Goal: Task Accomplishment & Management: Use online tool/utility

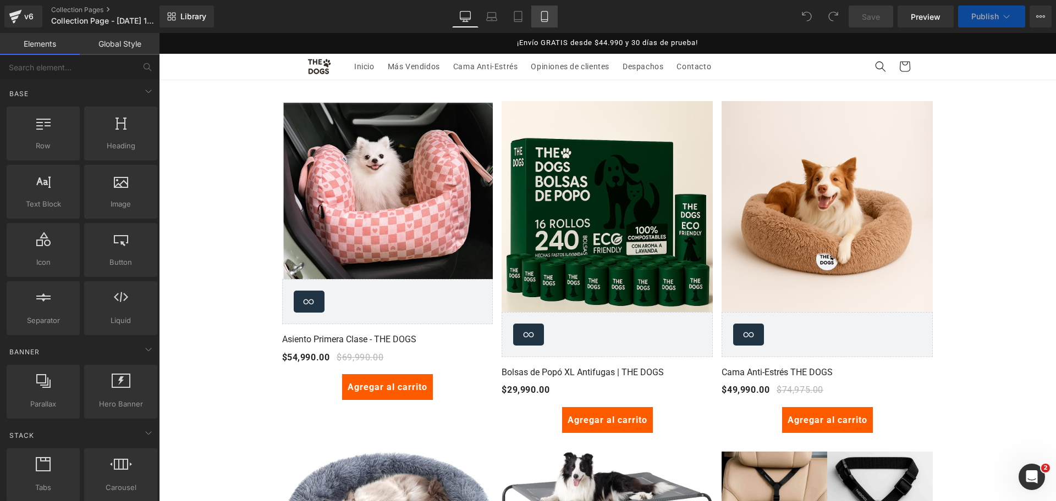
click at [545, 27] on link "Mobile" at bounding box center [544, 16] width 26 height 22
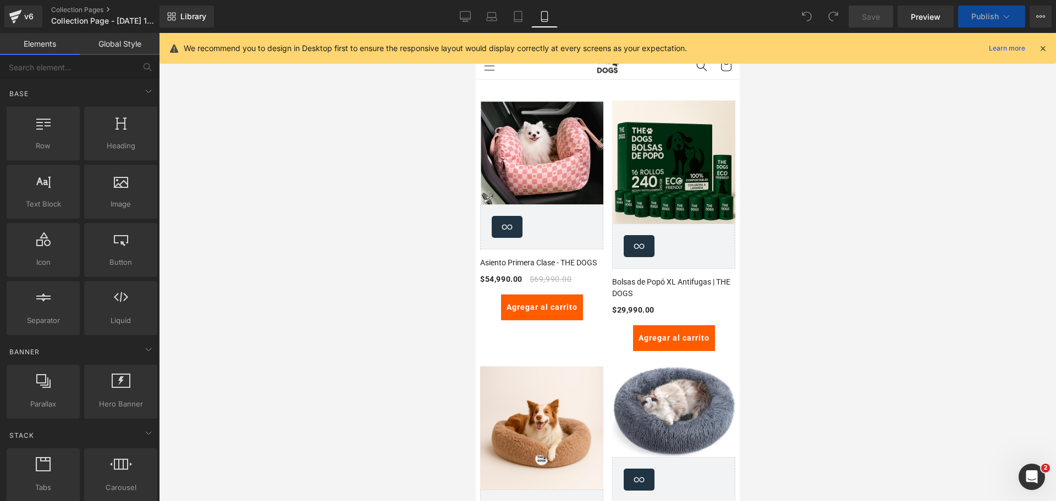
click at [1042, 50] on icon at bounding box center [1043, 48] width 10 height 10
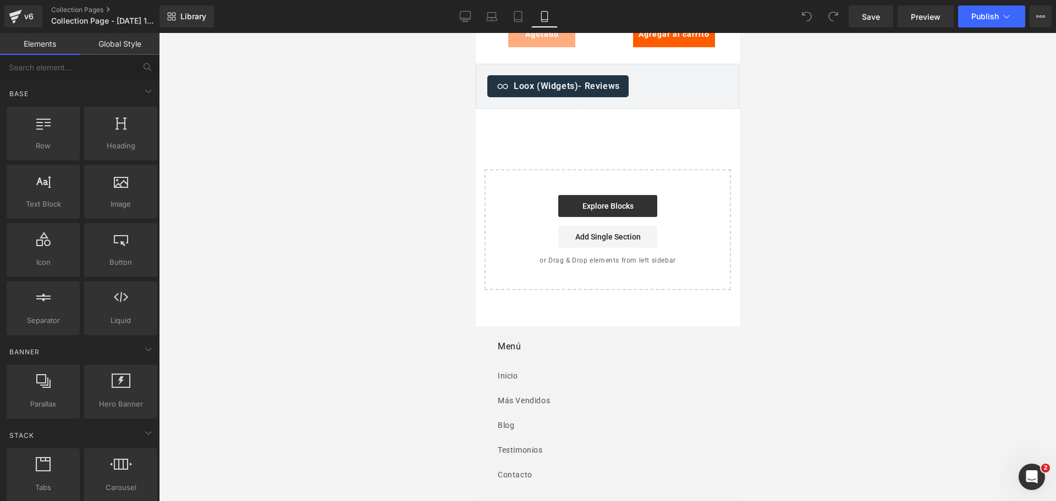
scroll to position [3145, 0]
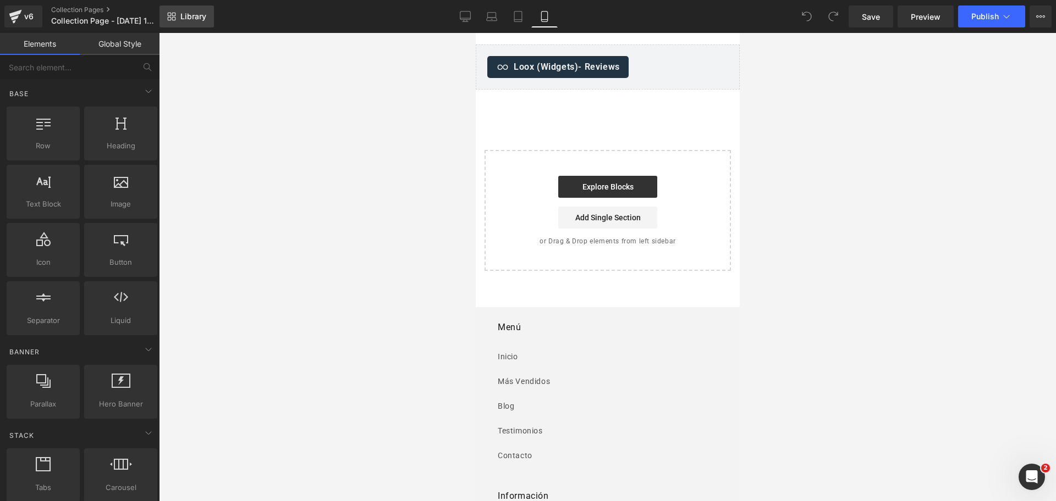
click at [183, 15] on span "Library" at bounding box center [193, 17] width 26 height 10
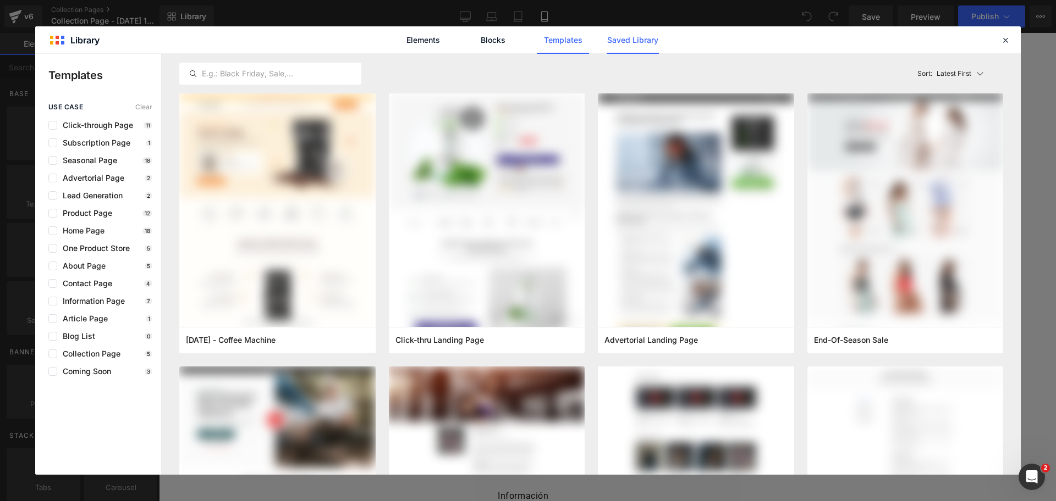
click at [642, 31] on link "Saved Library" at bounding box center [633, 39] width 52 height 27
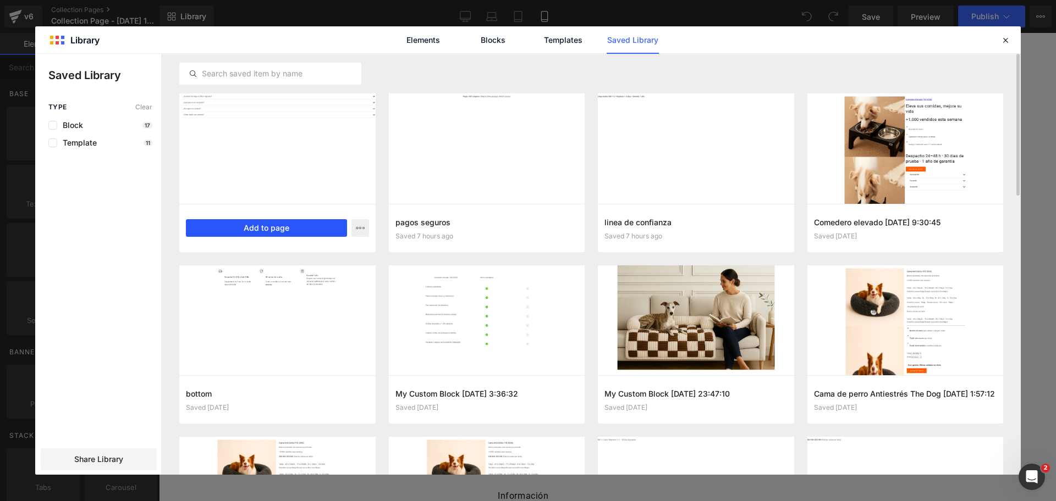
click at [324, 224] on button "Add to page" at bounding box center [266, 228] width 161 height 18
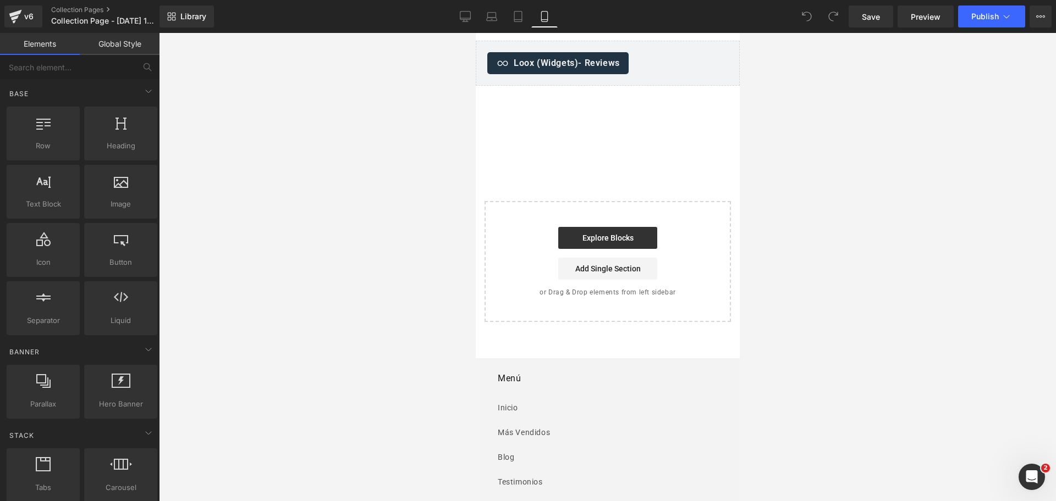
scroll to position [3150, 0]
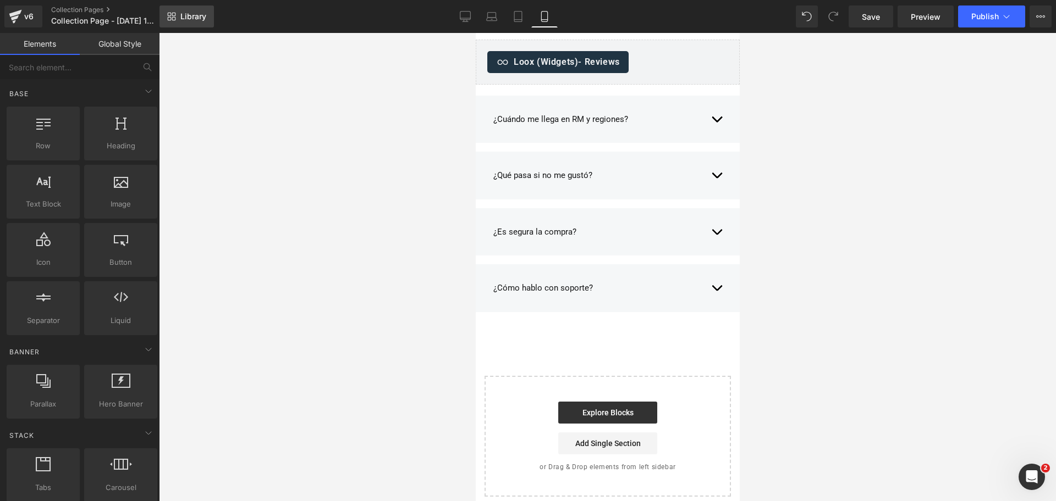
click at [197, 23] on link "Library" at bounding box center [186, 16] width 54 height 22
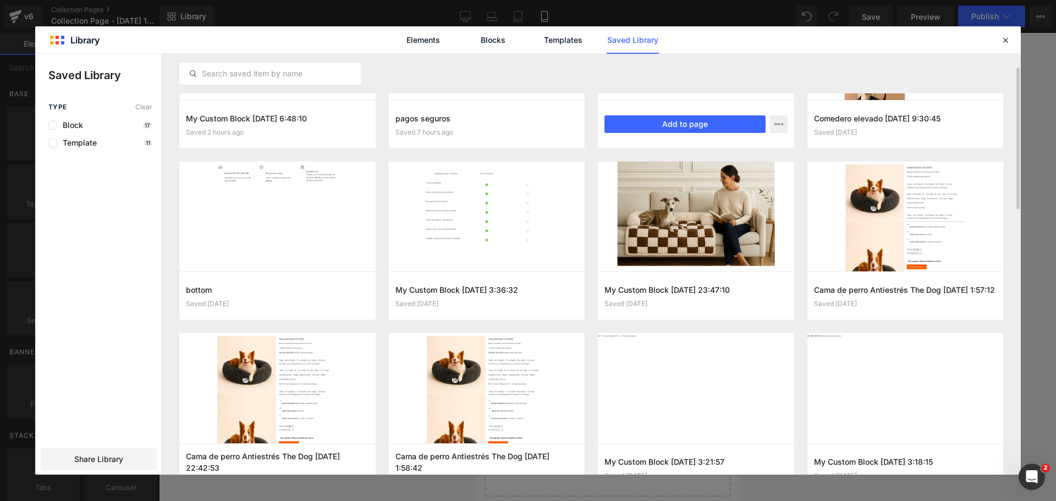
scroll to position [88, 0]
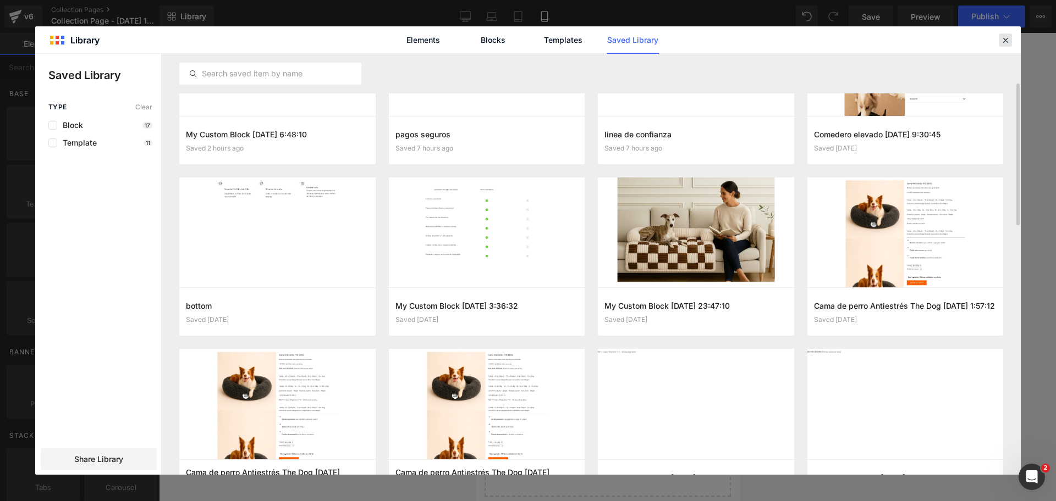
click at [1006, 37] on icon at bounding box center [1005, 40] width 10 height 10
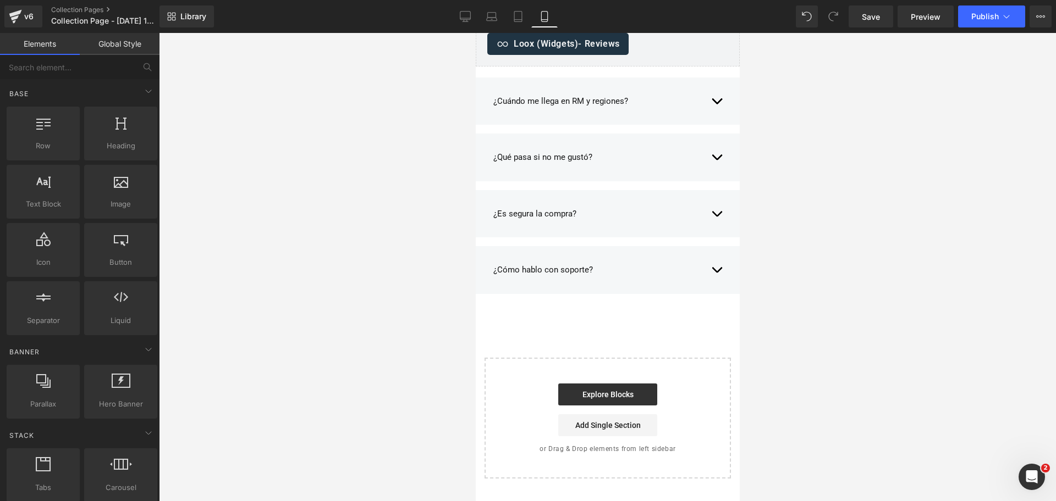
scroll to position [3175, 0]
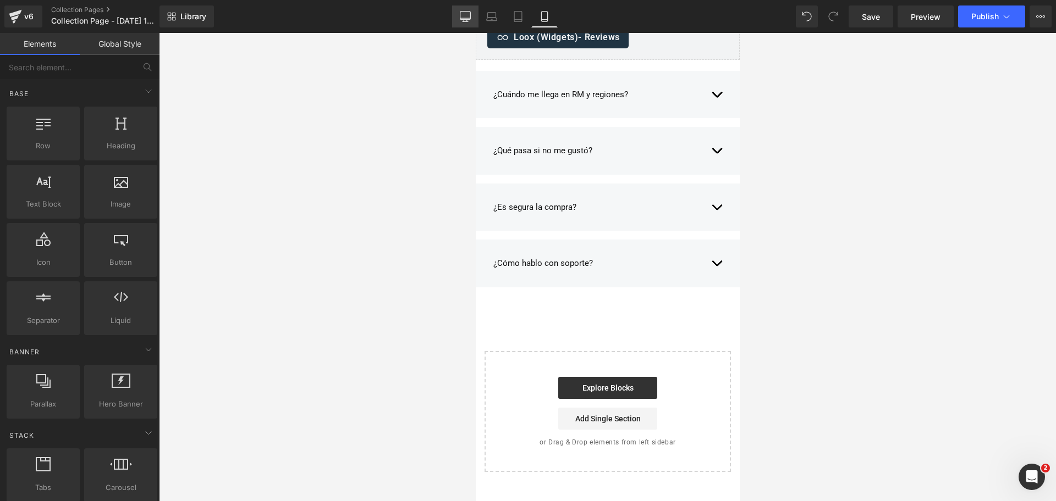
drag, startPoint x: 477, startPoint y: 21, endPoint x: 330, endPoint y: 3, distance: 147.4
click at [477, 21] on link "Desktop" at bounding box center [465, 16] width 26 height 22
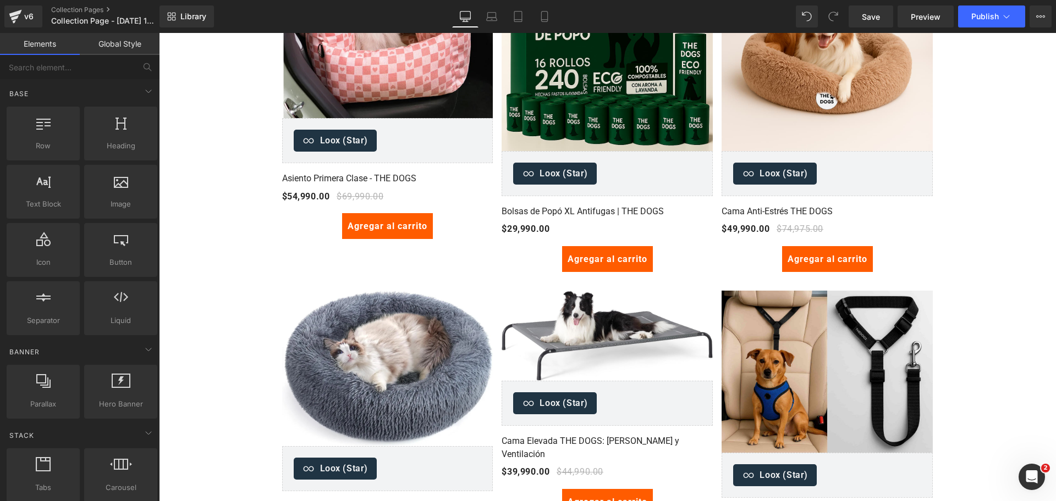
scroll to position [0, 0]
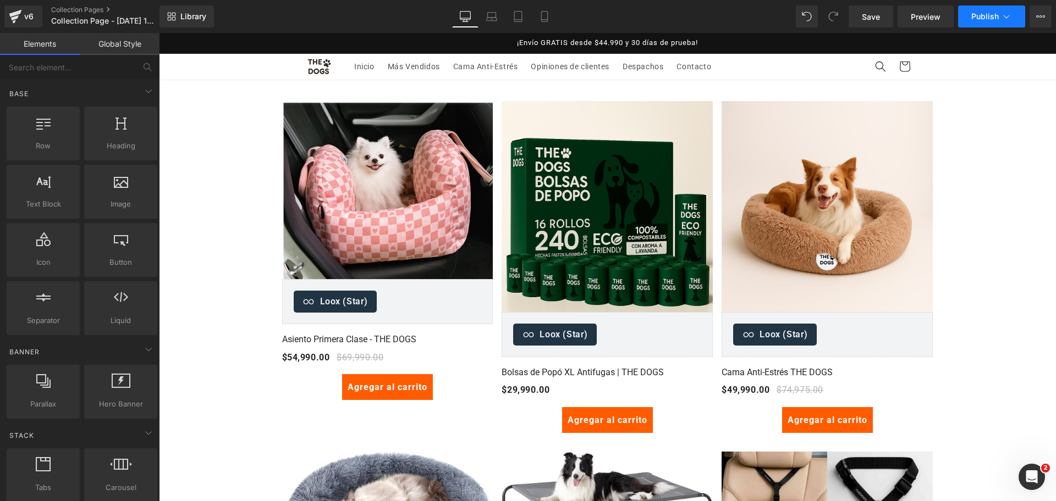
click at [981, 10] on button "Publish" at bounding box center [991, 16] width 67 height 22
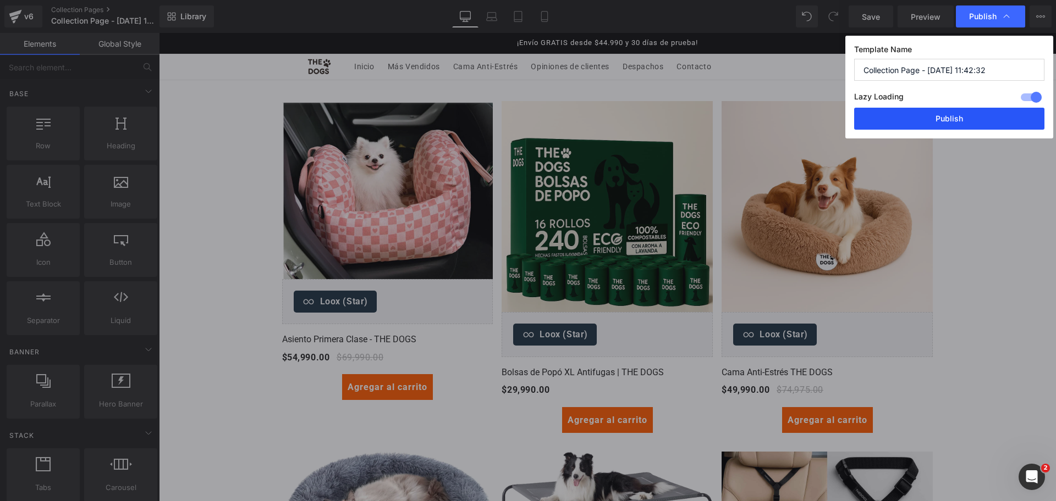
click at [960, 124] on button "Publish" at bounding box center [949, 119] width 190 height 22
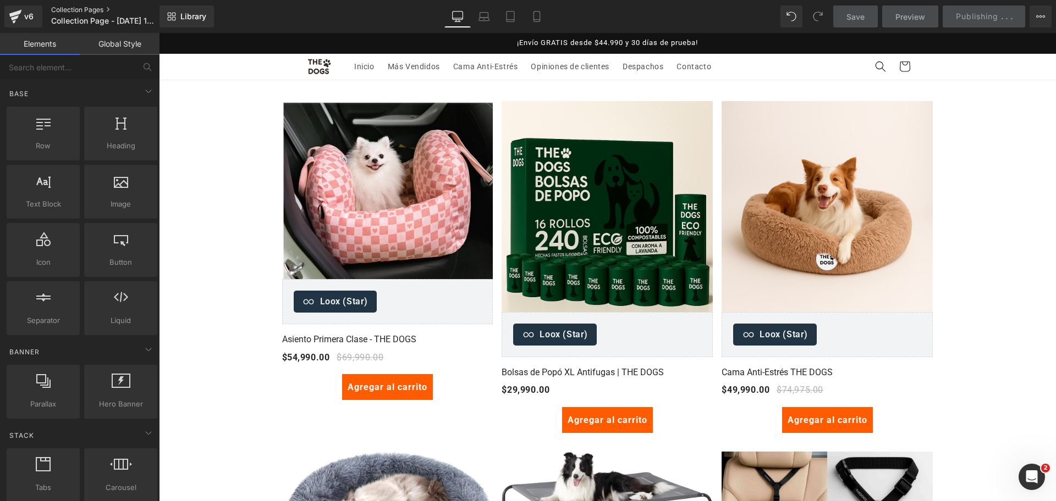
click at [105, 10] on link "Collection Pages" at bounding box center [114, 9] width 126 height 9
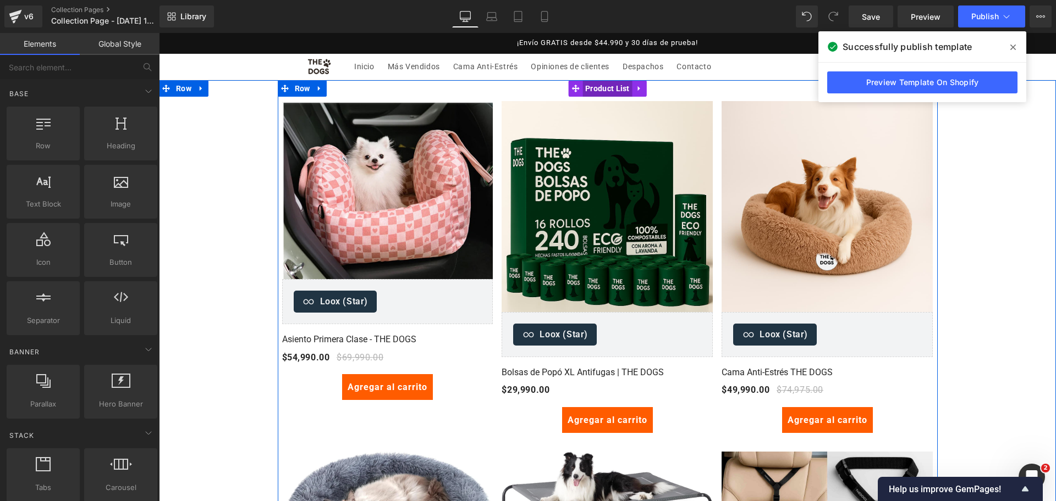
click at [604, 95] on span "Product List" at bounding box center [607, 88] width 50 height 16
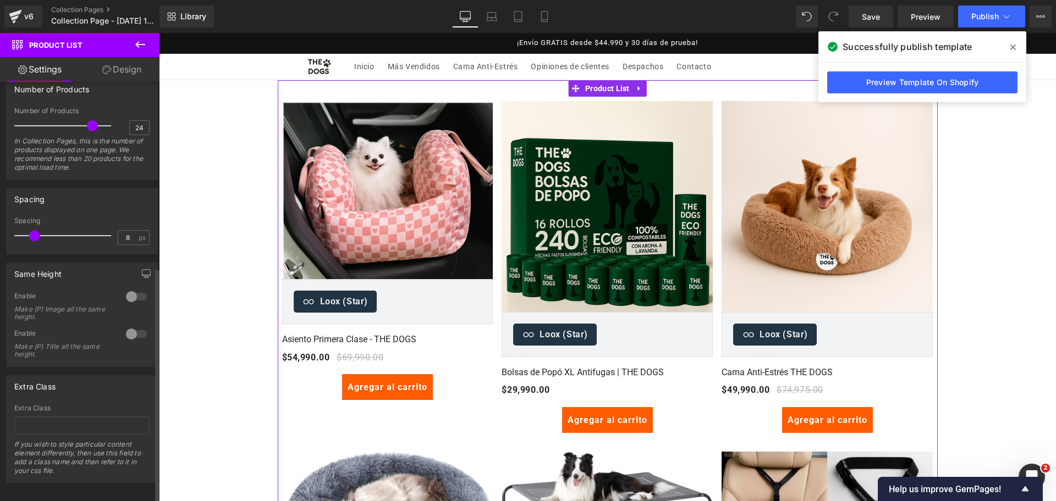
scroll to position [334, 0]
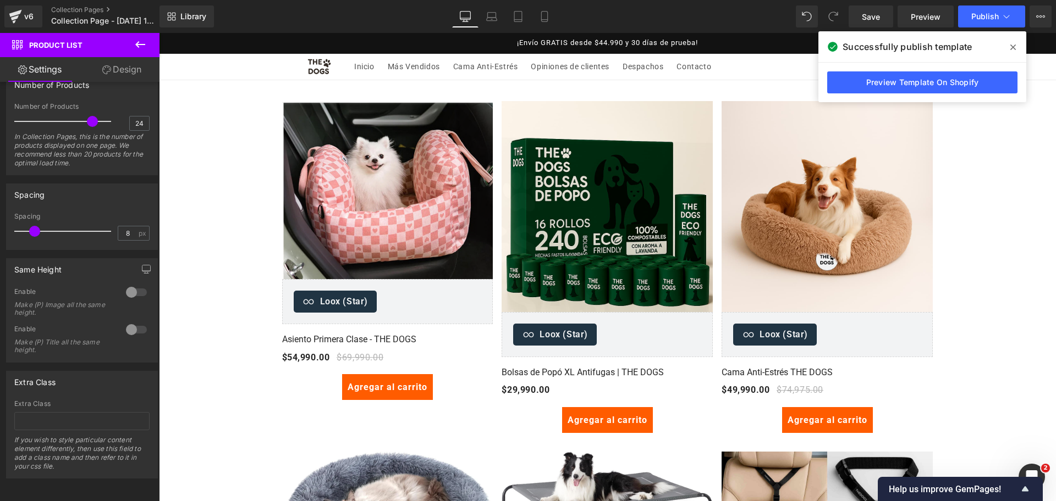
click at [621, 141] on img at bounding box center [680, 397] width 811 height 811
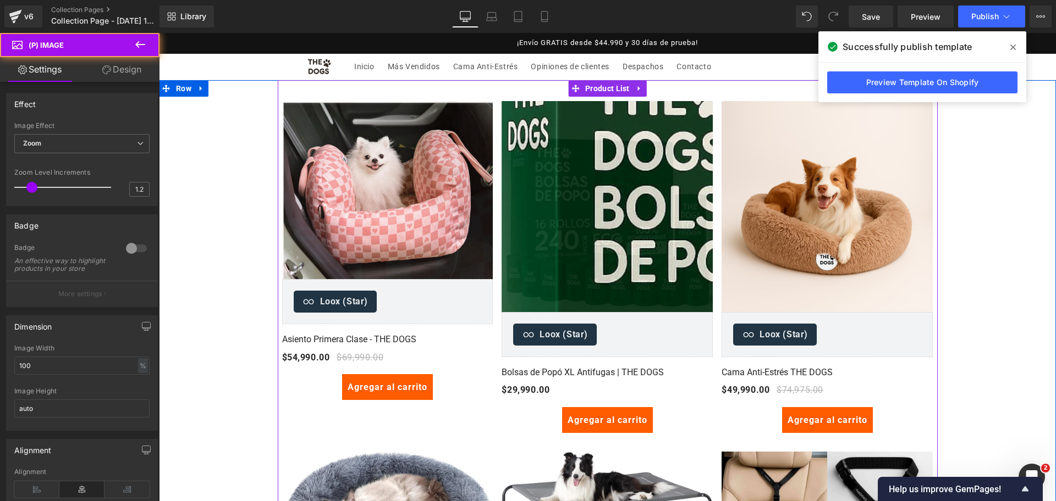
click at [370, 213] on img at bounding box center [384, 158] width 599 height 506
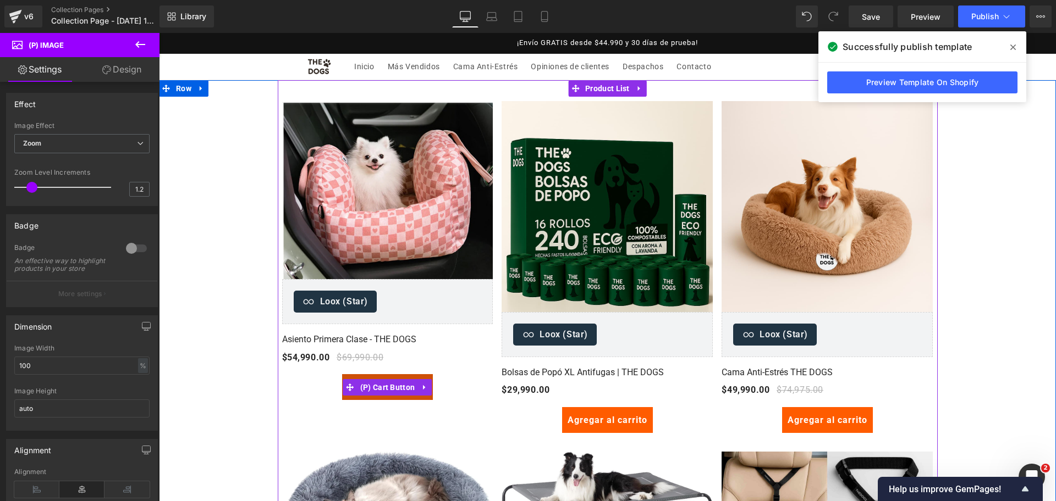
click at [381, 374] on button "Agregar al carrito" at bounding box center [387, 387] width 91 height 26
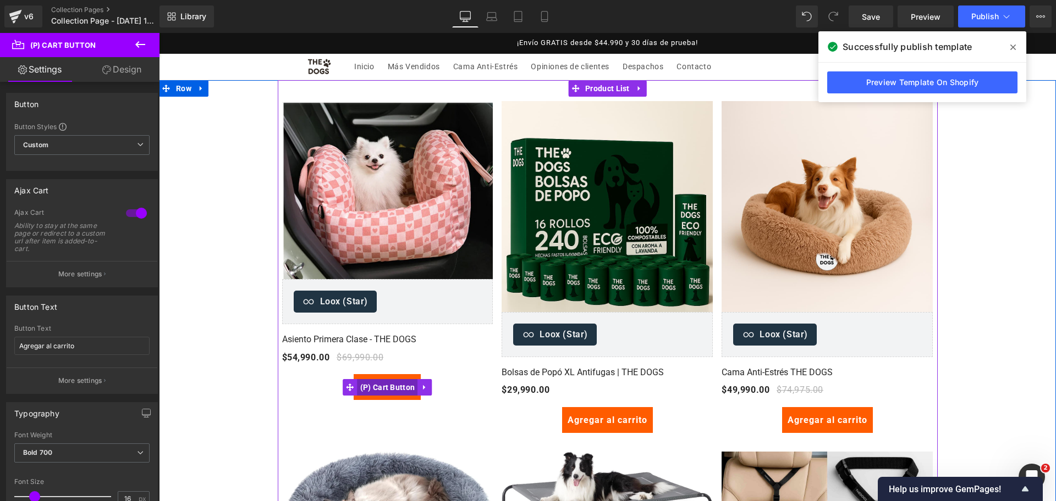
click at [383, 387] on span "(P) Cart Button" at bounding box center [387, 387] width 60 height 16
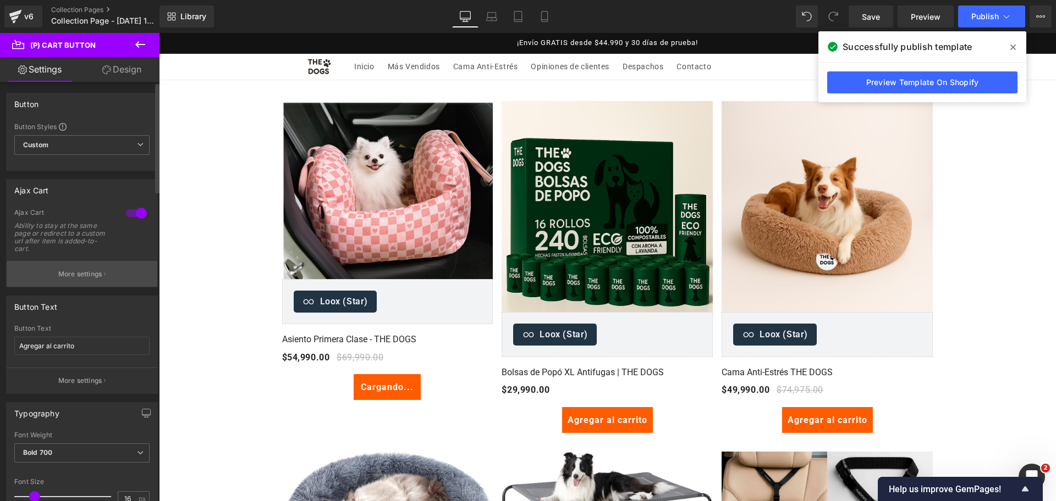
click at [97, 284] on button "More settings" at bounding box center [82, 274] width 151 height 26
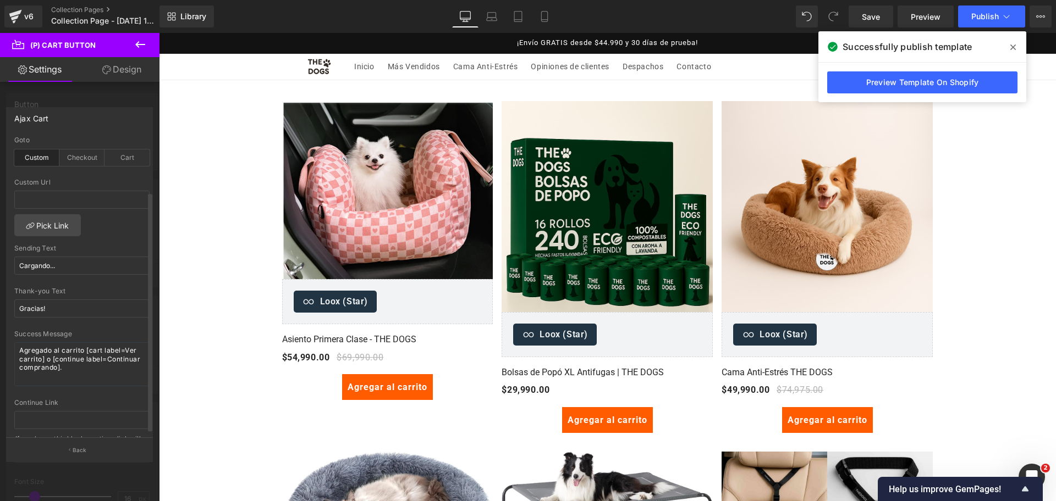
scroll to position [73, 0]
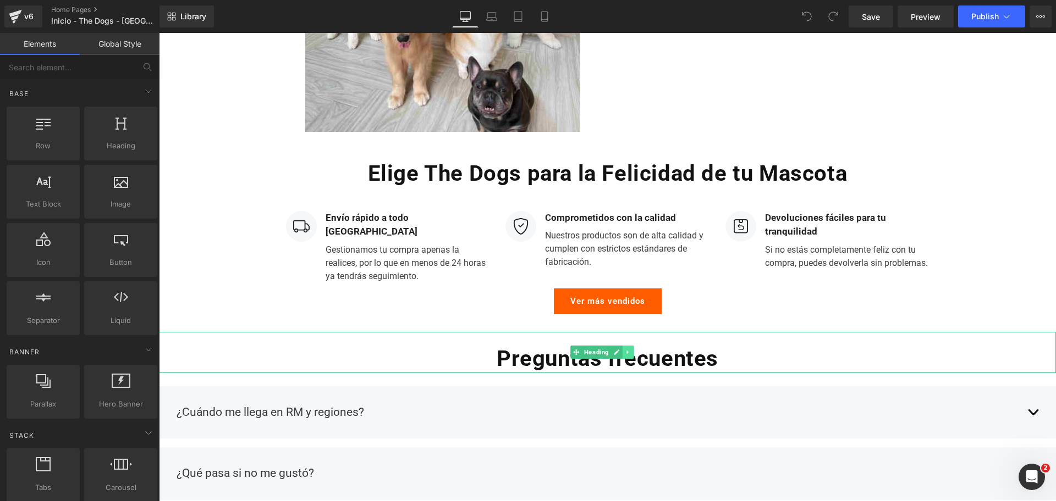
click at [630, 351] on icon at bounding box center [628, 352] width 6 height 7
click at [611, 351] on icon at bounding box center [611, 353] width 6 height 6
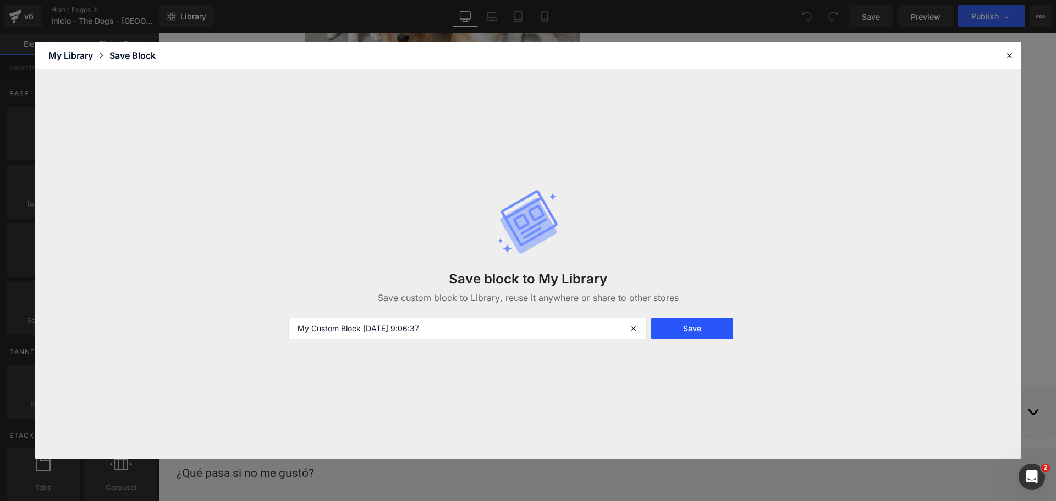
click at [703, 323] on button "Save" at bounding box center [692, 329] width 82 height 22
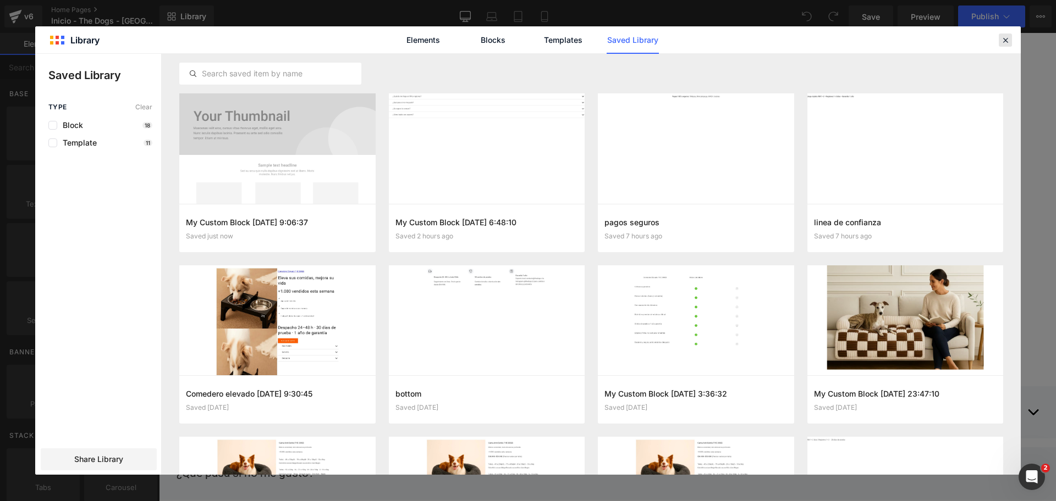
drag, startPoint x: 995, startPoint y: 43, endPoint x: 1005, endPoint y: 43, distance: 9.9
click at [1005, 43] on header "Library Elements Blocks Templates Saved Library" at bounding box center [527, 39] width 985 height 27
click at [1005, 43] on icon at bounding box center [1005, 40] width 10 height 10
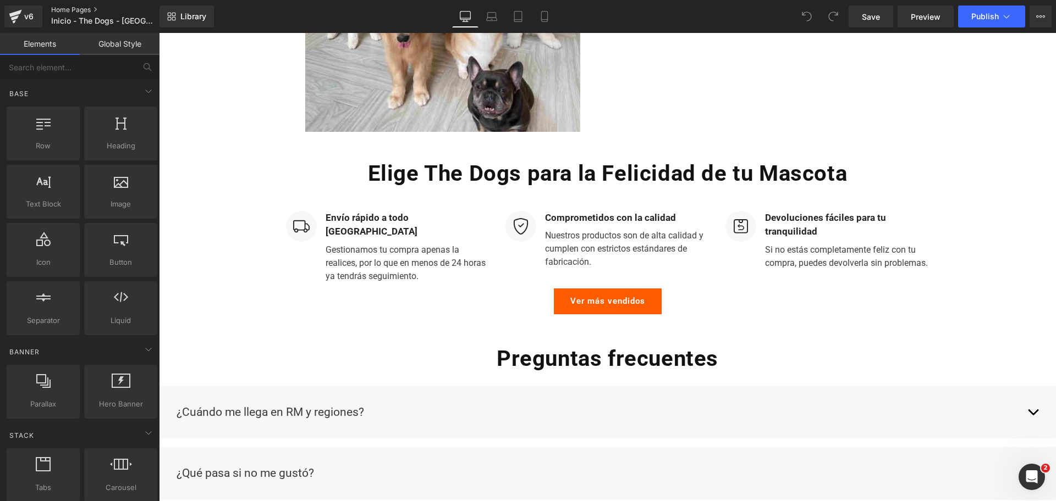
click at [90, 8] on link "Home Pages" at bounding box center [114, 9] width 126 height 9
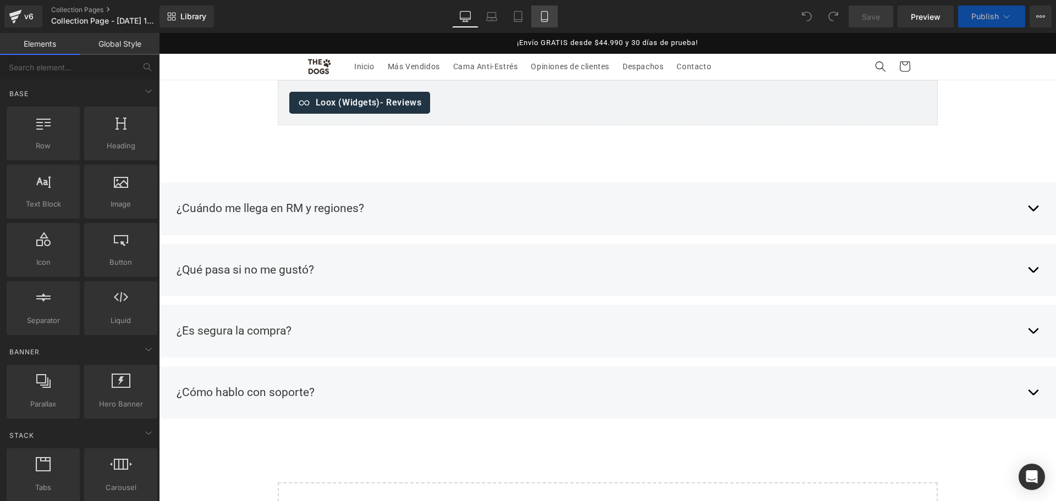
click at [543, 13] on icon at bounding box center [544, 16] width 11 height 11
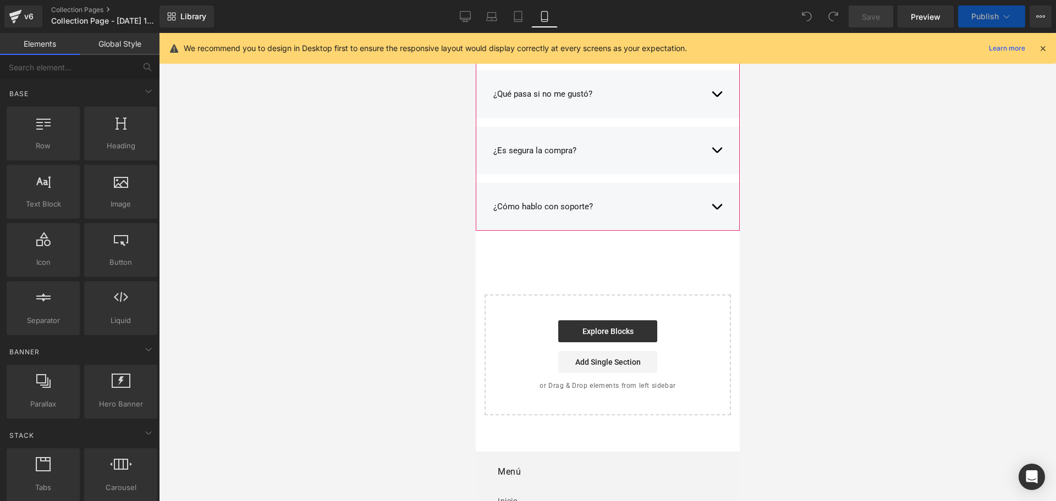
scroll to position [125, 0]
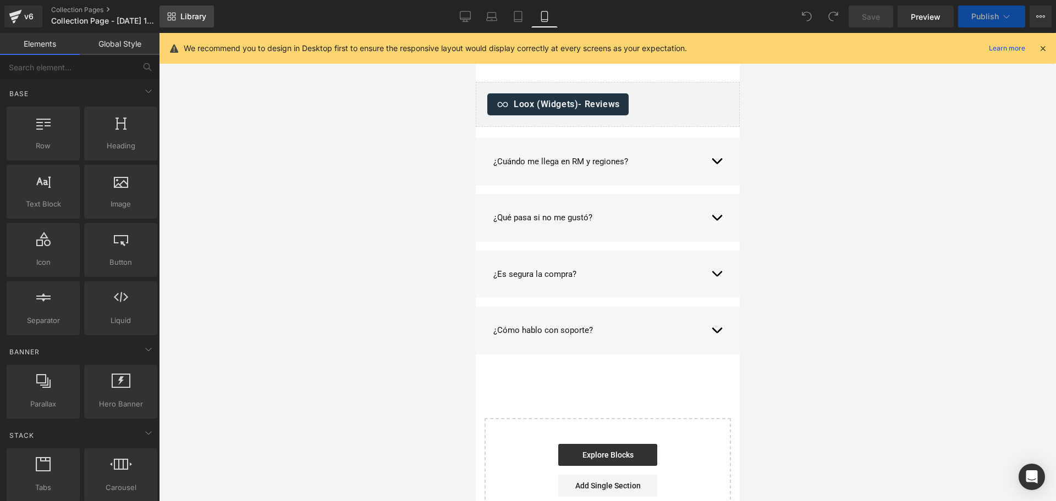
click at [202, 20] on span "Library" at bounding box center [193, 17] width 26 height 10
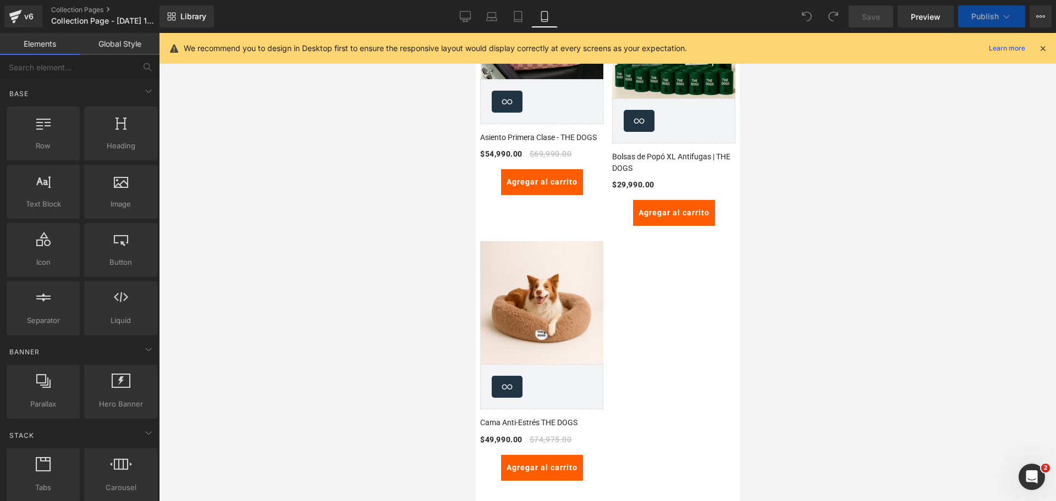
scroll to position [0, 0]
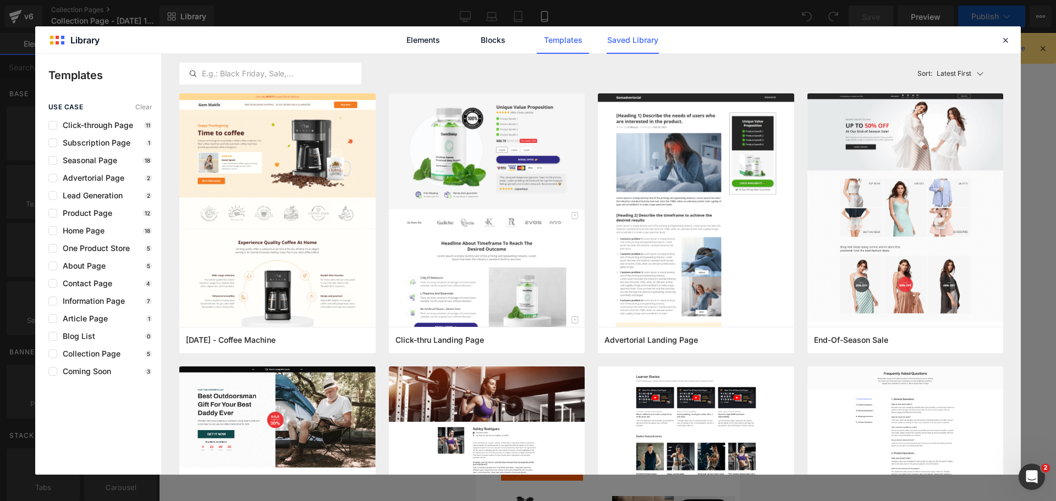
click at [610, 48] on link "Saved Library" at bounding box center [633, 39] width 52 height 27
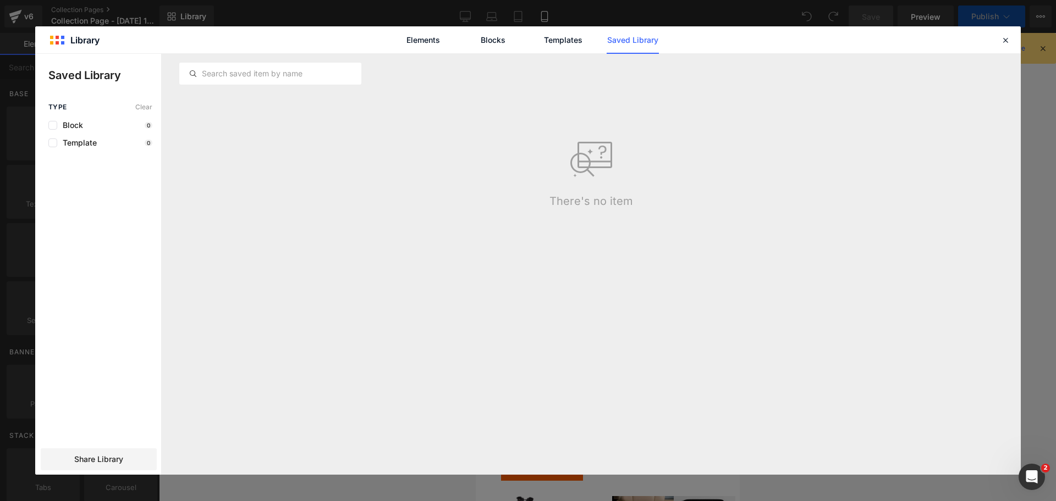
click at [610, 48] on link "Saved Library" at bounding box center [633, 39] width 52 height 27
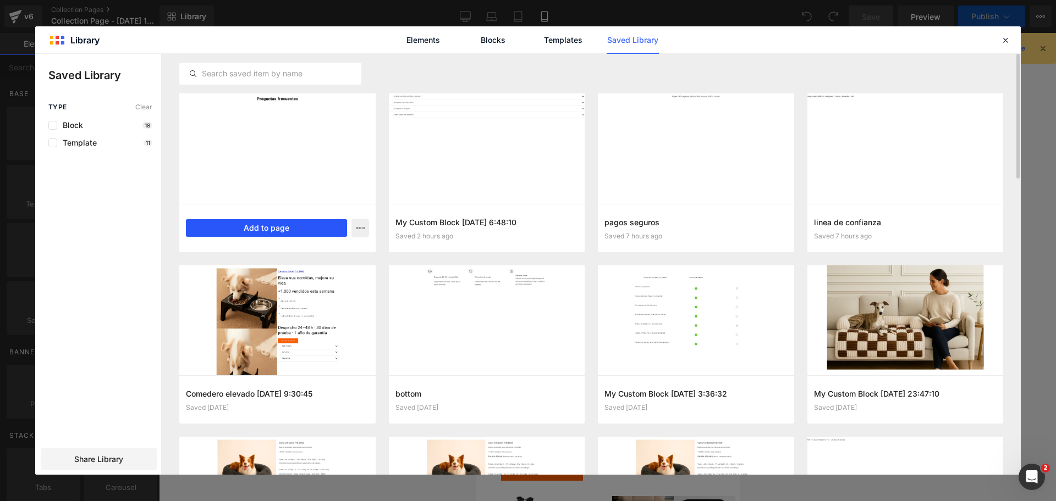
click at [324, 222] on button "Add to page" at bounding box center [266, 228] width 161 height 18
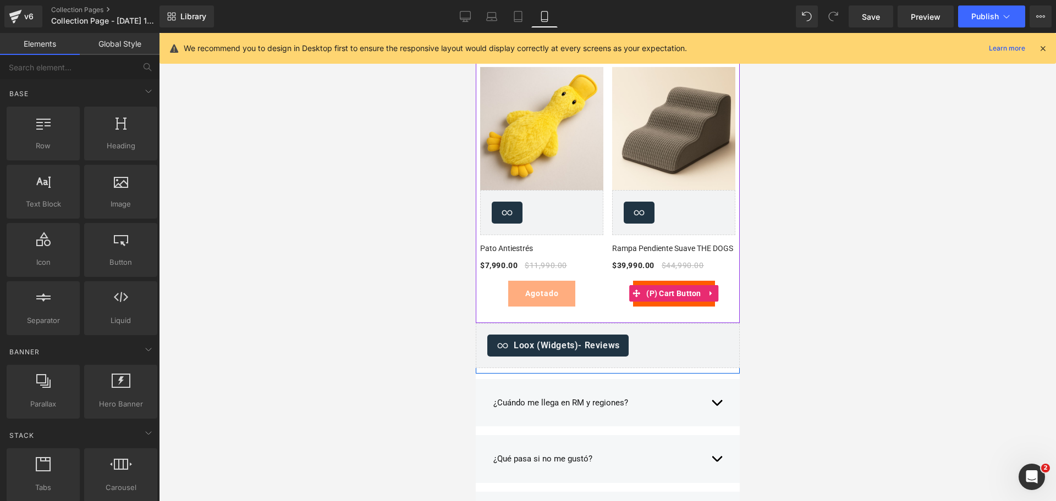
scroll to position [3199, 0]
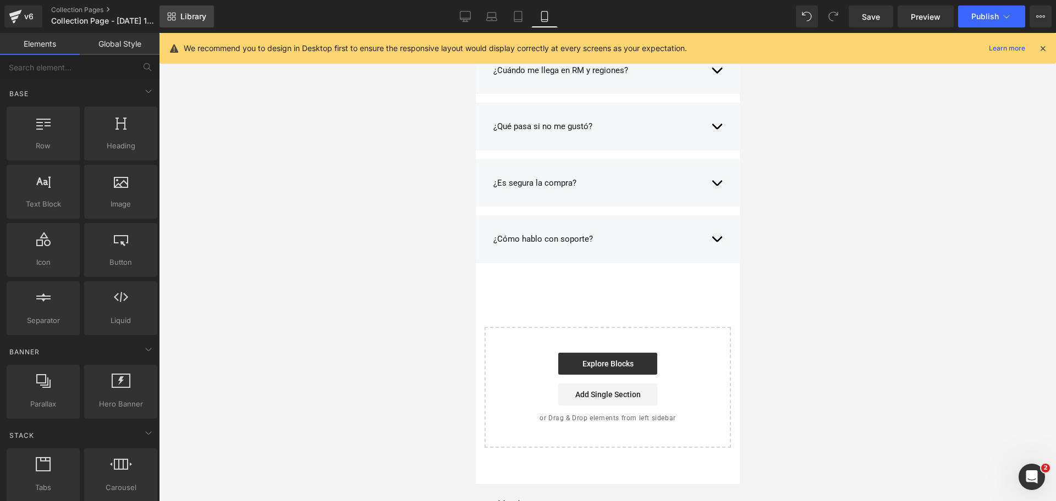
click at [195, 20] on span "Library" at bounding box center [193, 17] width 26 height 10
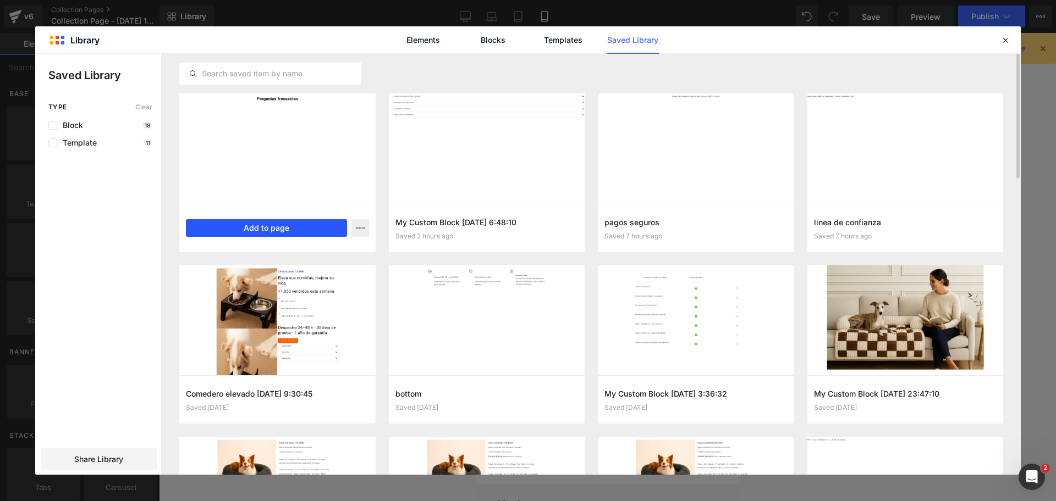
click at [306, 222] on button "Add to page" at bounding box center [266, 228] width 161 height 18
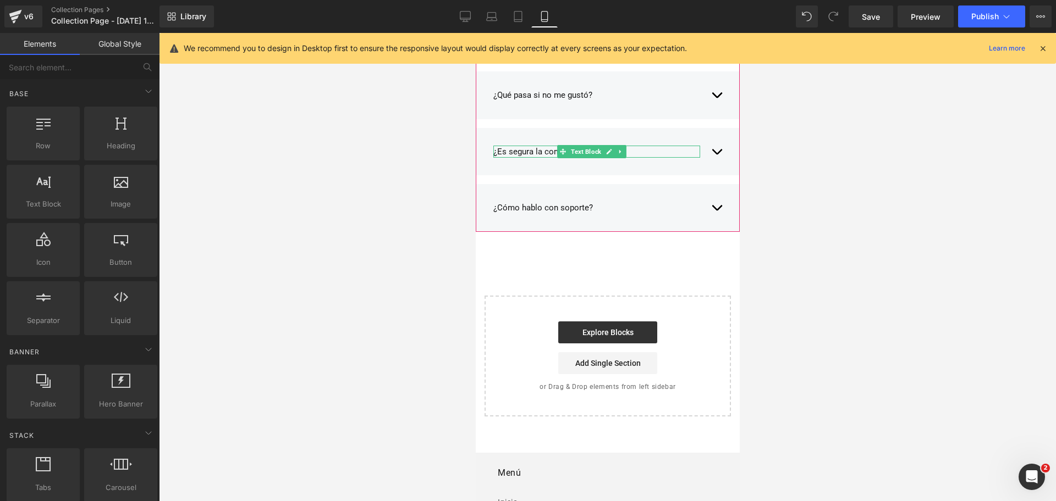
scroll to position [3119, 0]
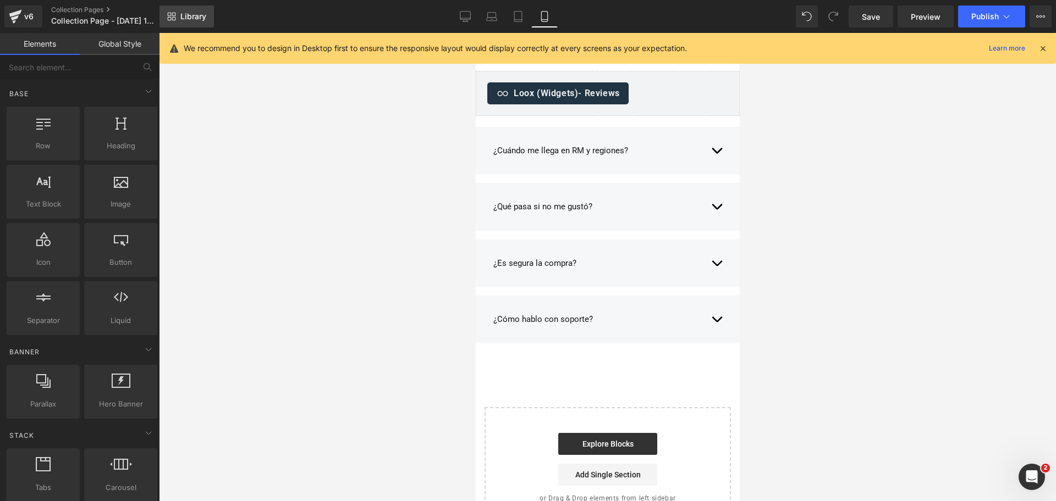
click at [184, 9] on link "Library" at bounding box center [186, 16] width 54 height 22
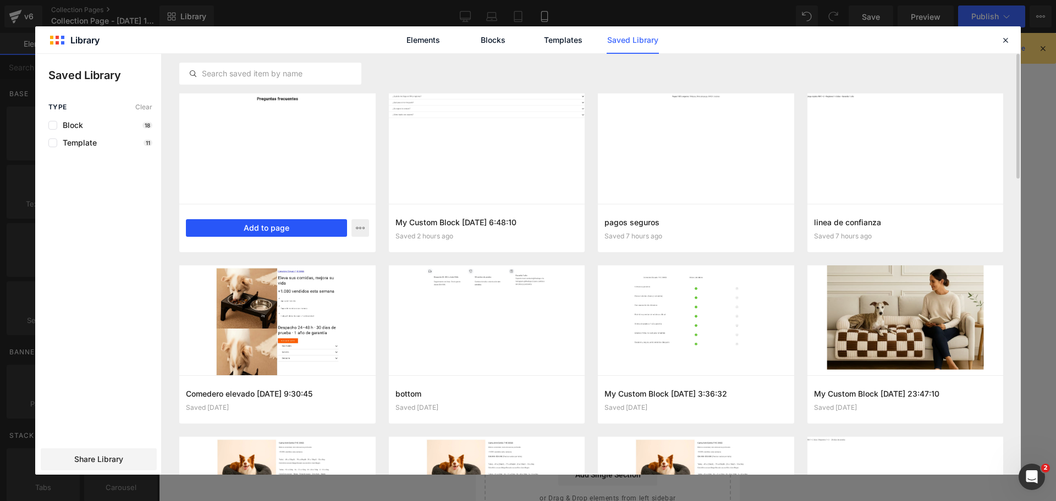
click at [313, 227] on button "Add to page" at bounding box center [266, 228] width 161 height 18
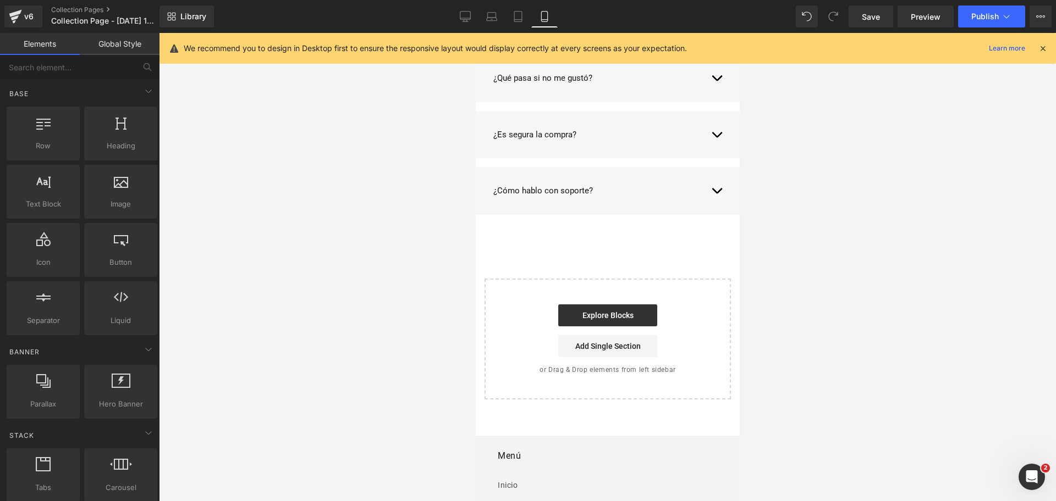
scroll to position [3238, 0]
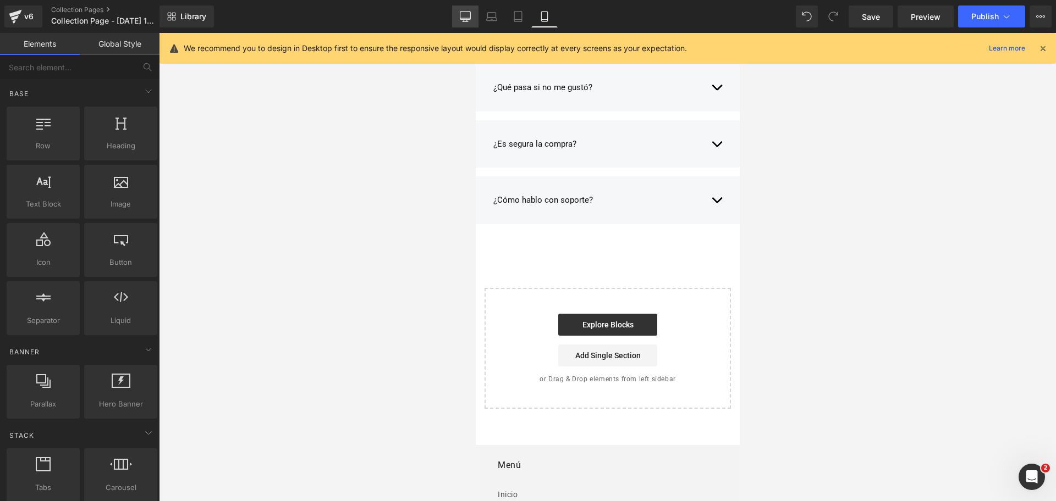
drag, startPoint x: 471, startPoint y: 19, endPoint x: 392, endPoint y: 142, distance: 146.4
click at [471, 19] on icon at bounding box center [465, 16] width 10 height 8
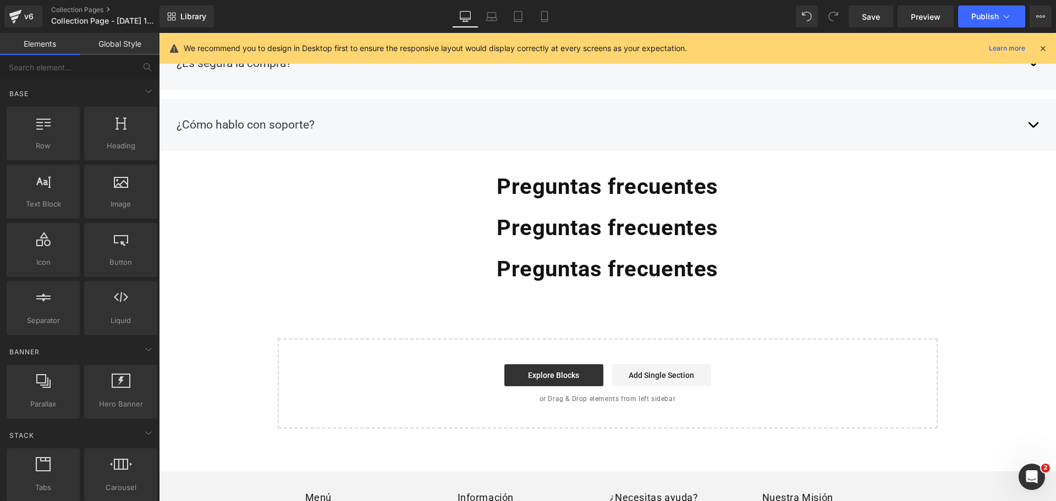
scroll to position [3060, 0]
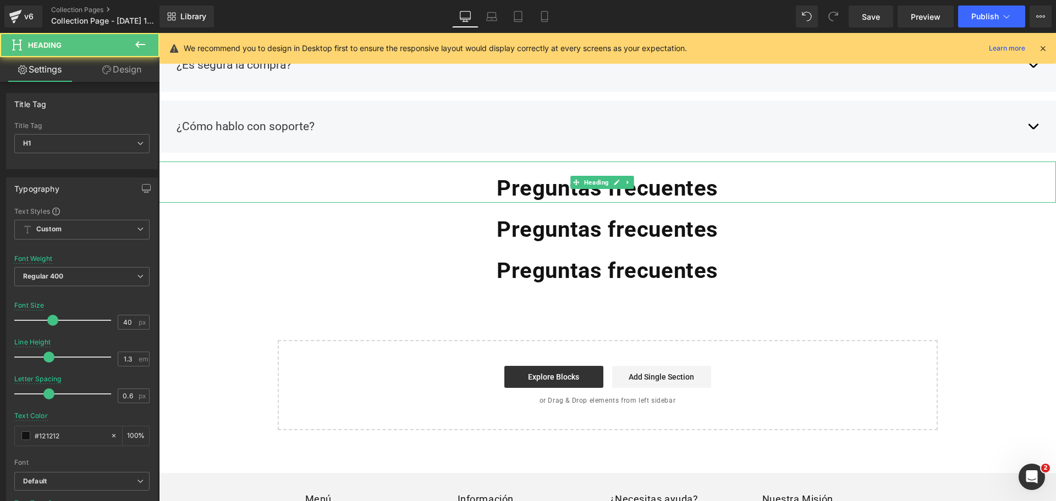
click at [594, 189] on b "Preguntas frecuentes" at bounding box center [608, 188] width 222 height 26
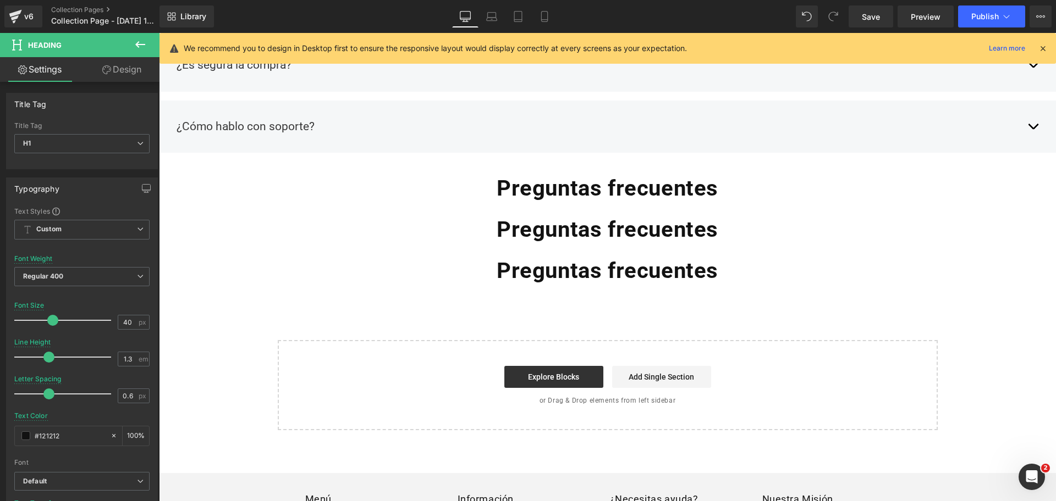
click at [130, 81] on link "Design" at bounding box center [122, 69] width 80 height 25
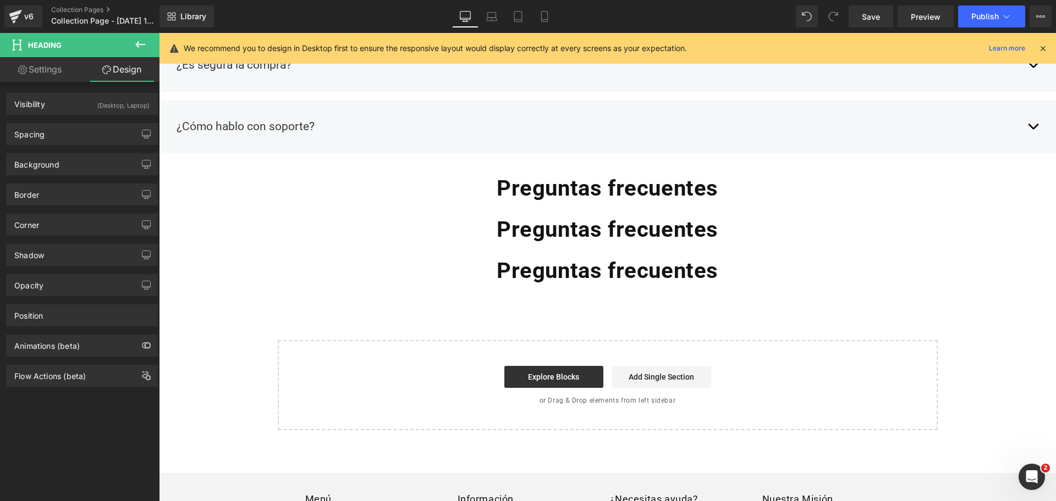
click at [118, 105] on div "(Desktop, Laptop)" at bounding box center [123, 102] width 52 height 18
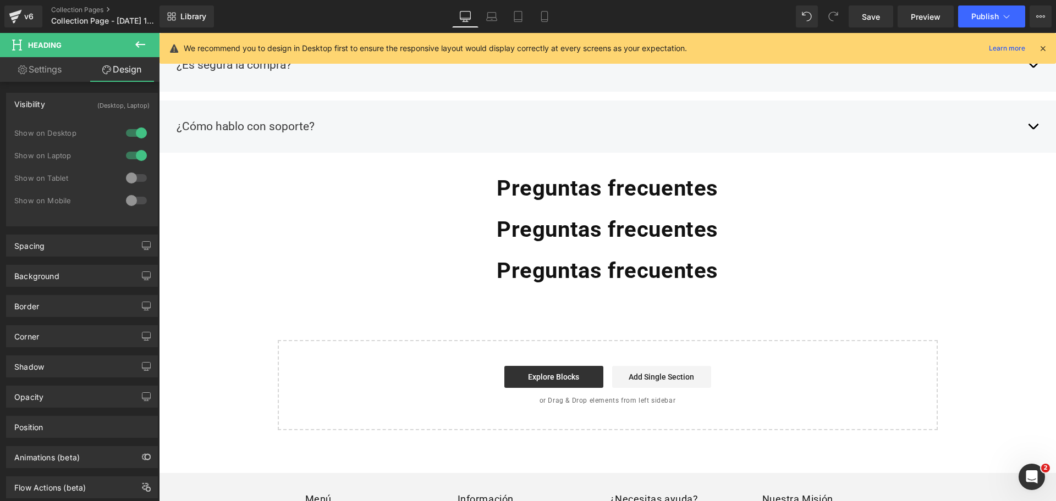
click at [133, 183] on div at bounding box center [136, 178] width 26 height 18
click at [135, 199] on div at bounding box center [136, 201] width 26 height 18
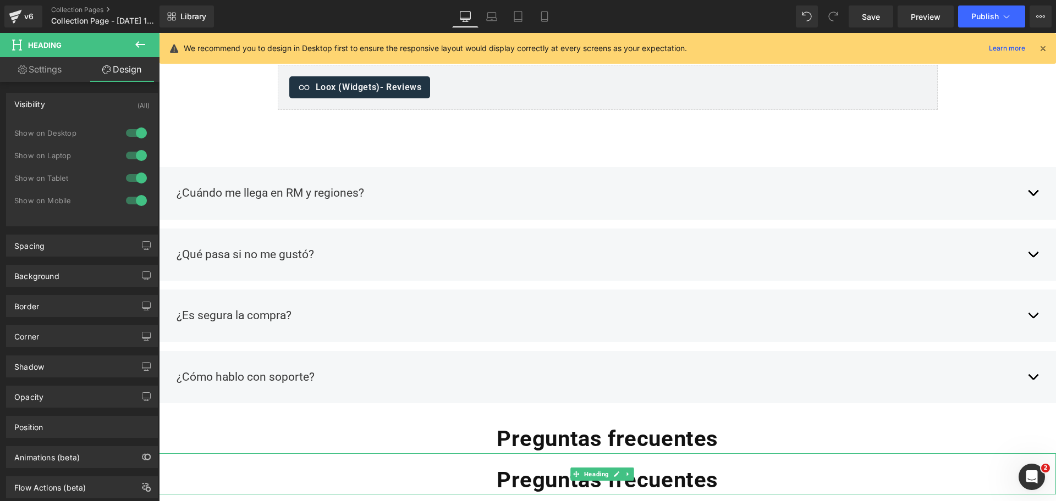
scroll to position [2806, 0]
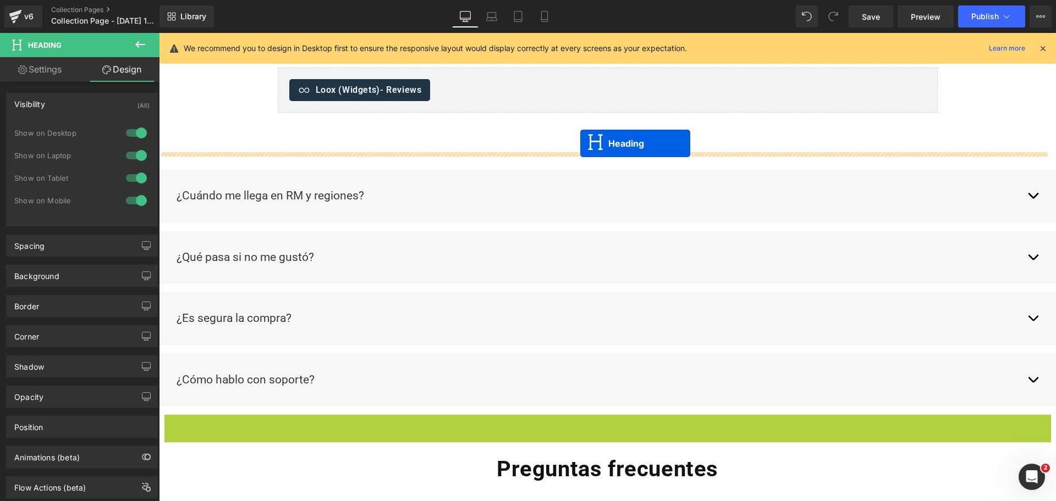
drag, startPoint x: 574, startPoint y: 437, endPoint x: 580, endPoint y: 144, distance: 293.2
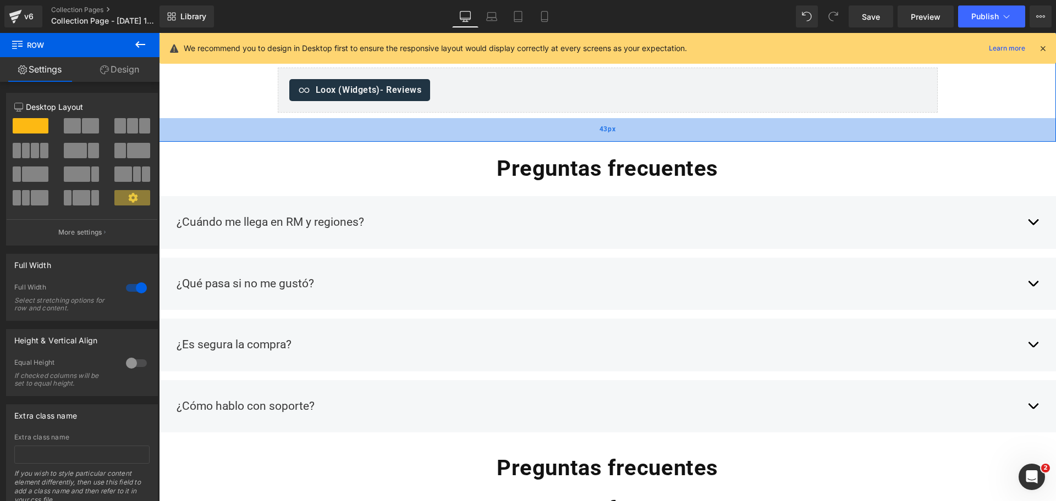
drag, startPoint x: 638, startPoint y: 148, endPoint x: 642, endPoint y: 133, distance: 15.3
click at [642, 133] on div "43px" at bounding box center [607, 130] width 897 height 24
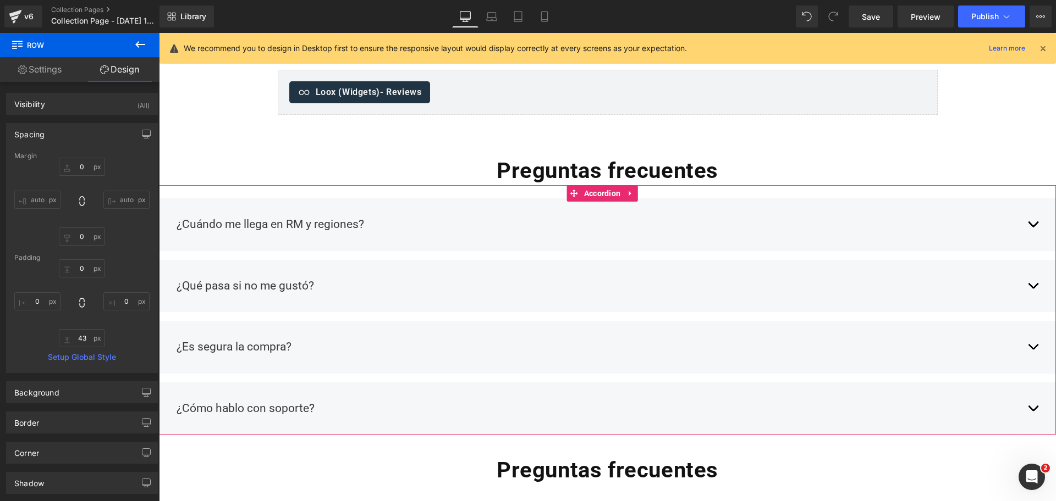
scroll to position [2798, 0]
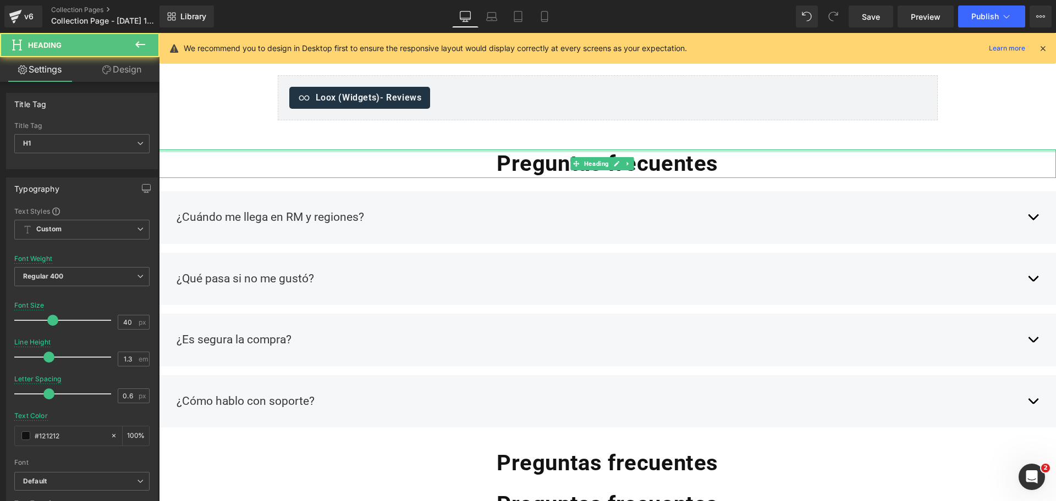
drag, startPoint x: 673, startPoint y: 146, endPoint x: 674, endPoint y: 125, distance: 20.4
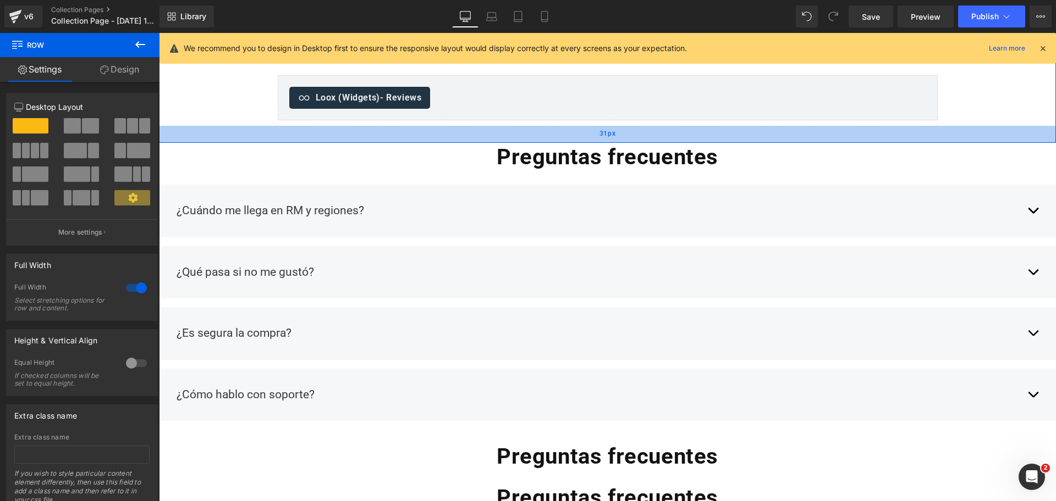
drag, startPoint x: 652, startPoint y: 136, endPoint x: 654, endPoint y: 129, distance: 7.1
click at [654, 129] on div "31px" at bounding box center [607, 134] width 897 height 17
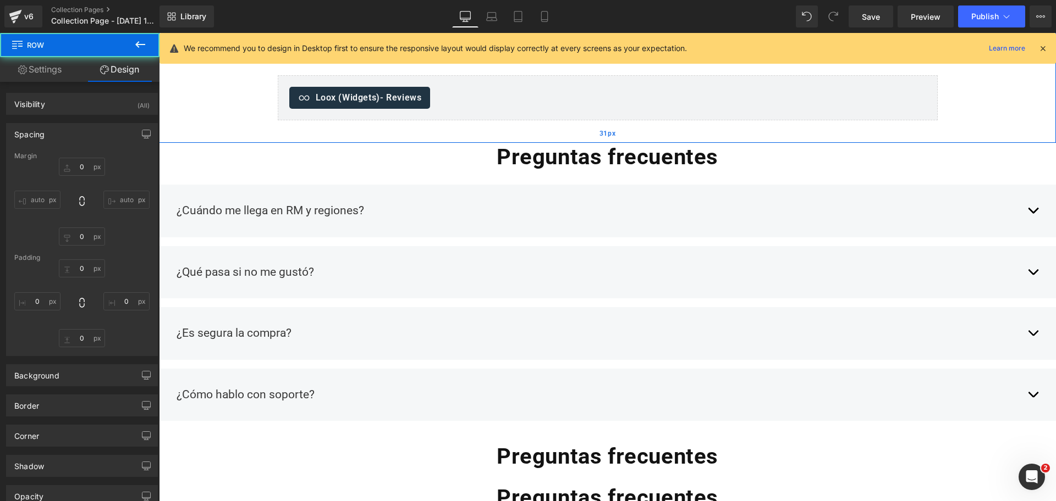
type input "0"
type input "31"
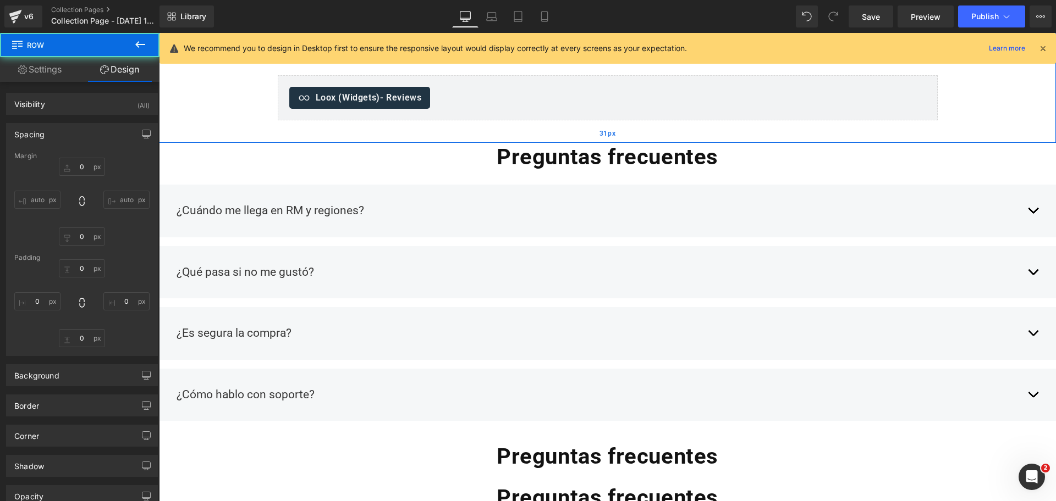
type input "0"
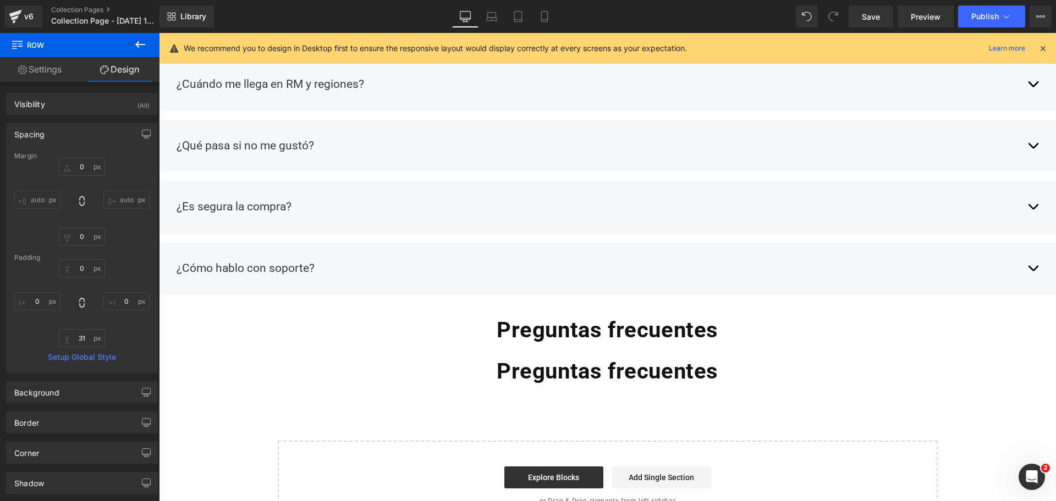
scroll to position [2925, 0]
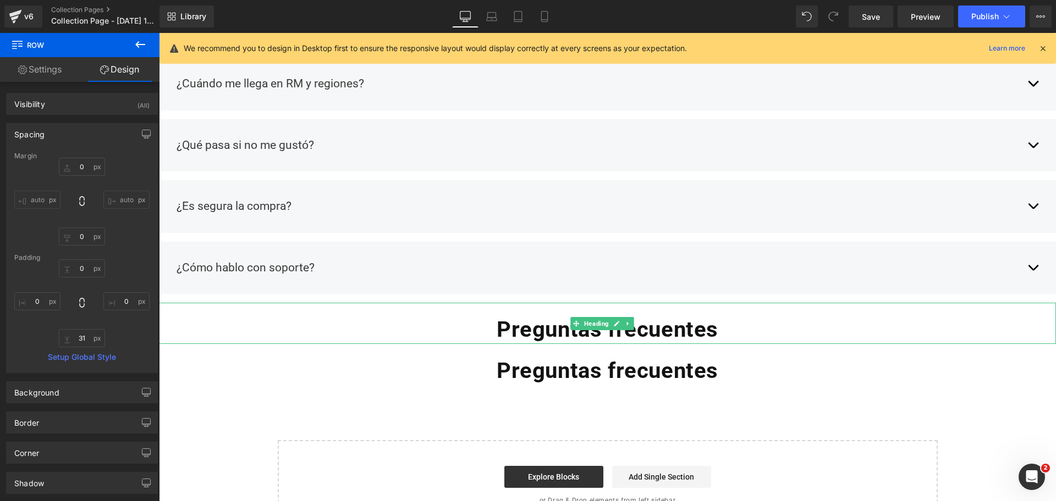
click at [585, 327] on b "Preguntas frecuentes" at bounding box center [608, 330] width 222 height 26
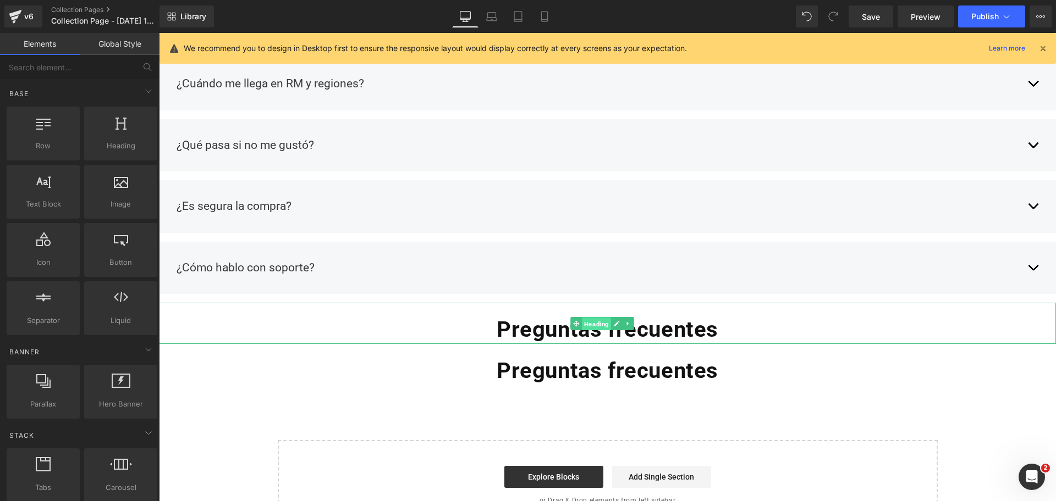
click at [589, 317] on span "Heading" at bounding box center [596, 323] width 29 height 13
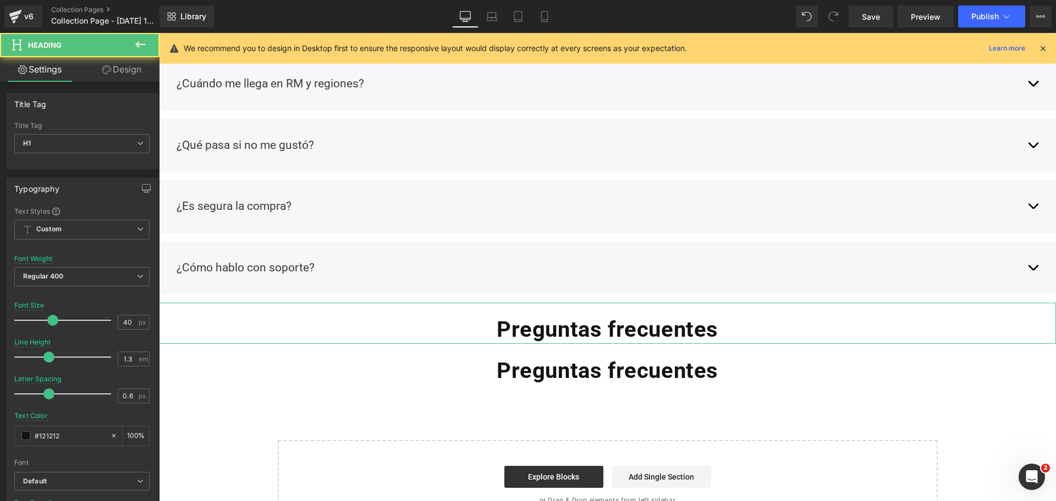
drag, startPoint x: 9, startPoint y: 31, endPoint x: 129, endPoint y: 67, distance: 125.2
click at [129, 67] on link "Design" at bounding box center [122, 69] width 80 height 25
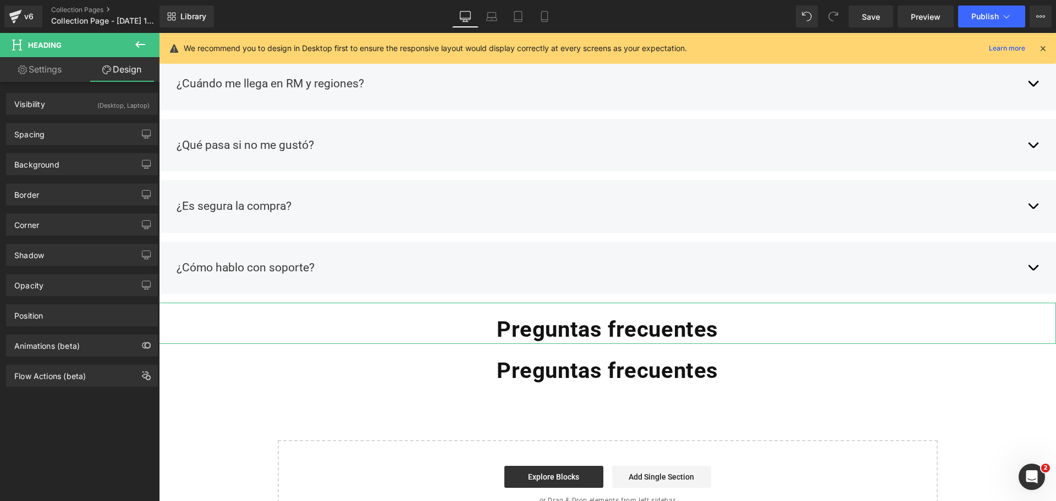
click at [122, 101] on div "(Desktop, Laptop)" at bounding box center [123, 102] width 52 height 18
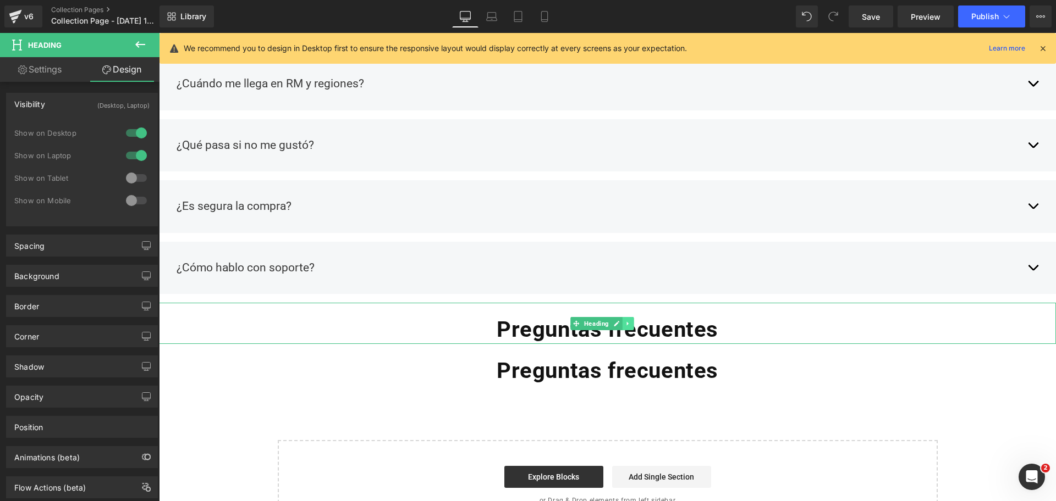
click at [622, 318] on link at bounding box center [628, 323] width 12 height 13
click at [632, 321] on icon at bounding box center [634, 324] width 6 height 7
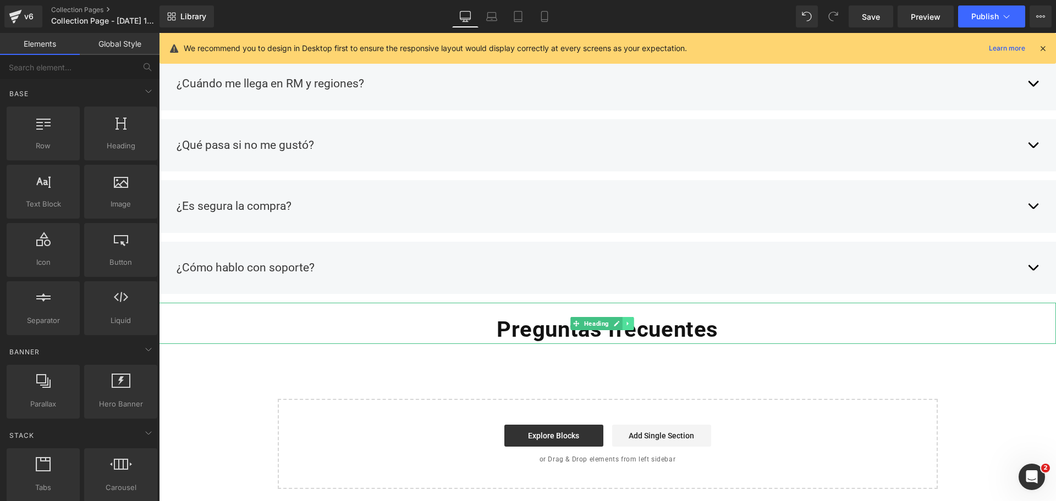
click at [625, 321] on icon at bounding box center [628, 324] width 6 height 7
click at [629, 317] on link at bounding box center [634, 323] width 12 height 13
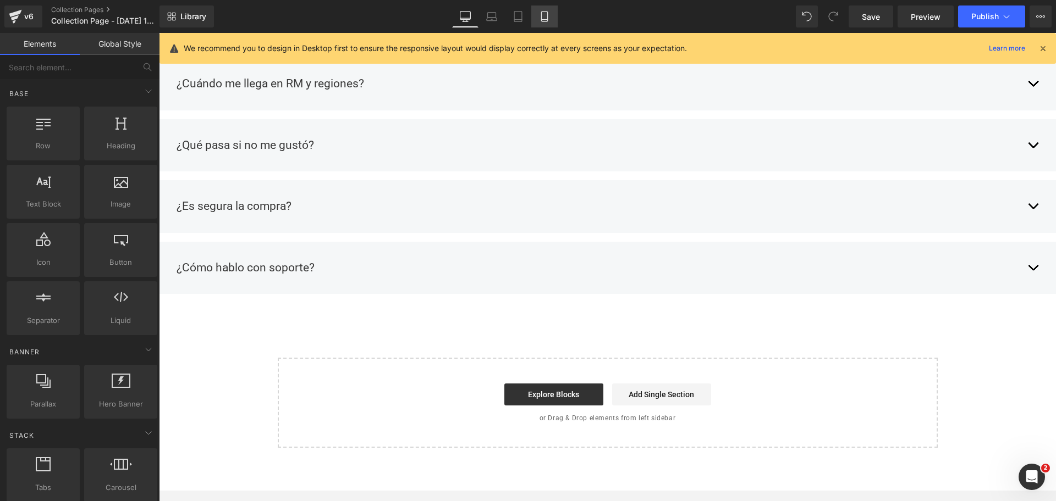
click at [551, 15] on link "Mobile" at bounding box center [544, 16] width 26 height 22
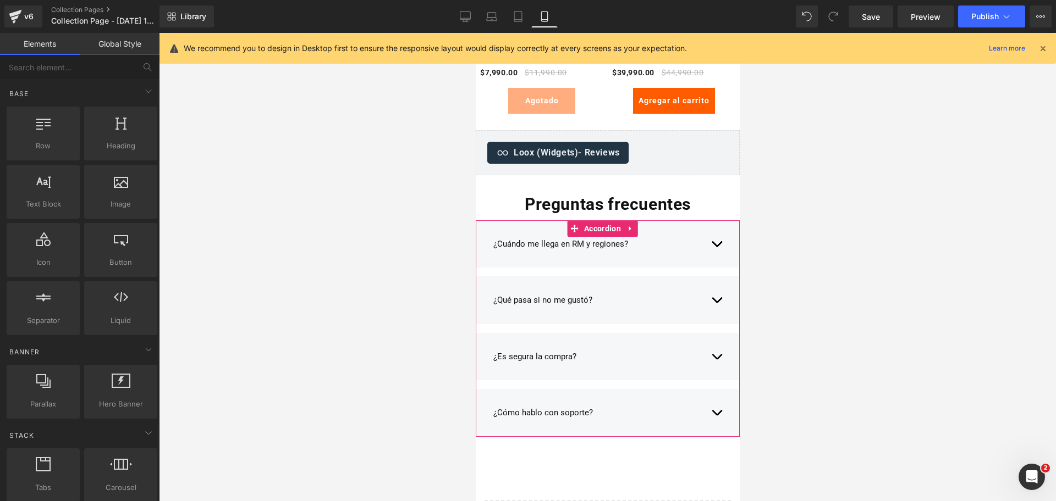
scroll to position [3058, 0]
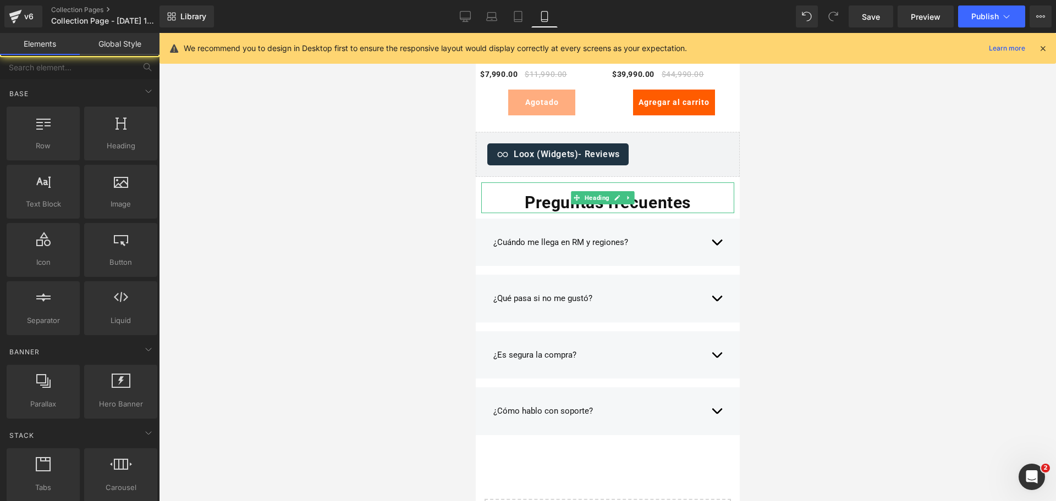
click at [812, 196] on div at bounding box center [607, 267] width 897 height 469
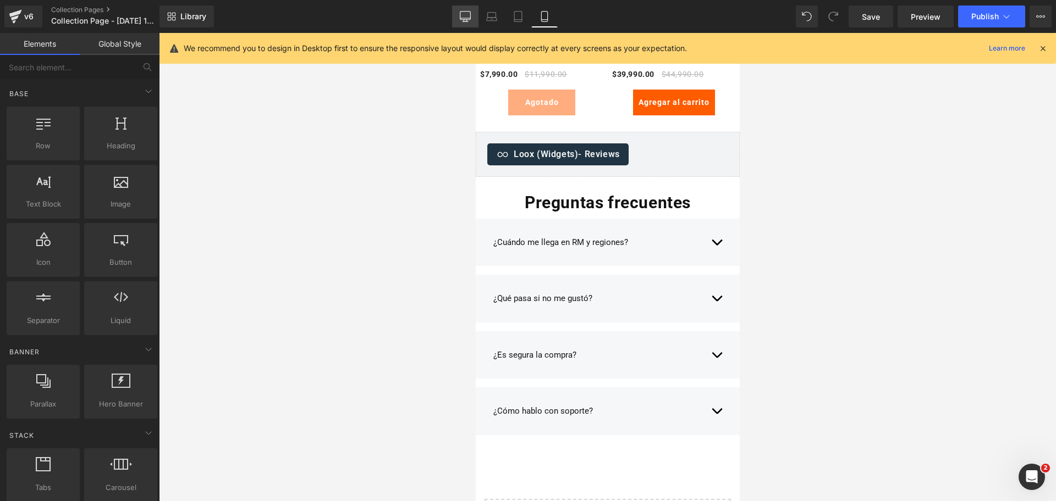
drag, startPoint x: 461, startPoint y: 13, endPoint x: 401, endPoint y: 127, distance: 128.9
click at [461, 13] on icon at bounding box center [465, 16] width 10 height 8
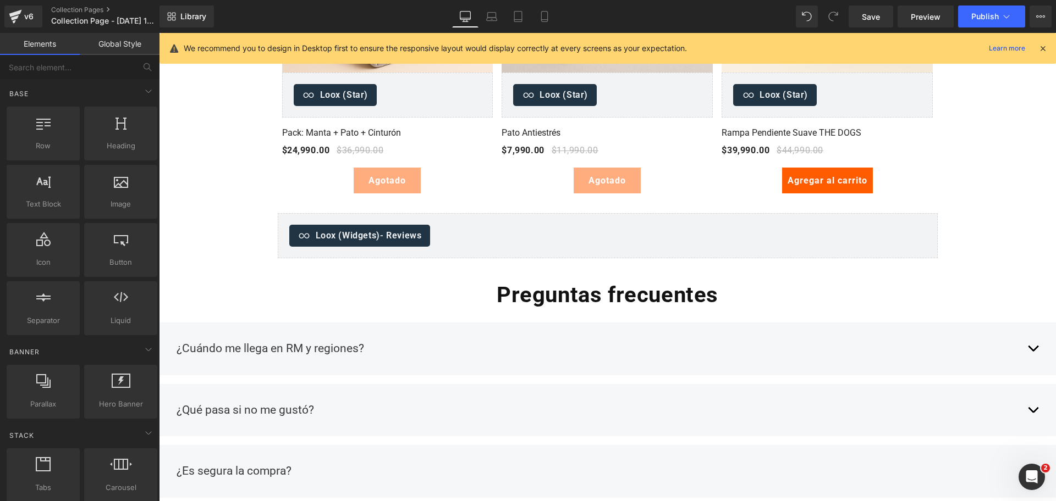
scroll to position [2659, 0]
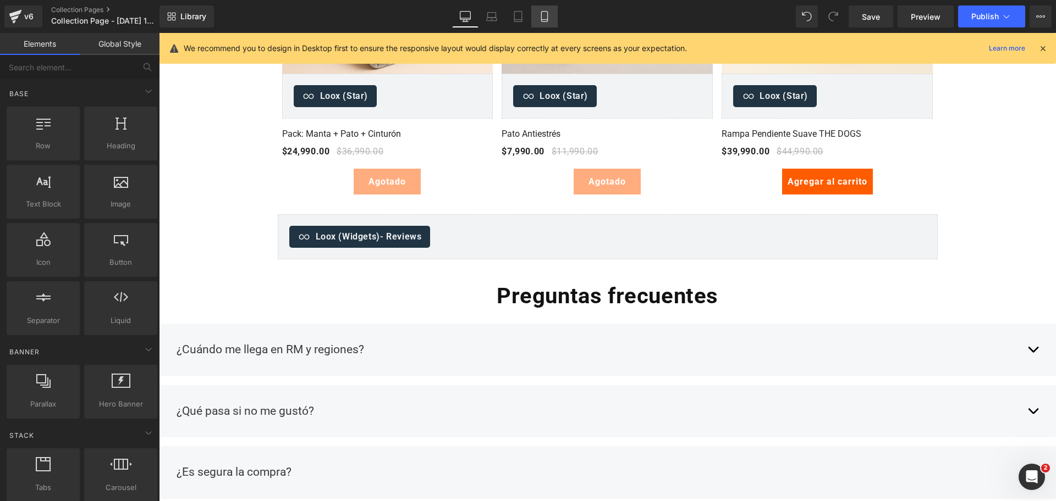
drag, startPoint x: 537, startPoint y: 16, endPoint x: 158, endPoint y: 159, distance: 405.3
click at [537, 16] on link "Mobile" at bounding box center [544, 16] width 26 height 22
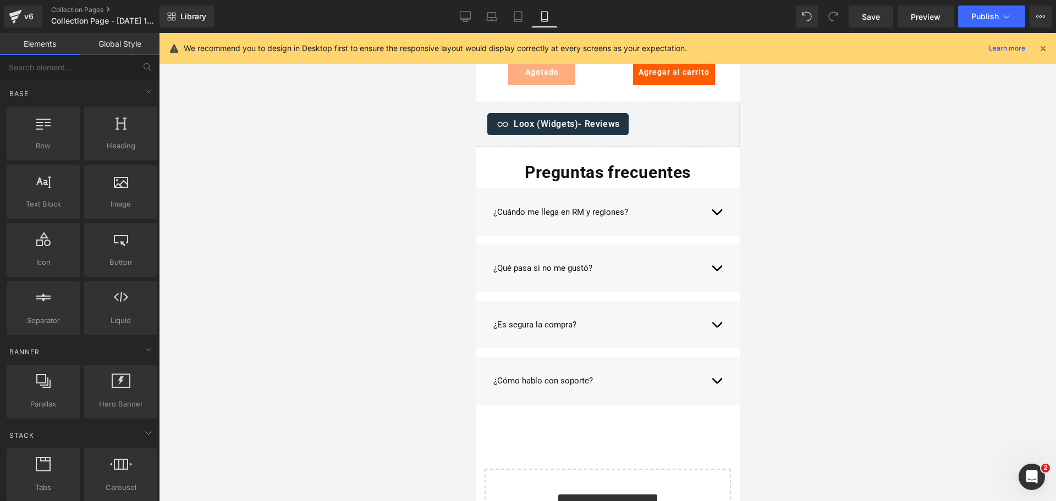
scroll to position [3054, 0]
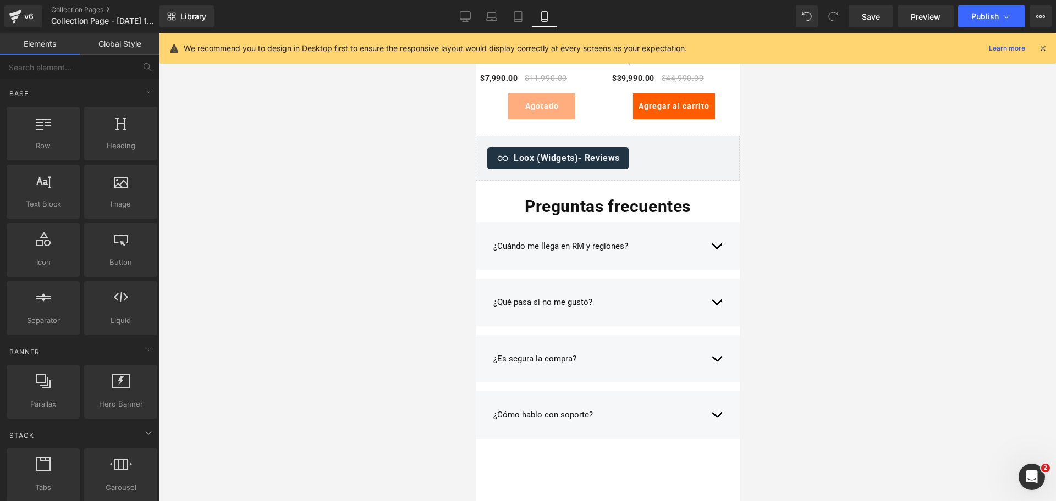
click at [793, 215] on div at bounding box center [607, 267] width 897 height 469
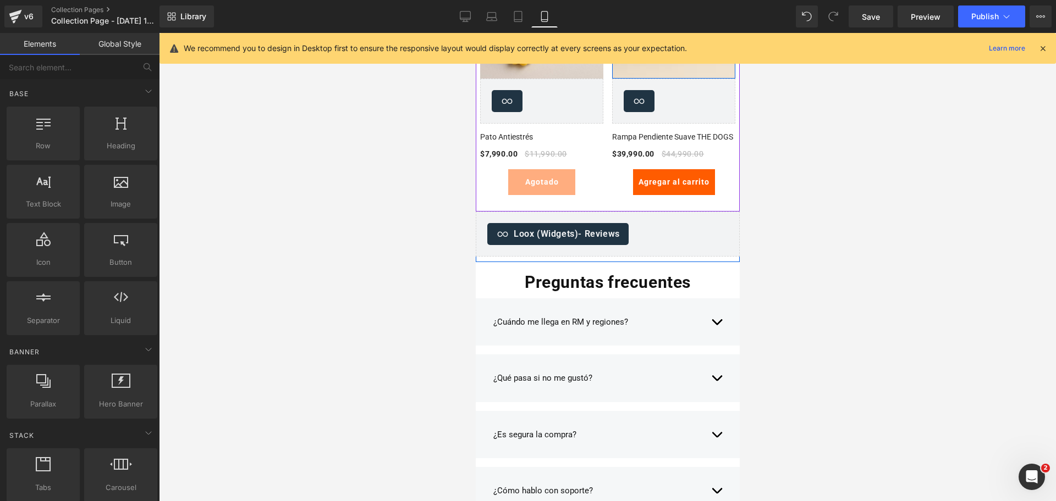
scroll to position [2984, 0]
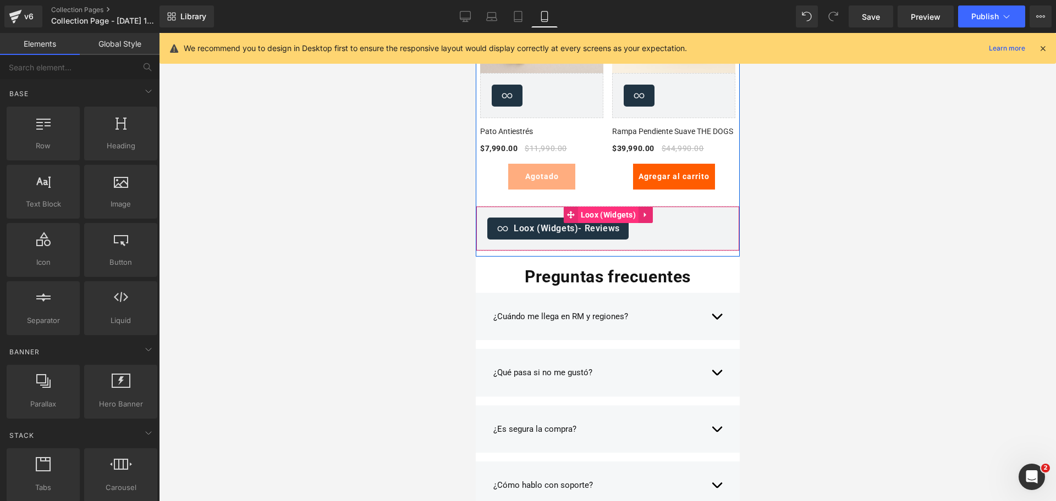
click at [611, 213] on span "Loox (Widgets)" at bounding box center [607, 215] width 60 height 16
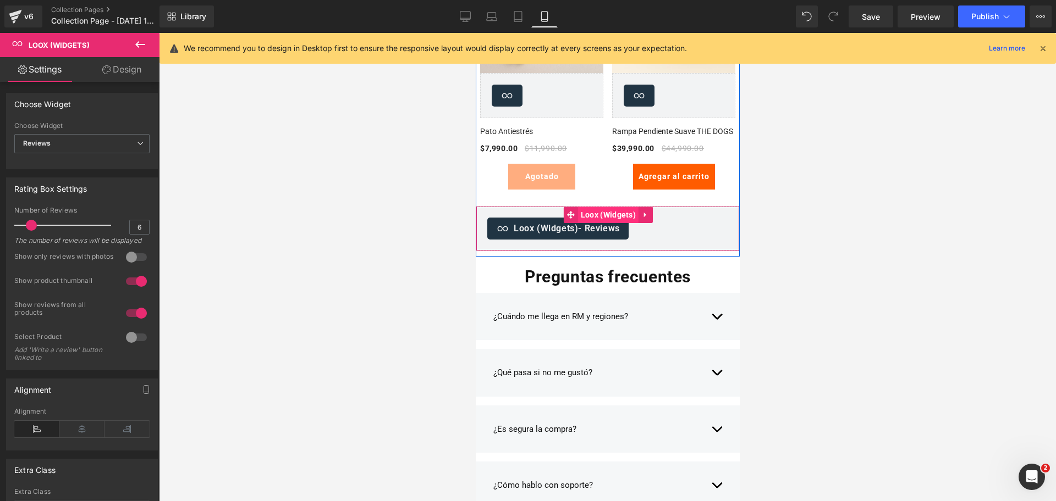
click at [605, 207] on span "Loox (Widgets)" at bounding box center [607, 215] width 60 height 16
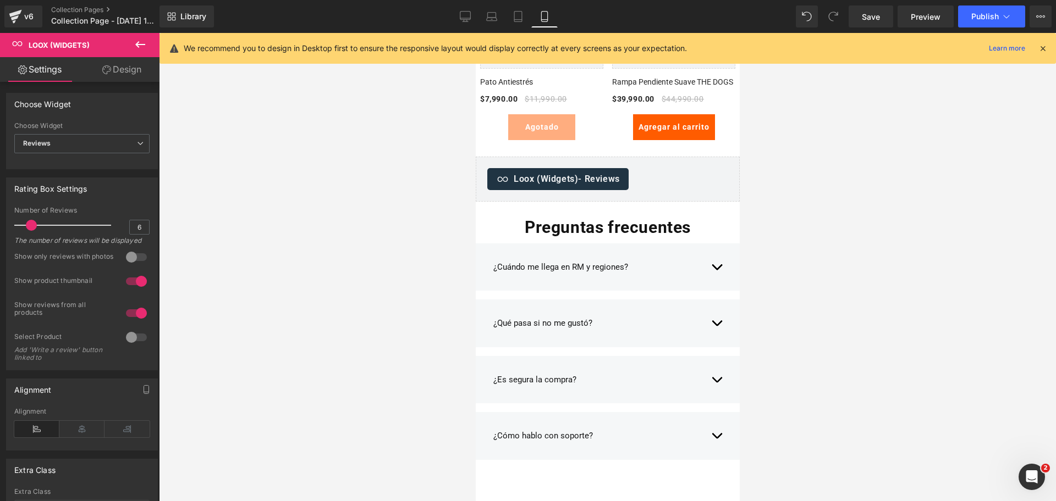
scroll to position [3018, 0]
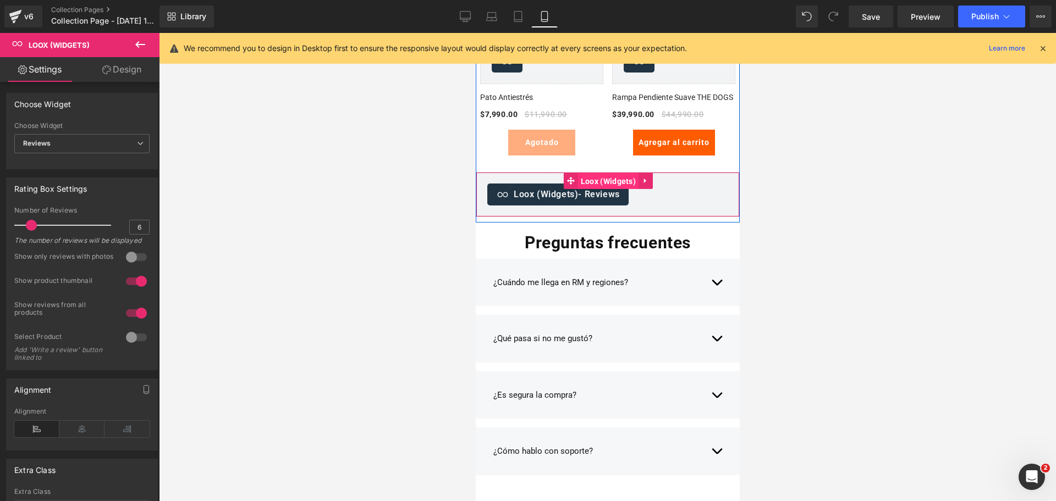
click at [597, 178] on span "Loox (Widgets)" at bounding box center [607, 181] width 60 height 16
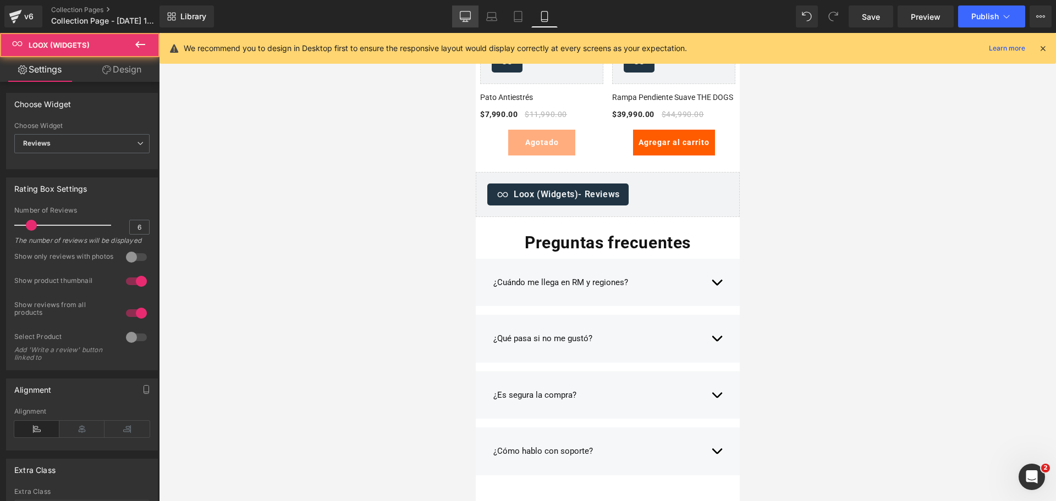
click at [471, 13] on icon at bounding box center [465, 16] width 10 height 8
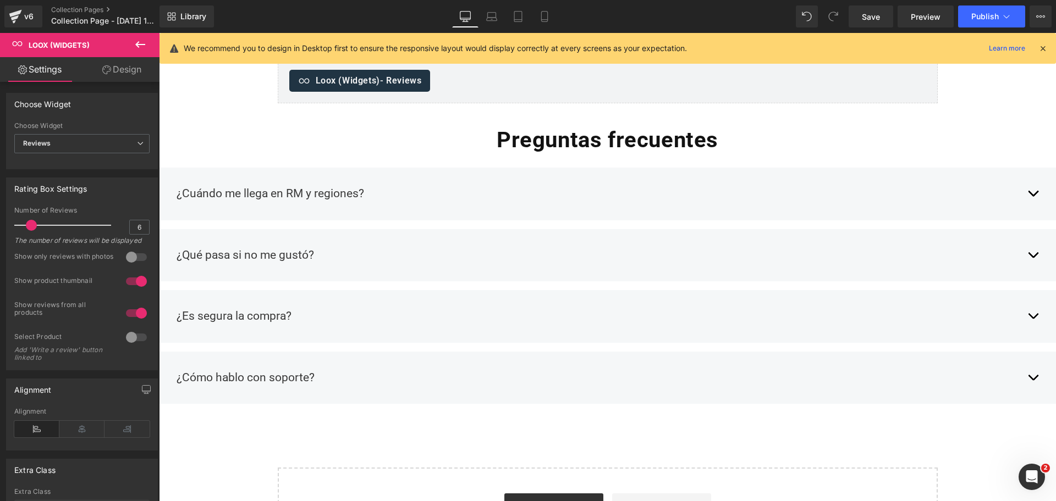
scroll to position [2818, 0]
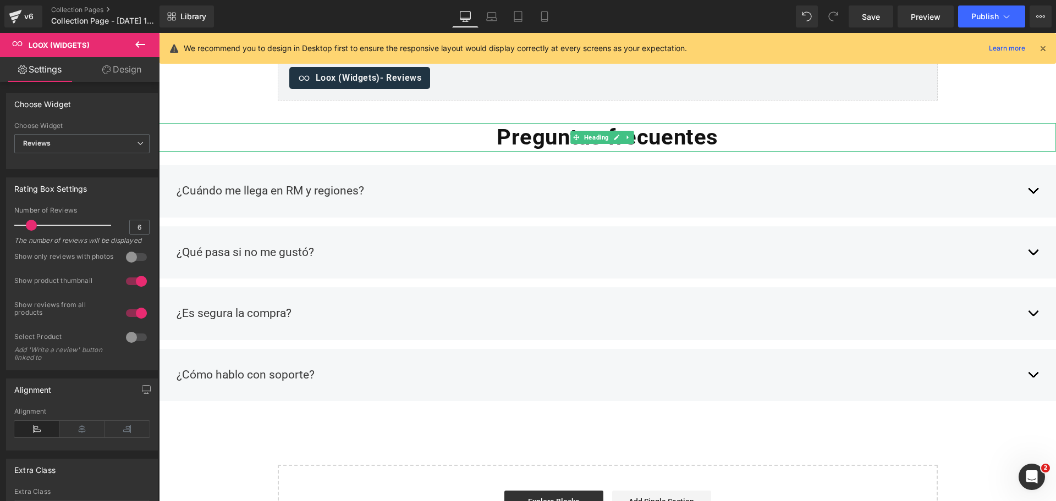
click at [599, 135] on span "Heading" at bounding box center [596, 137] width 29 height 13
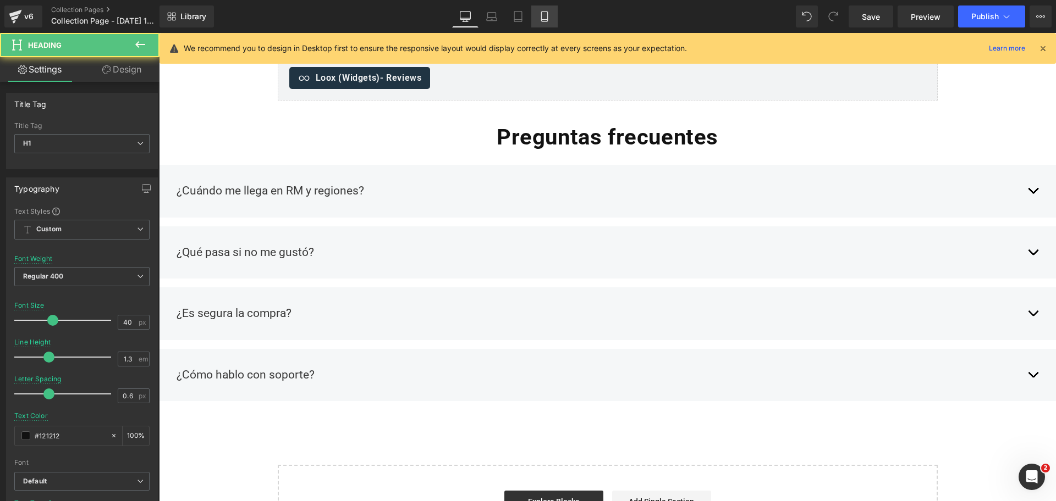
click at [538, 18] on link "Mobile" at bounding box center [544, 16] width 26 height 22
type input "30"
type input "100"
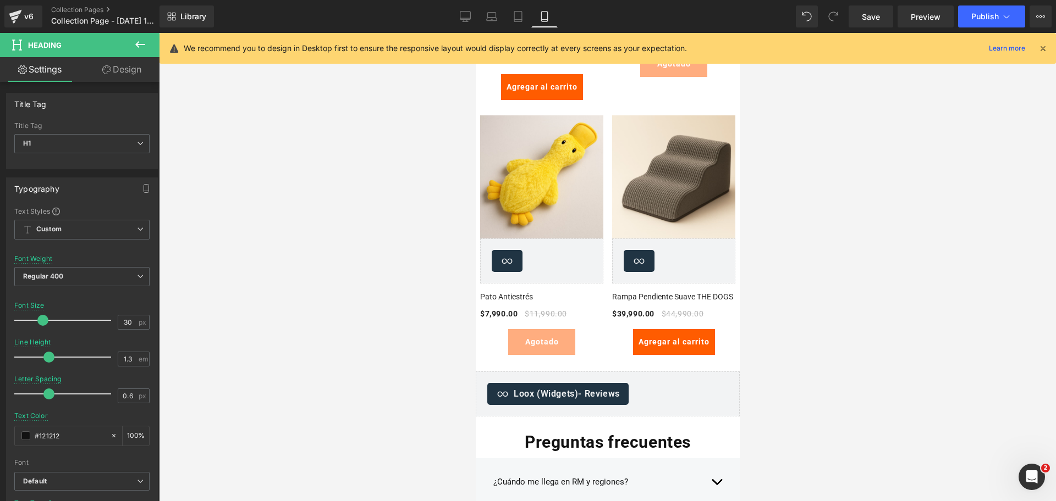
scroll to position [3119, 0]
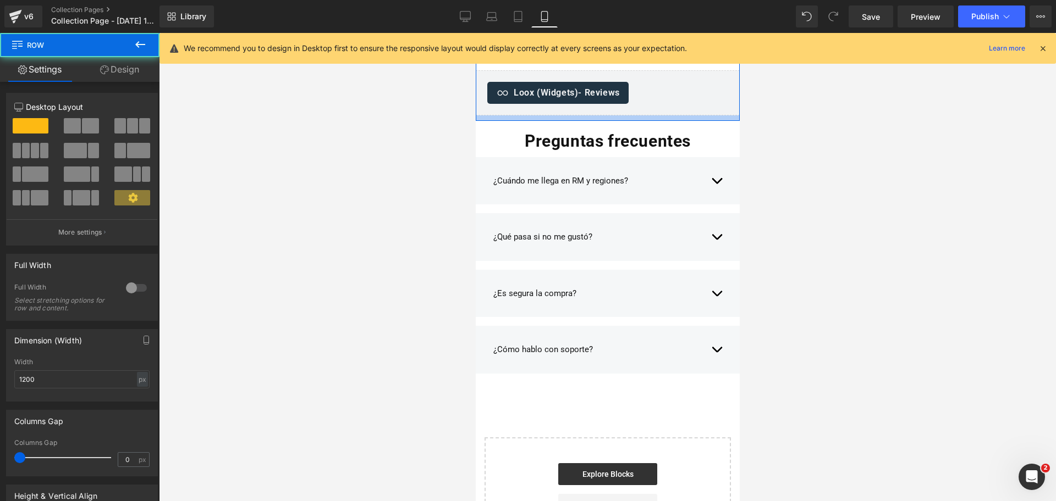
click at [596, 118] on div at bounding box center [607, 117] width 264 height 5
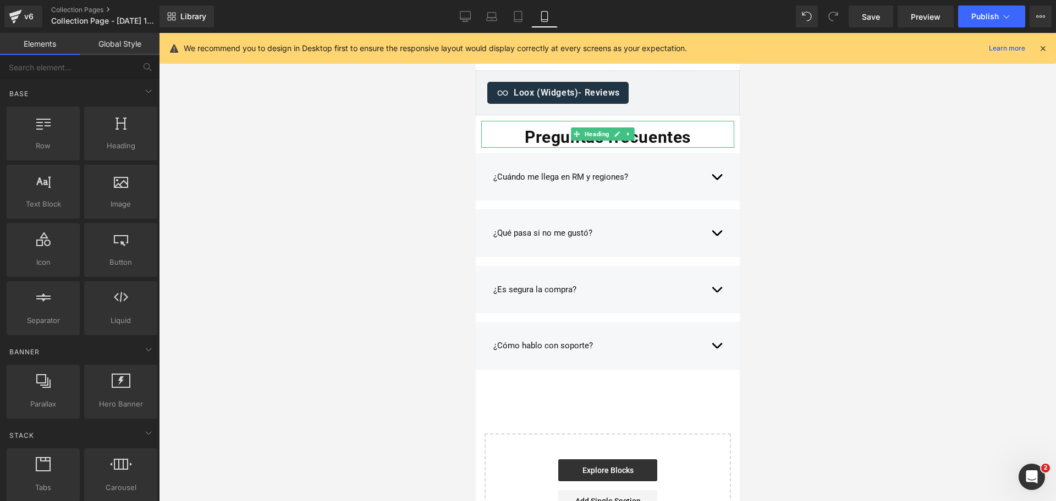
click at [778, 144] on div at bounding box center [607, 267] width 897 height 469
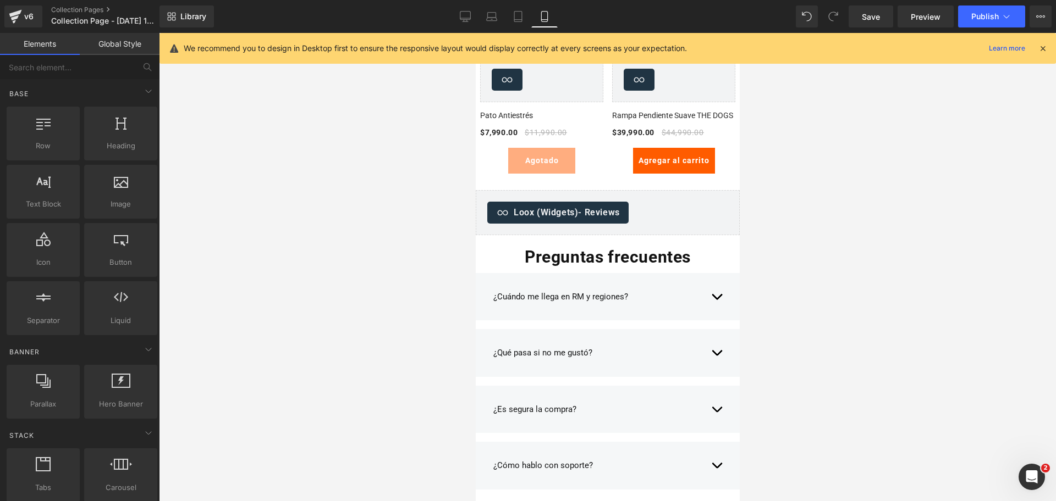
scroll to position [2999, 0]
click at [600, 251] on span "Heading" at bounding box center [596, 254] width 29 height 13
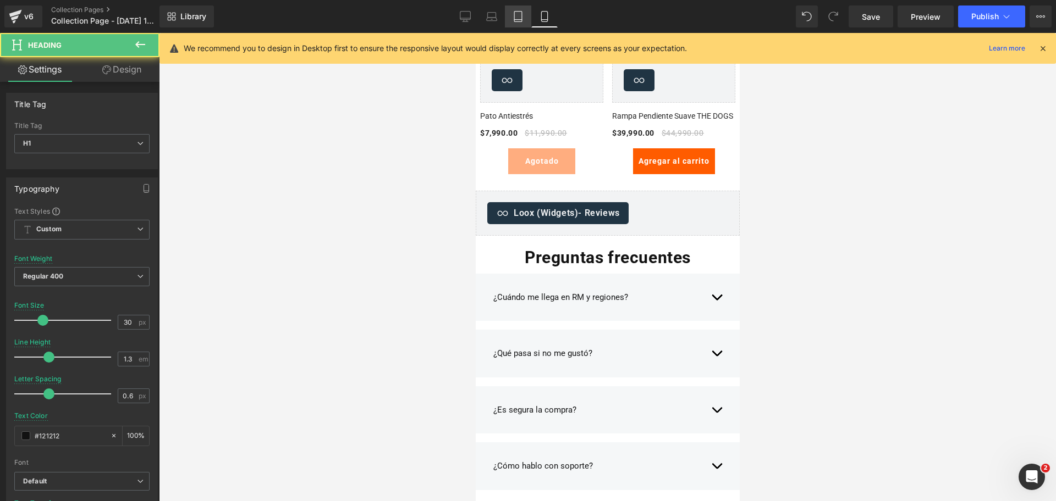
click at [518, 21] on icon at bounding box center [517, 16] width 11 height 11
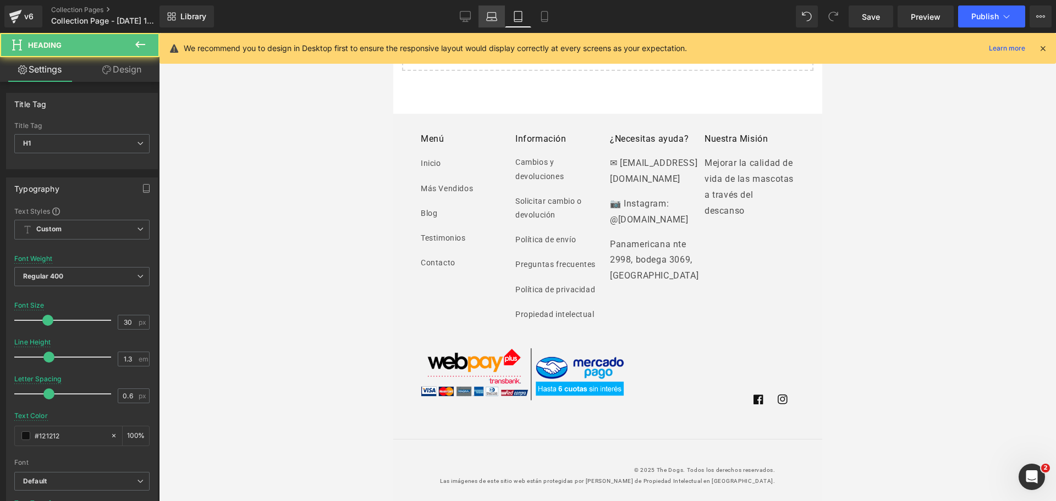
type input "35"
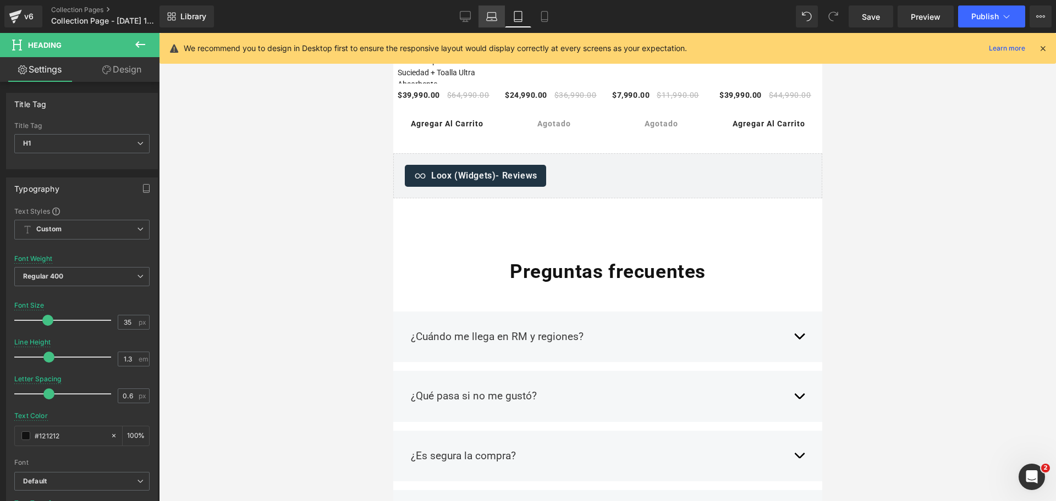
click at [482, 16] on link "Laptop" at bounding box center [491, 16] width 26 height 22
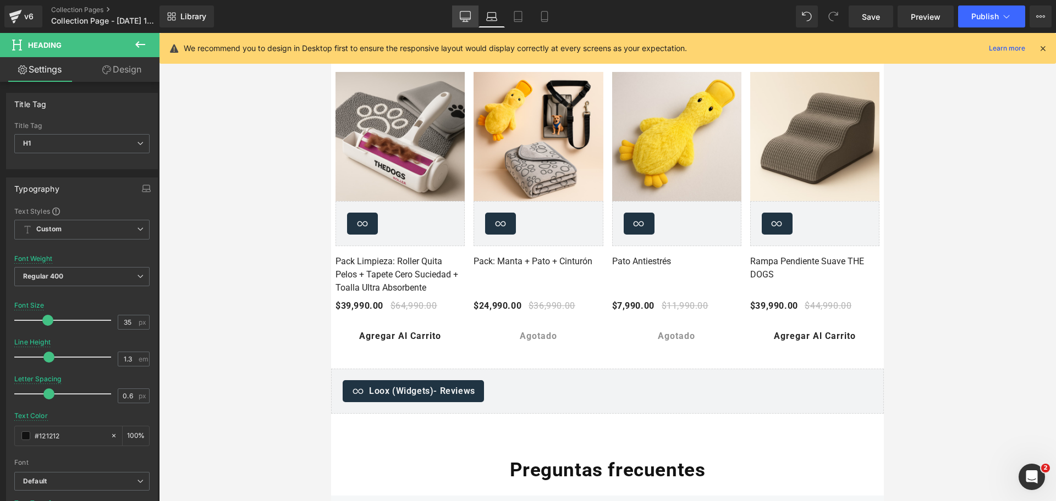
type input "100"
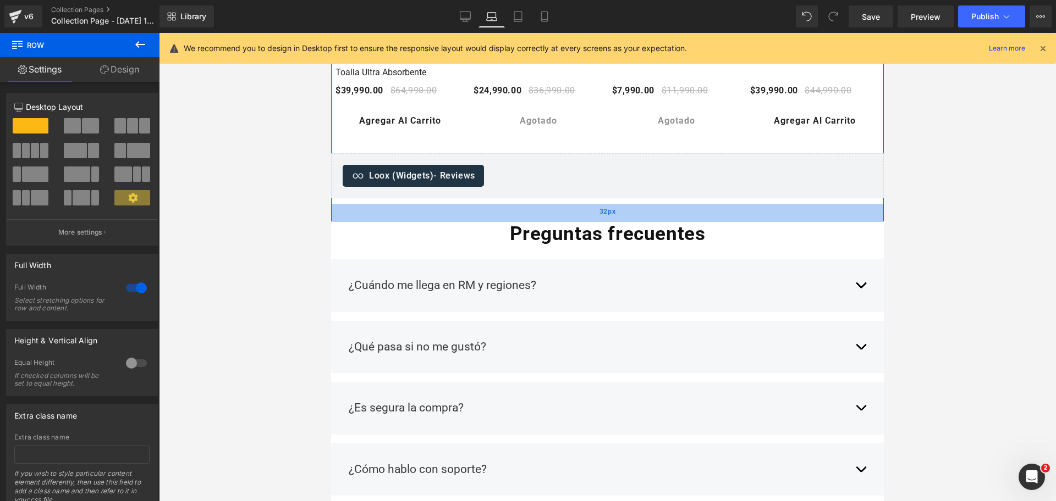
drag, startPoint x: 624, startPoint y: 223, endPoint x: 627, endPoint y: 202, distance: 21.2
click at [627, 204] on div "32px" at bounding box center [607, 213] width 553 height 18
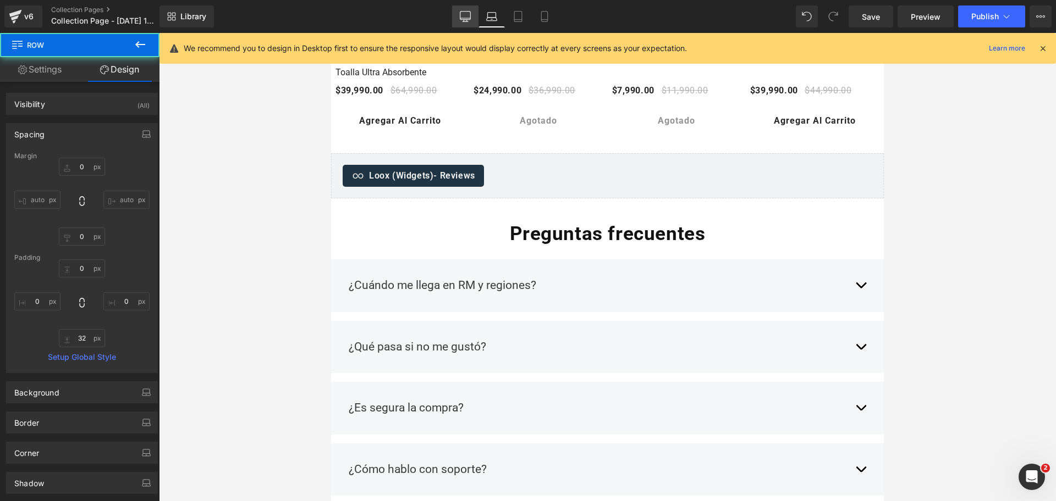
type input "0"
type input "32"
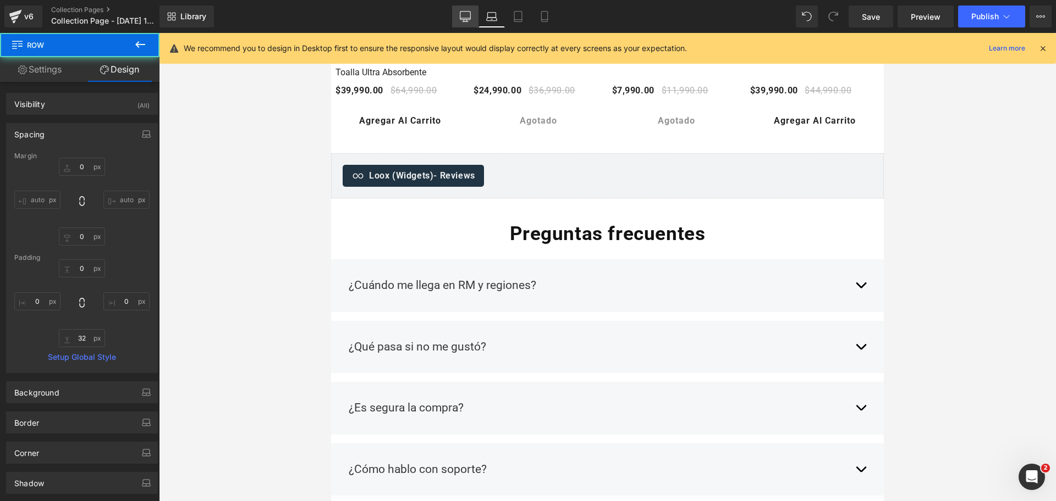
type input "0"
drag, startPoint x: 474, startPoint y: 20, endPoint x: 369, endPoint y: 51, distance: 109.6
click at [474, 20] on link "Desktop" at bounding box center [465, 16] width 26 height 22
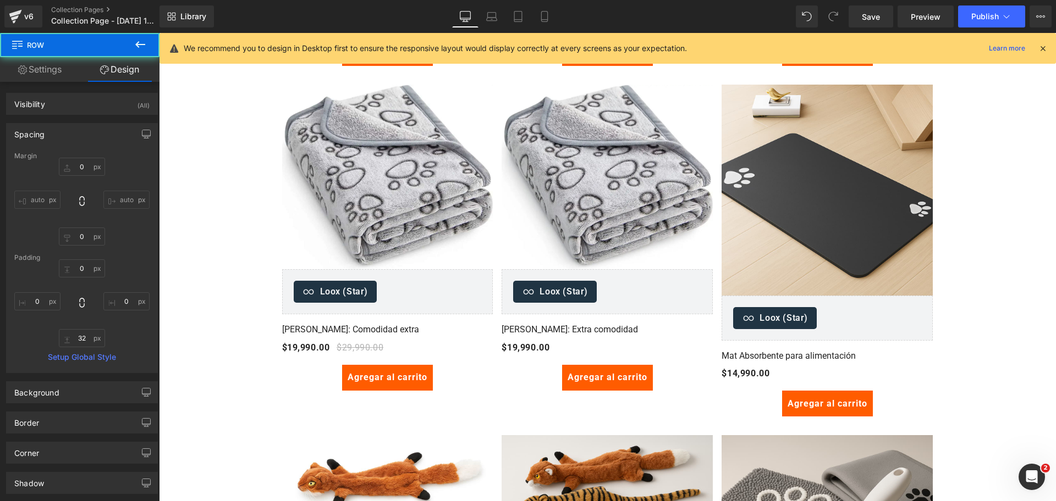
type input "0"
type input "31"
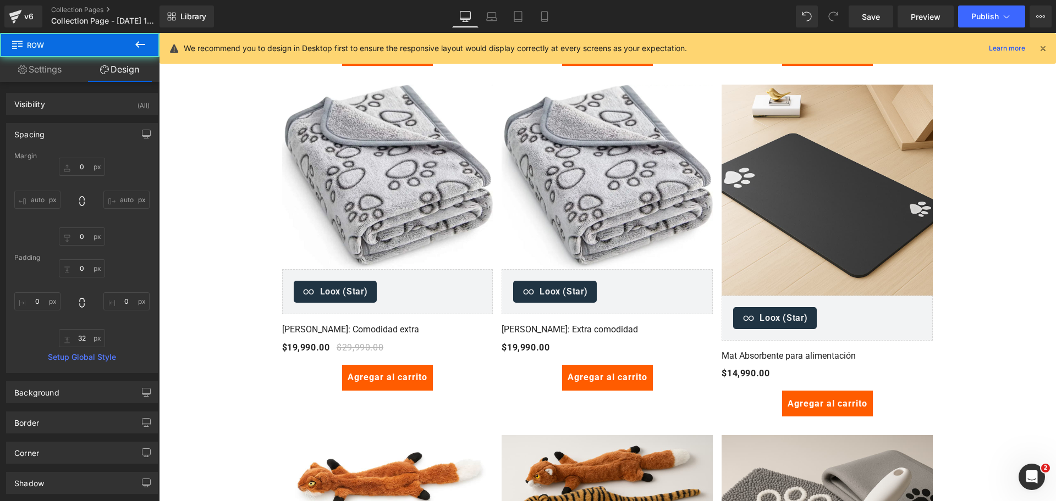
type input "0"
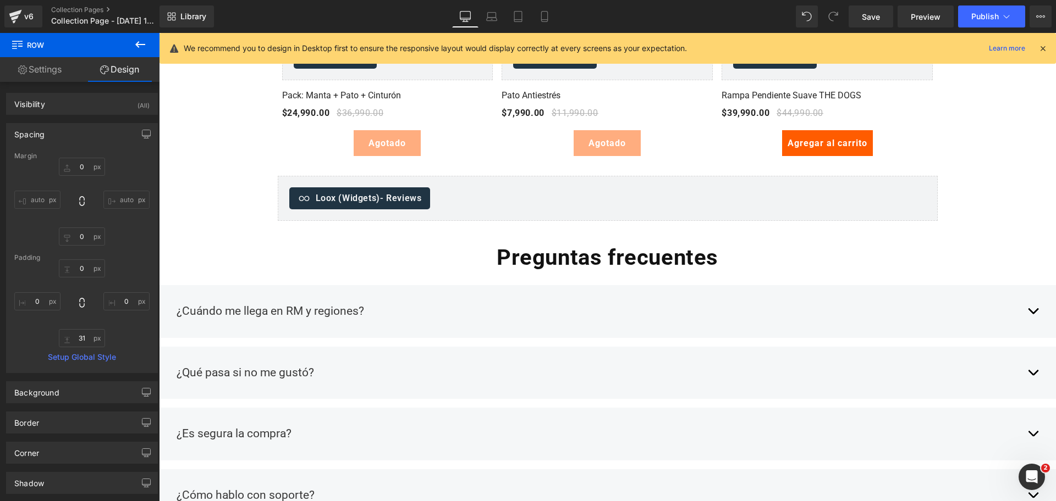
scroll to position [2696, 0]
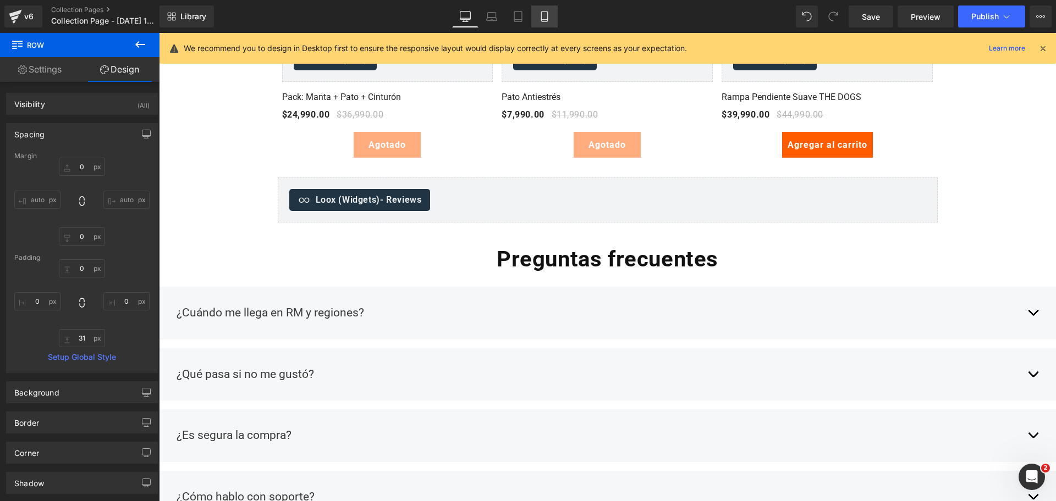
click at [547, 17] on icon at bounding box center [544, 17] width 6 height 10
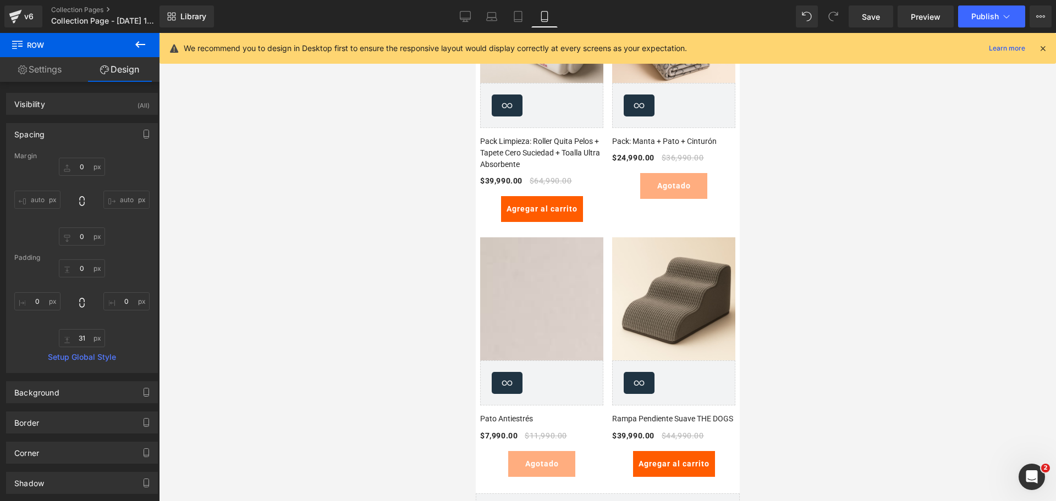
type input "0"
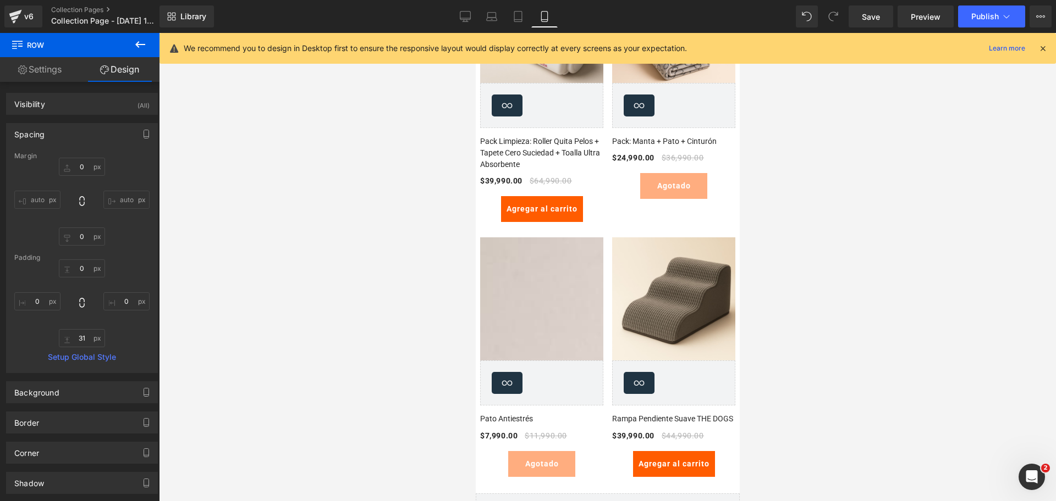
type input "0"
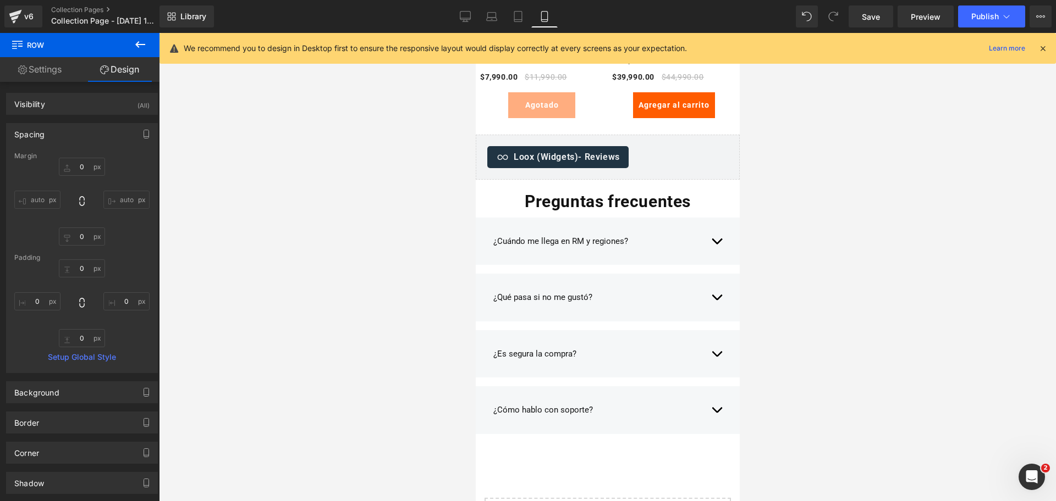
scroll to position [3054, 0]
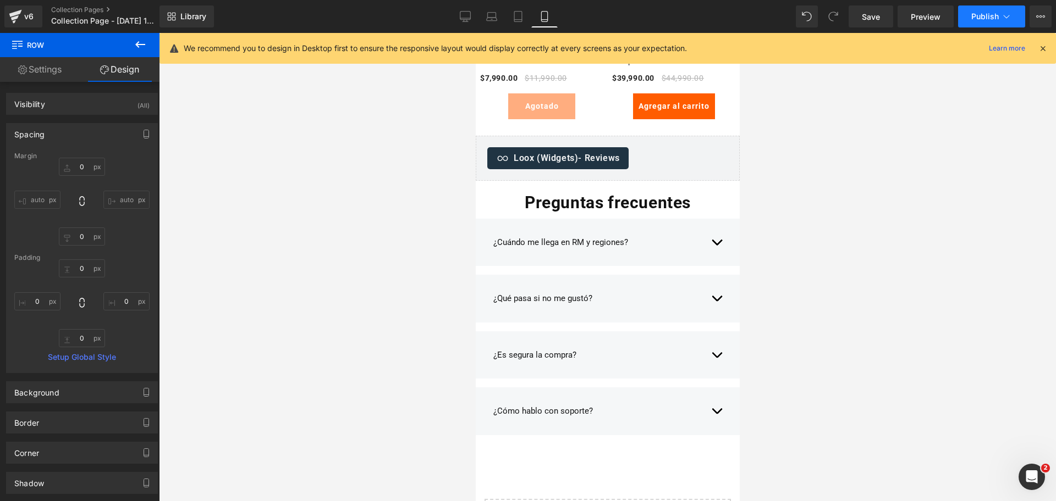
click at [985, 15] on span "Publish" at bounding box center [984, 16] width 27 height 9
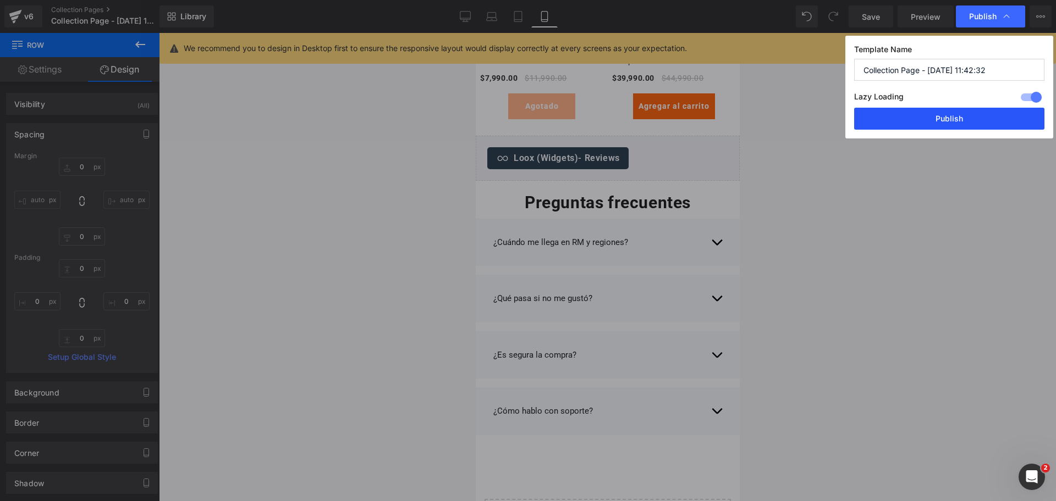
click at [959, 113] on button "Publish" at bounding box center [949, 119] width 190 height 22
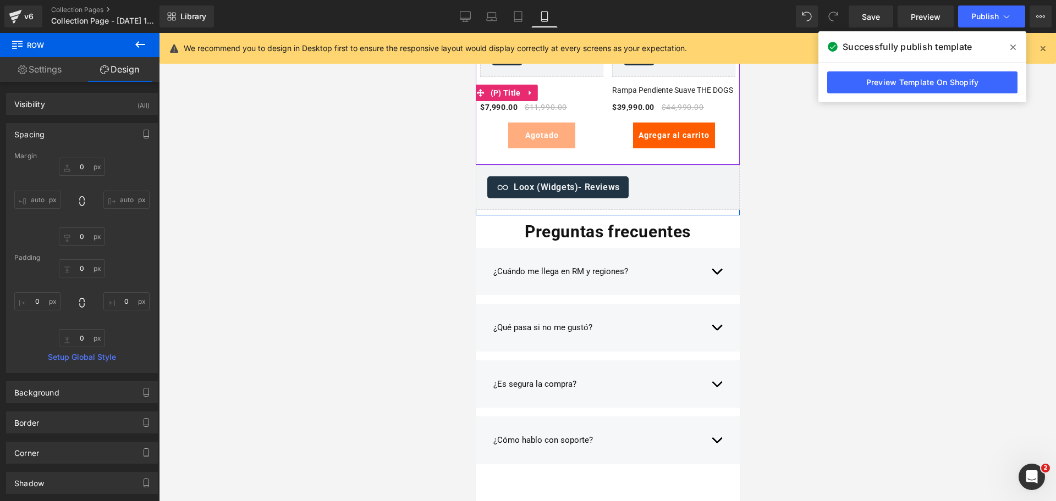
scroll to position [3026, 0]
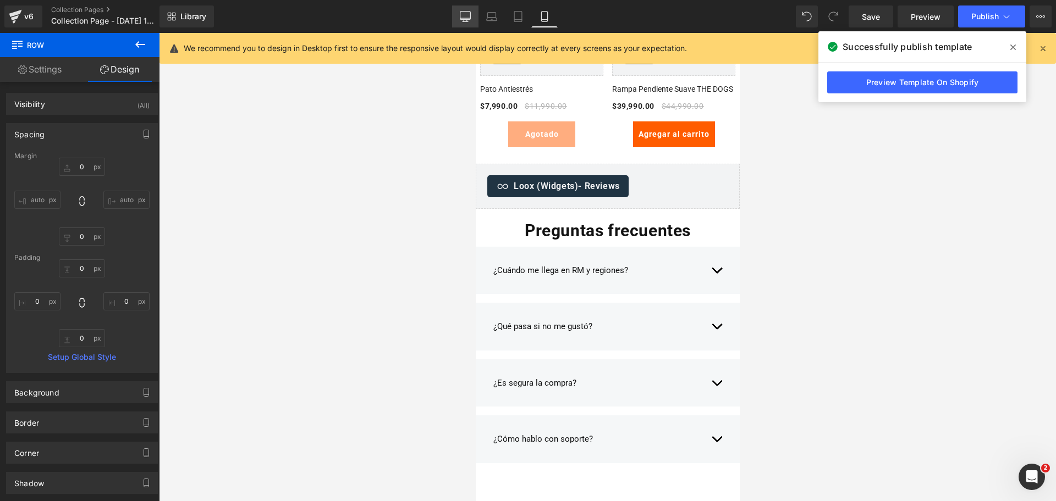
drag, startPoint x: 466, startPoint y: 25, endPoint x: 376, endPoint y: 81, distance: 106.5
click at [466, 25] on link "Desktop" at bounding box center [465, 16] width 26 height 22
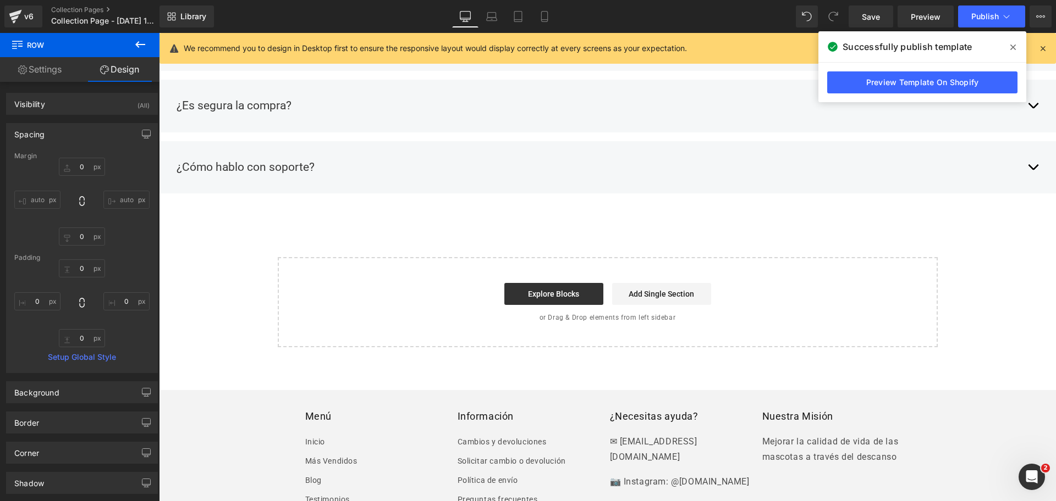
type input "0"
type input "31"
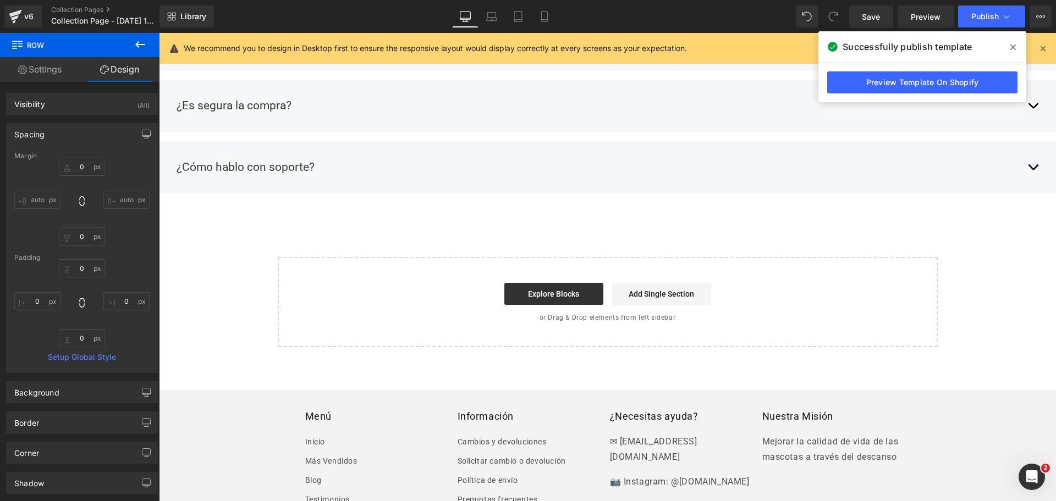
type input "0"
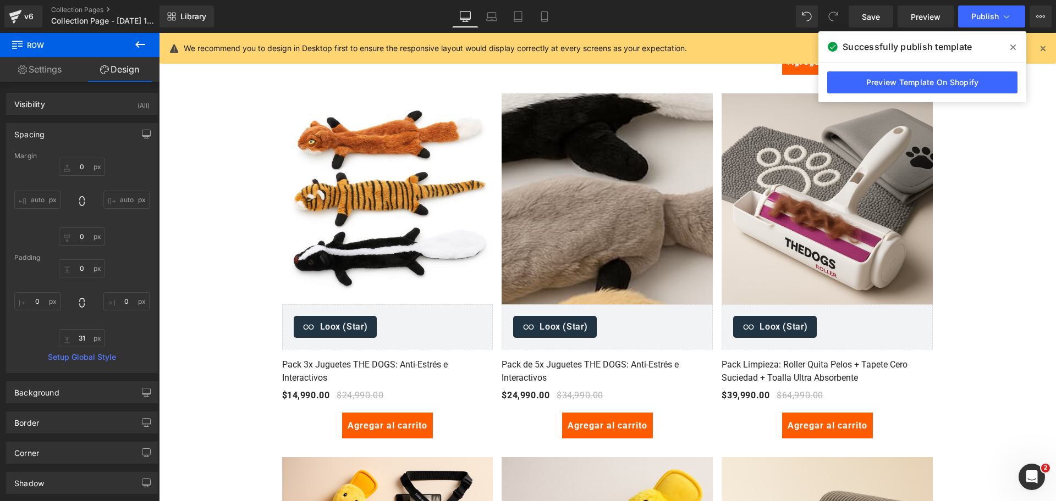
scroll to position [2079, 0]
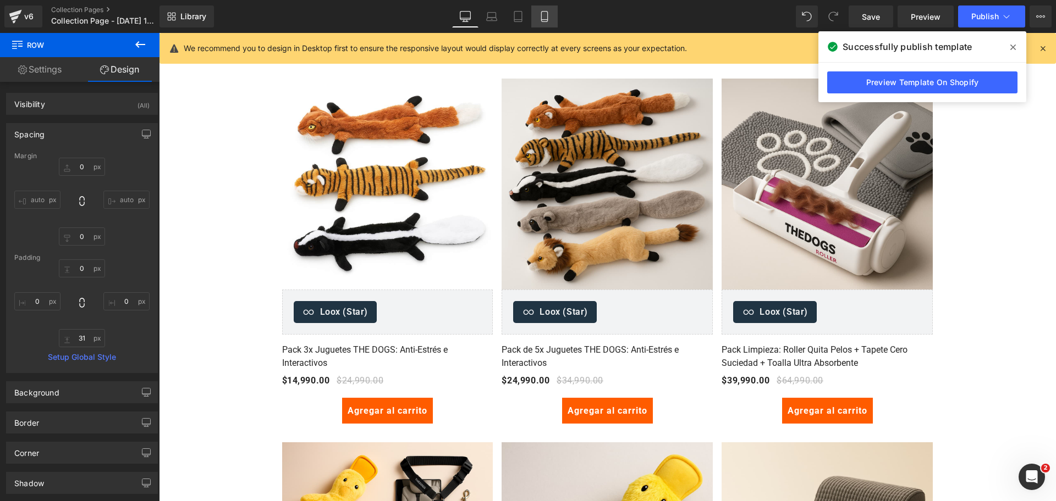
click at [544, 12] on icon at bounding box center [544, 16] width 11 height 11
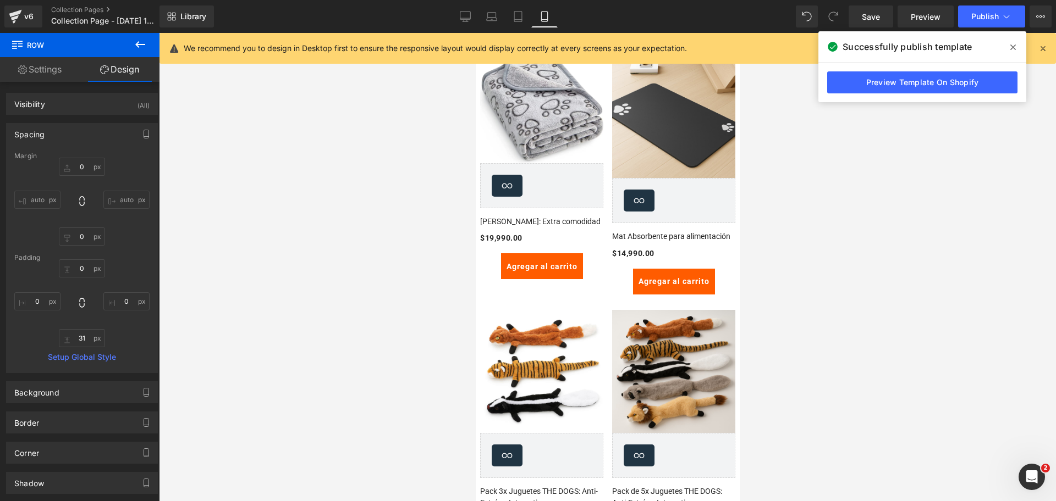
scroll to position [0, 0]
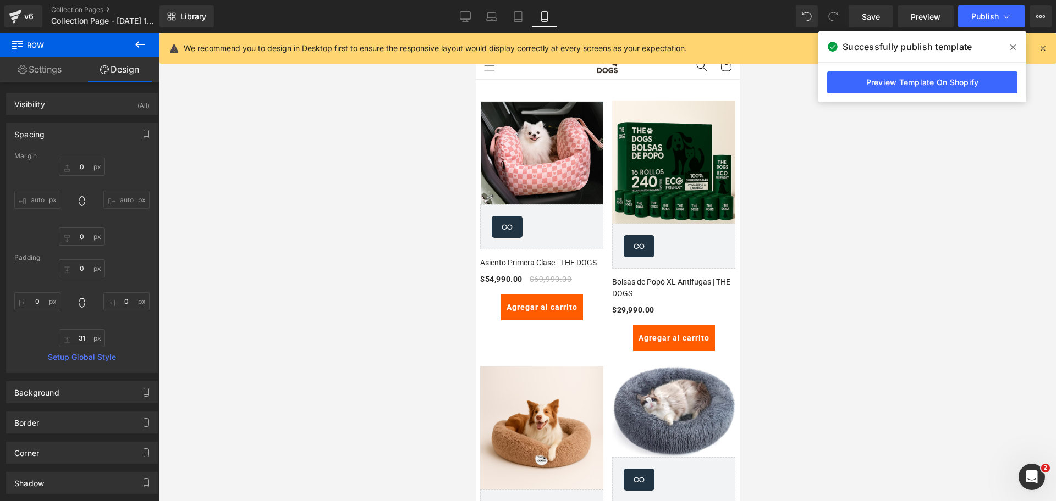
type input "0"
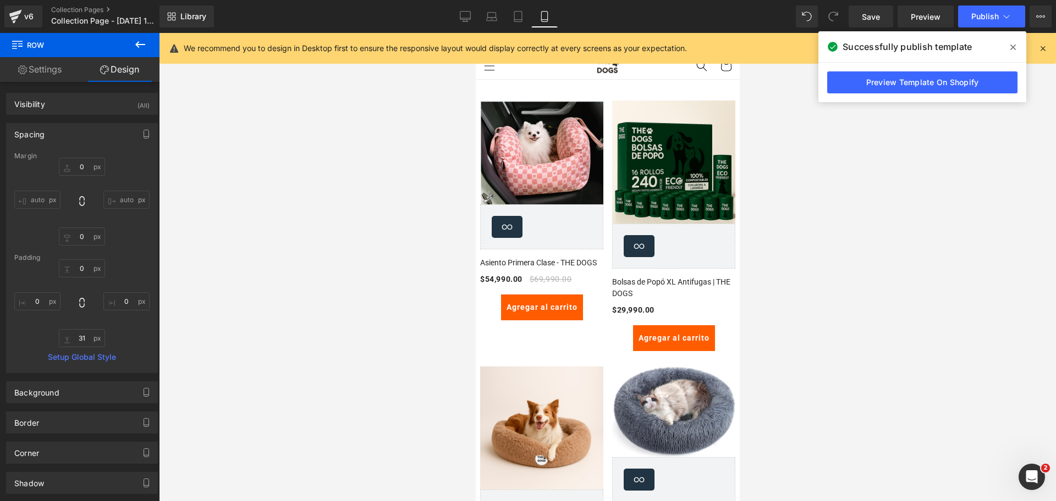
type input "0"
click at [1019, 52] on span at bounding box center [1013, 47] width 18 height 18
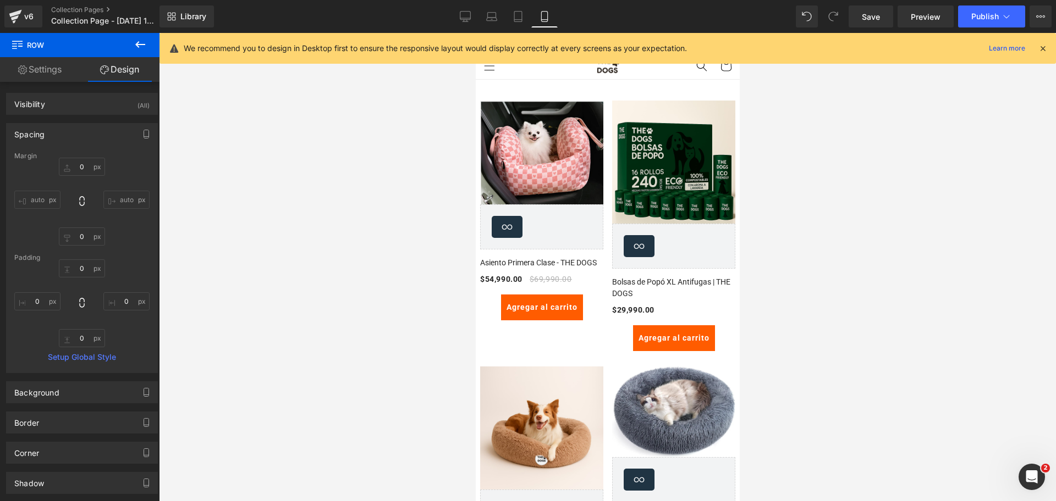
click at [1043, 48] on icon at bounding box center [1043, 48] width 10 height 10
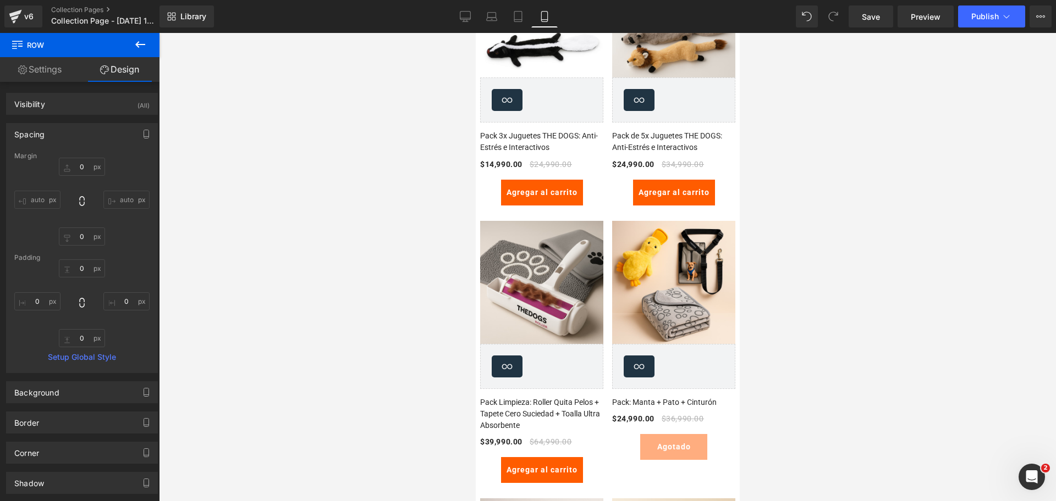
scroll to position [2436, 0]
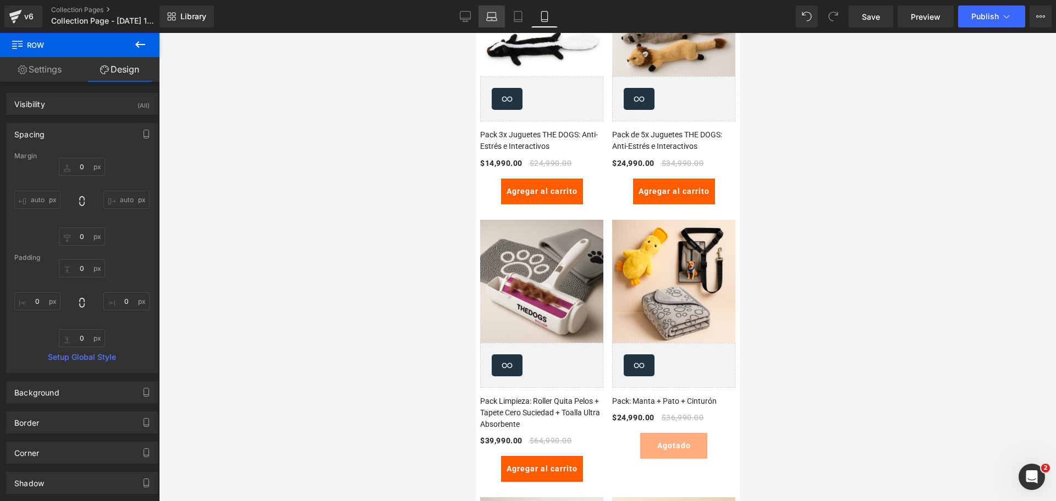
click at [488, 7] on link "Laptop" at bounding box center [491, 16] width 26 height 22
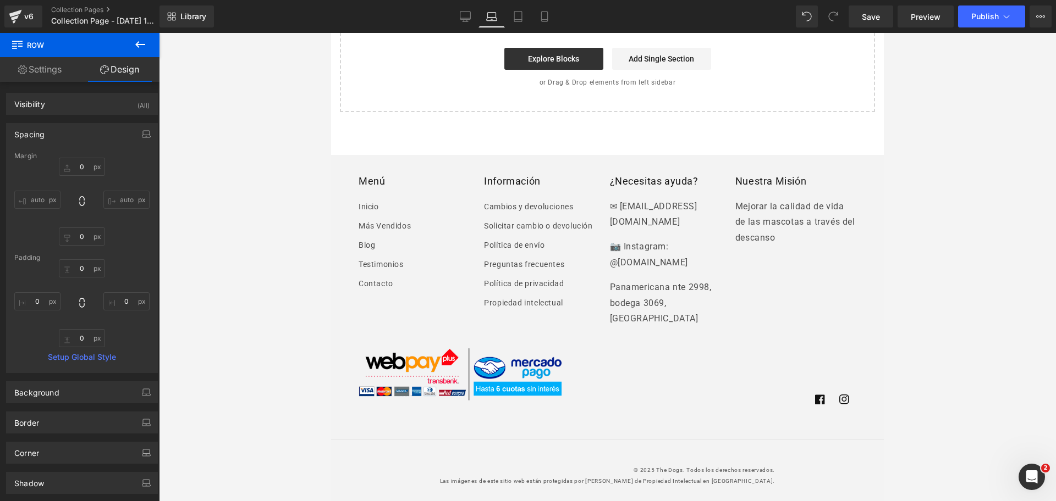
type input "0"
type input "32"
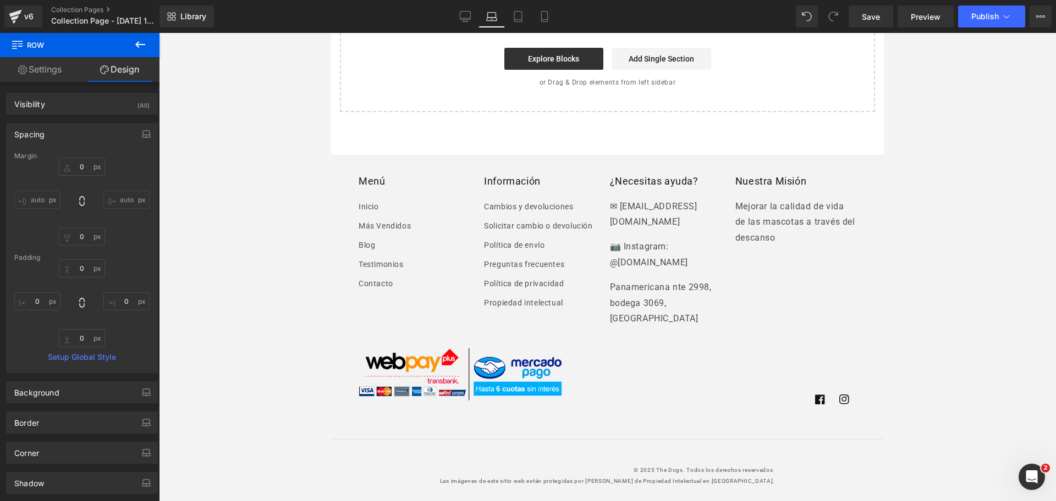
type input "0"
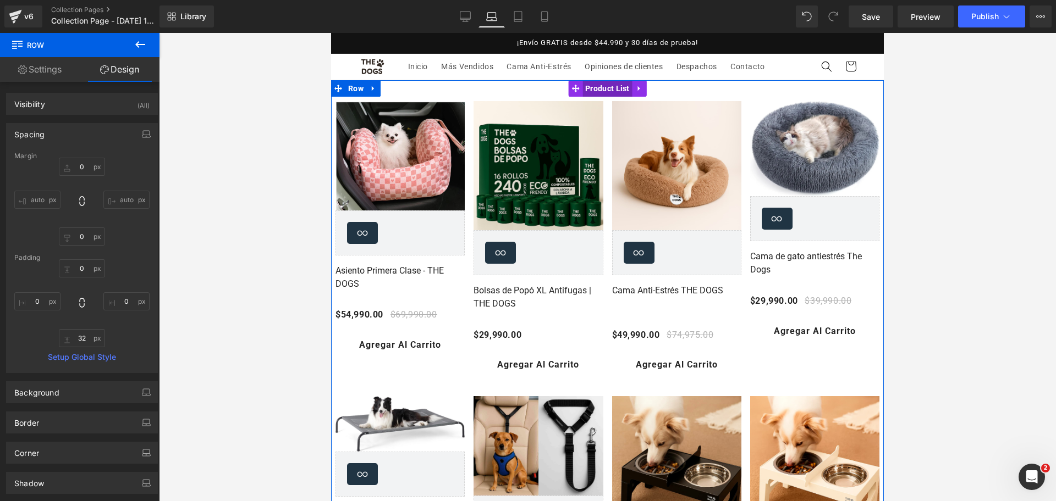
click at [613, 86] on span "Product List" at bounding box center [607, 88] width 50 height 16
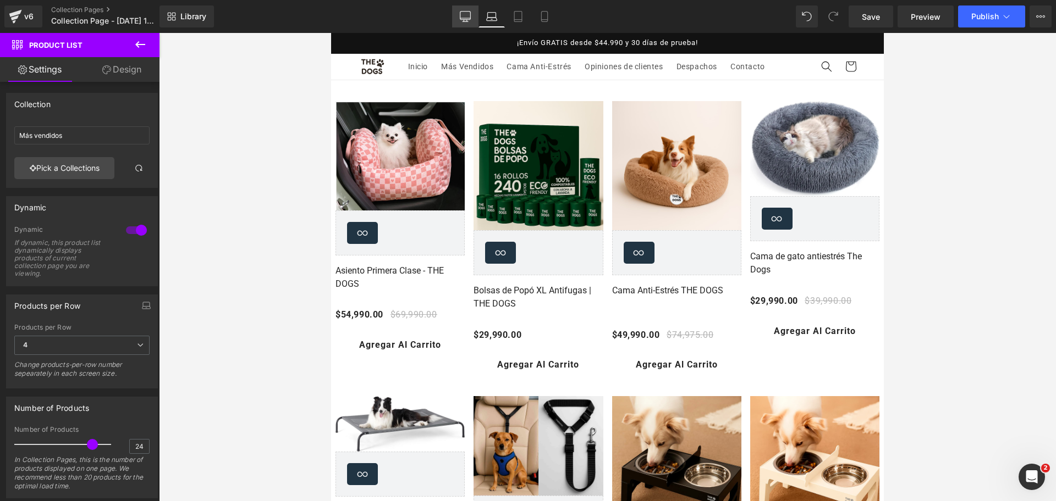
click at [463, 14] on icon at bounding box center [465, 16] width 11 height 11
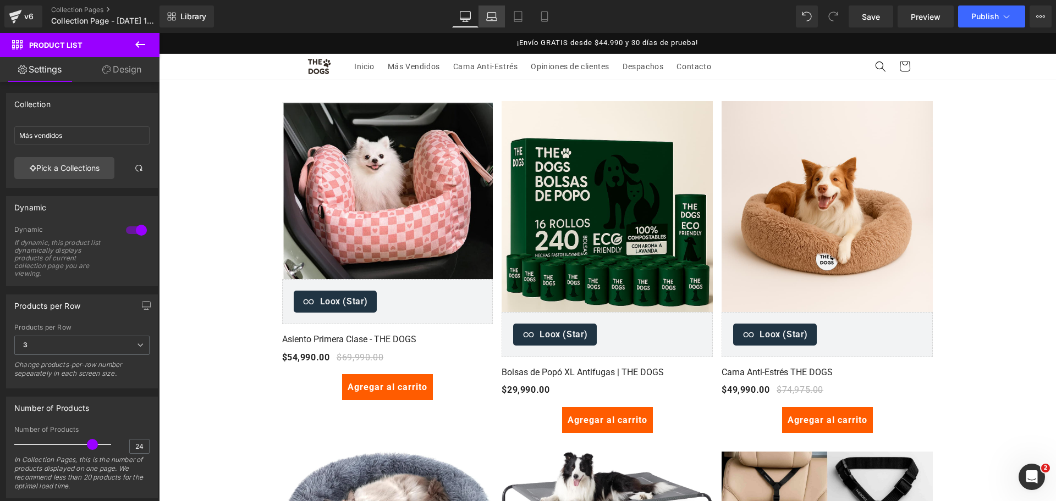
drag, startPoint x: 498, startPoint y: 15, endPoint x: 220, endPoint y: 79, distance: 285.5
click at [498, 15] on link "Laptop" at bounding box center [491, 16] width 26 height 22
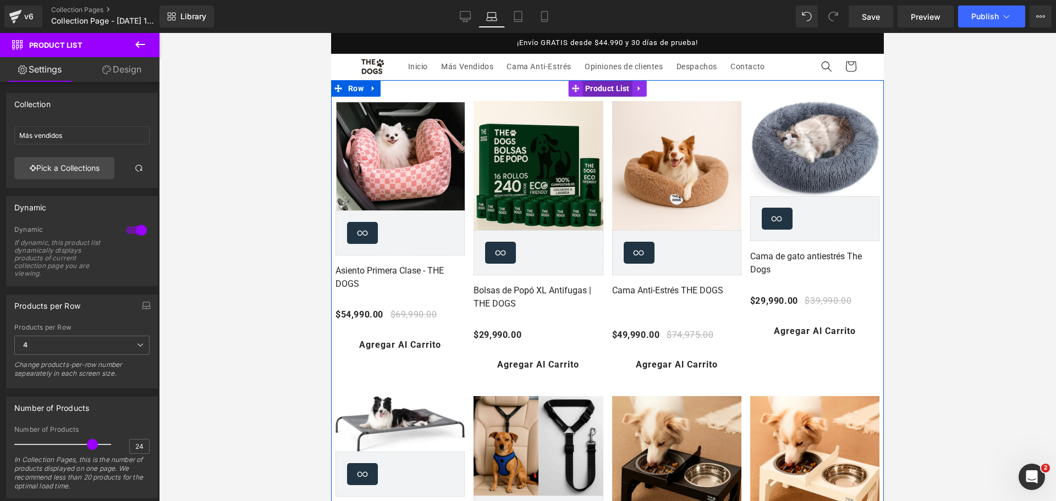
click at [596, 85] on span "Product List" at bounding box center [607, 88] width 50 height 16
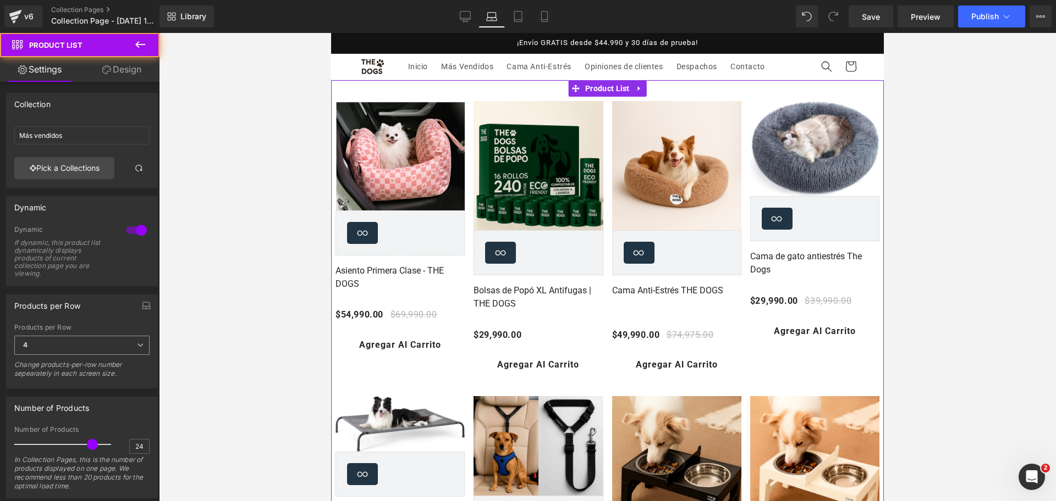
click at [121, 342] on span "4" at bounding box center [81, 345] width 135 height 19
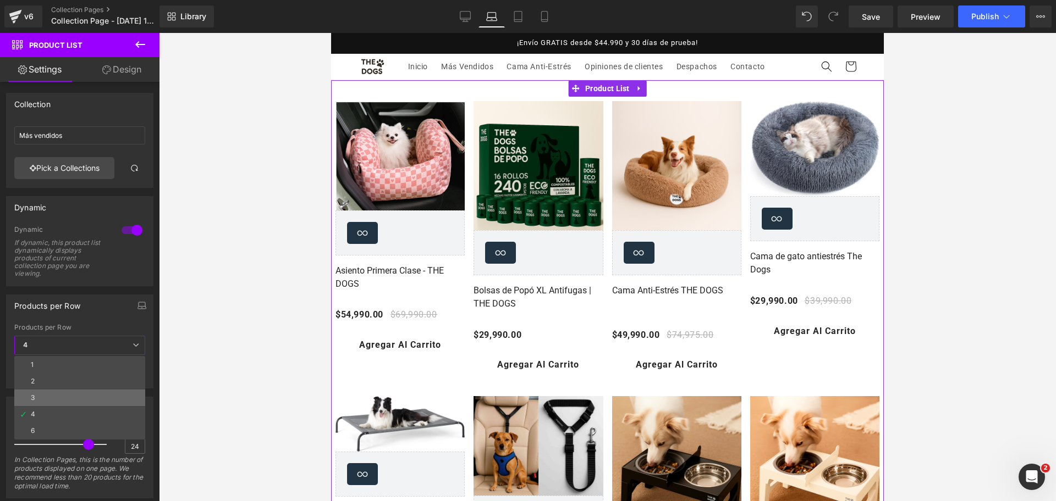
click at [106, 403] on li "3" at bounding box center [79, 398] width 131 height 16
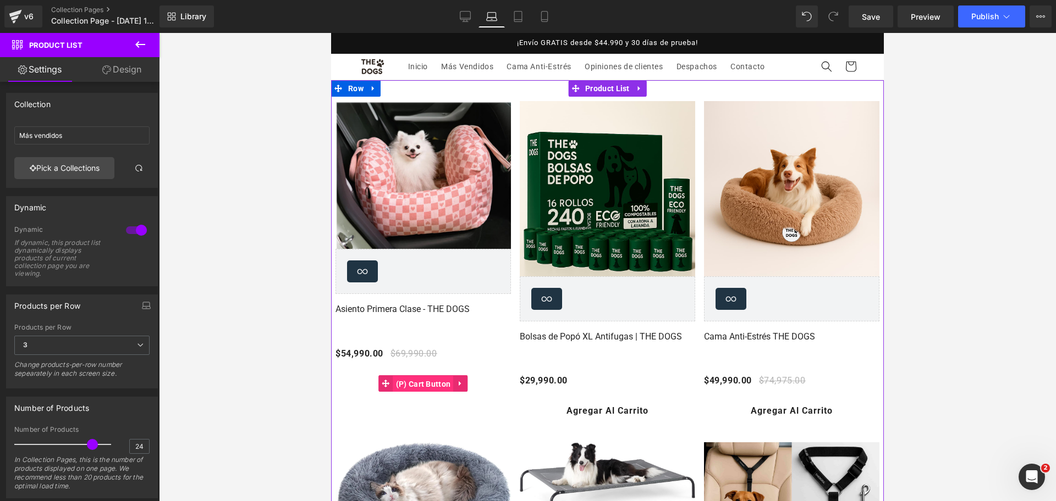
click at [411, 385] on span "(P) Cart Button" at bounding box center [423, 384] width 60 height 16
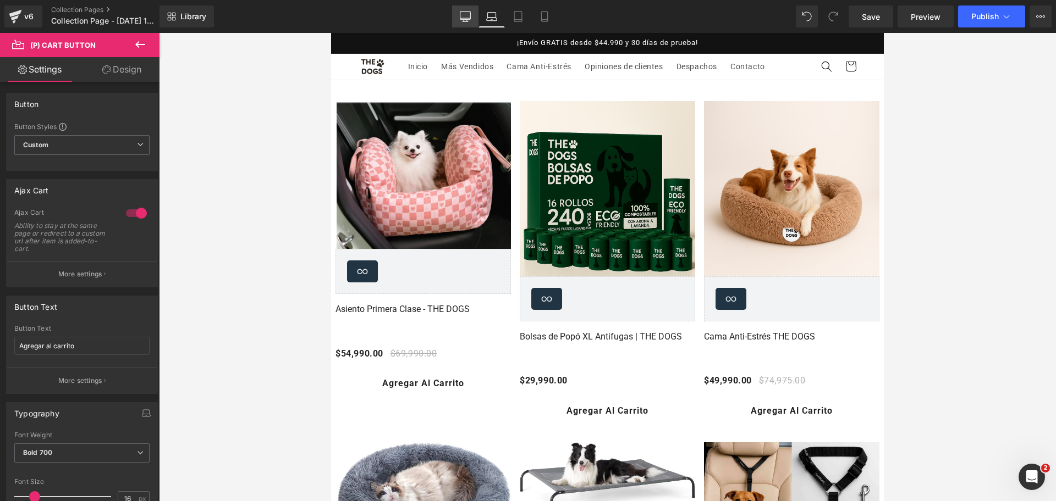
drag, startPoint x: 463, startPoint y: 15, endPoint x: 407, endPoint y: 63, distance: 73.3
click at [463, 15] on icon at bounding box center [465, 16] width 11 height 11
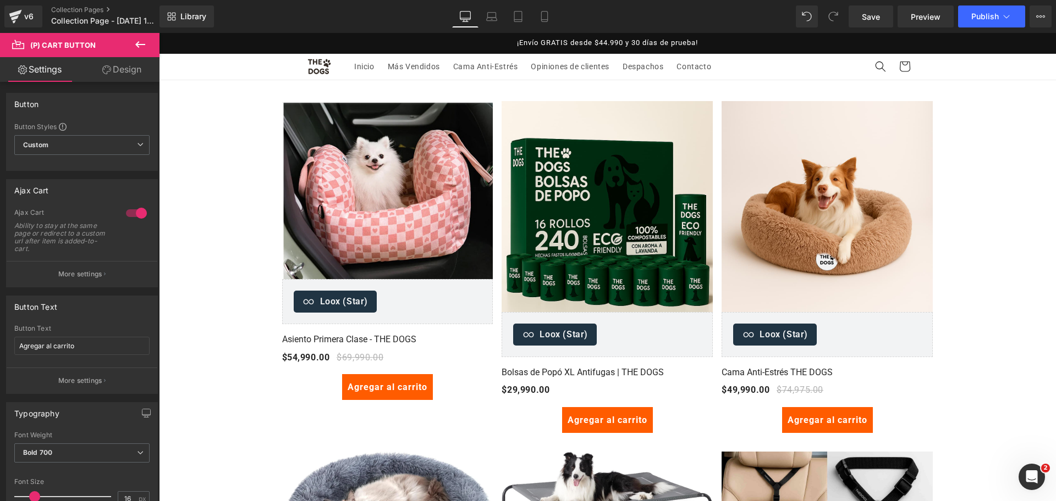
scroll to position [4, 0]
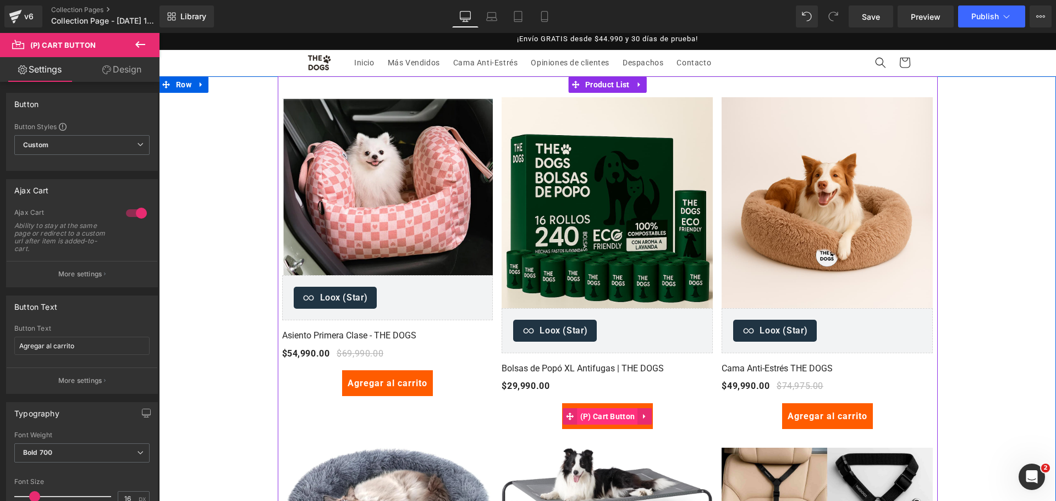
click at [607, 410] on span "(P) Cart Button" at bounding box center [607, 417] width 60 height 16
click at [374, 385] on span "(P) Cart Button" at bounding box center [387, 384] width 60 height 16
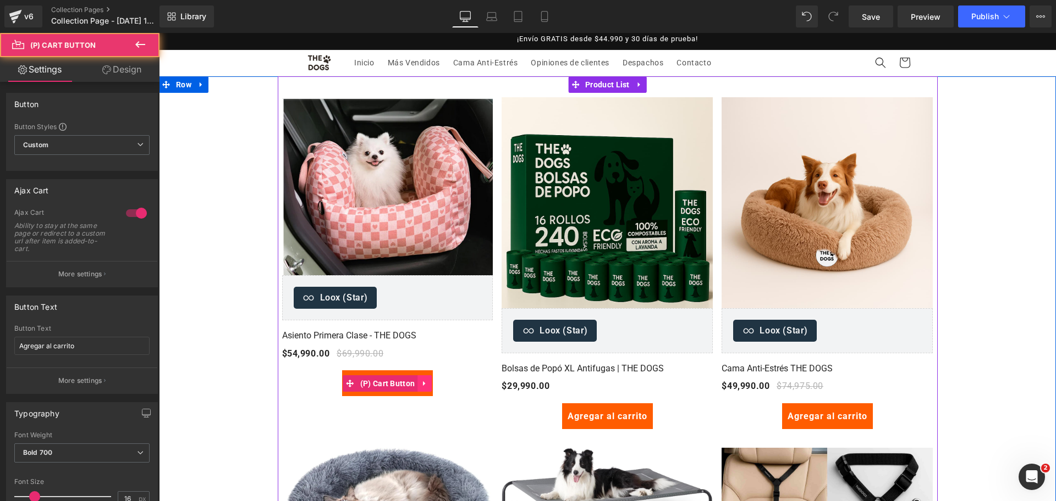
click at [421, 383] on icon at bounding box center [425, 383] width 8 height 8
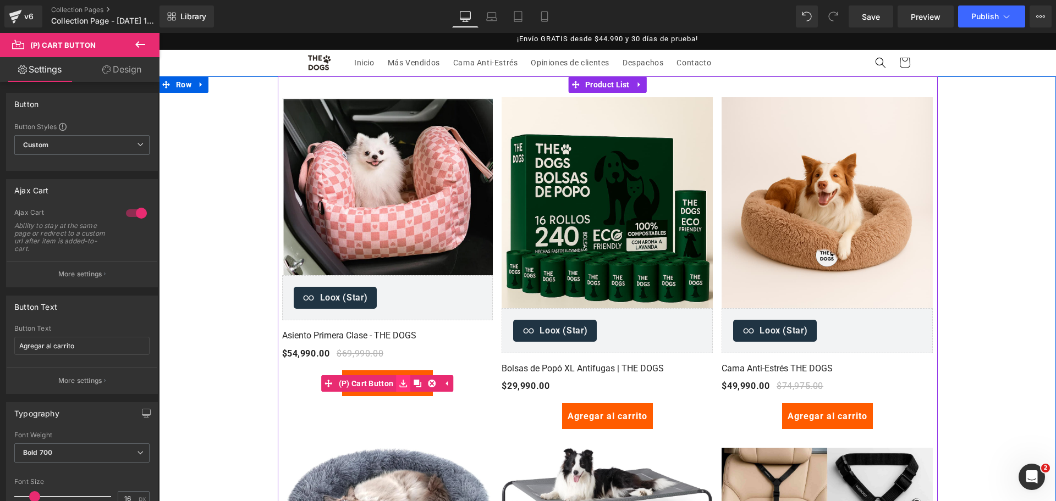
click at [401, 383] on icon at bounding box center [403, 383] width 8 height 8
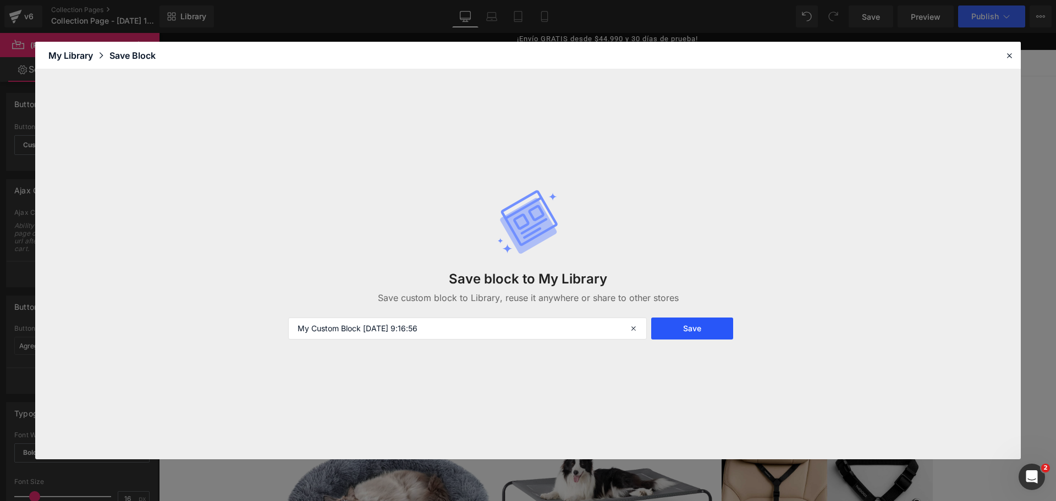
click at [696, 335] on button "Save" at bounding box center [692, 329] width 82 height 22
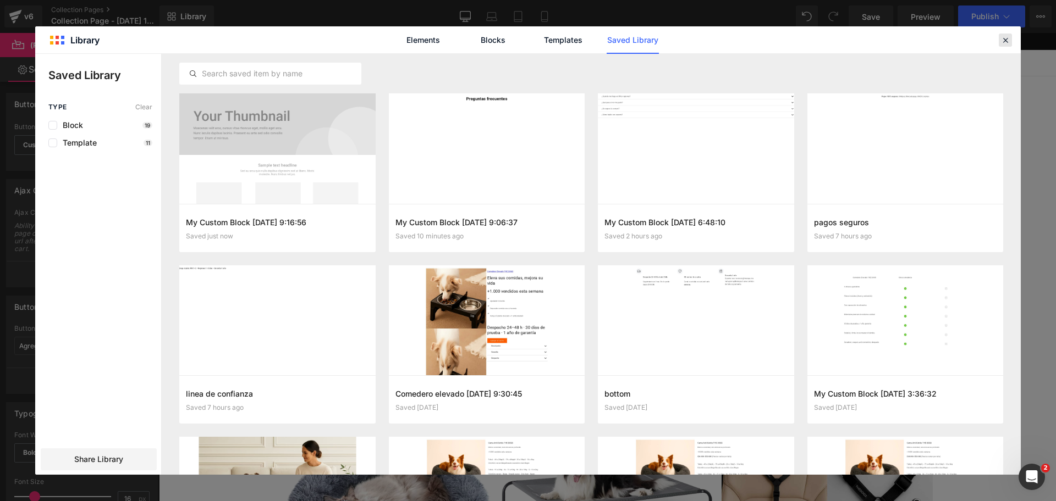
click at [1003, 41] on icon at bounding box center [1005, 40] width 10 height 10
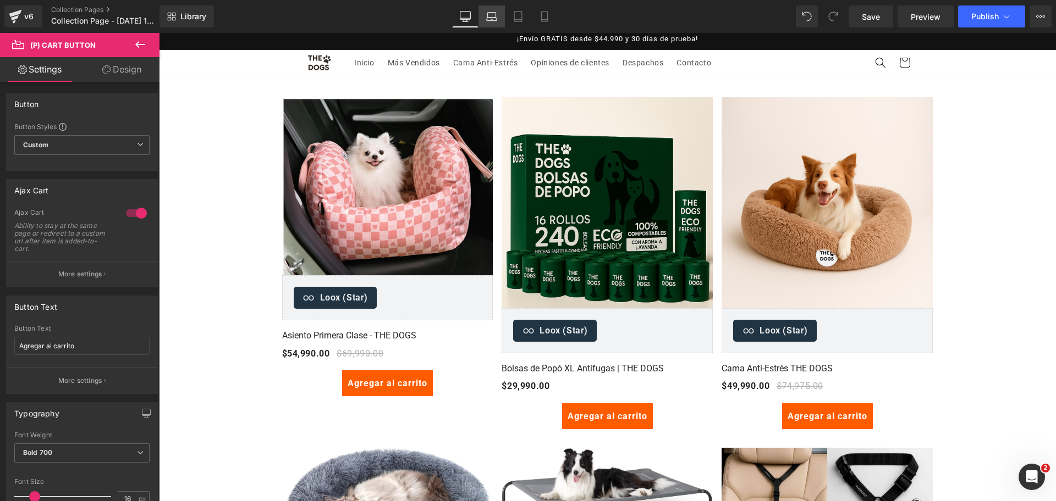
click at [487, 16] on icon at bounding box center [491, 16] width 11 height 11
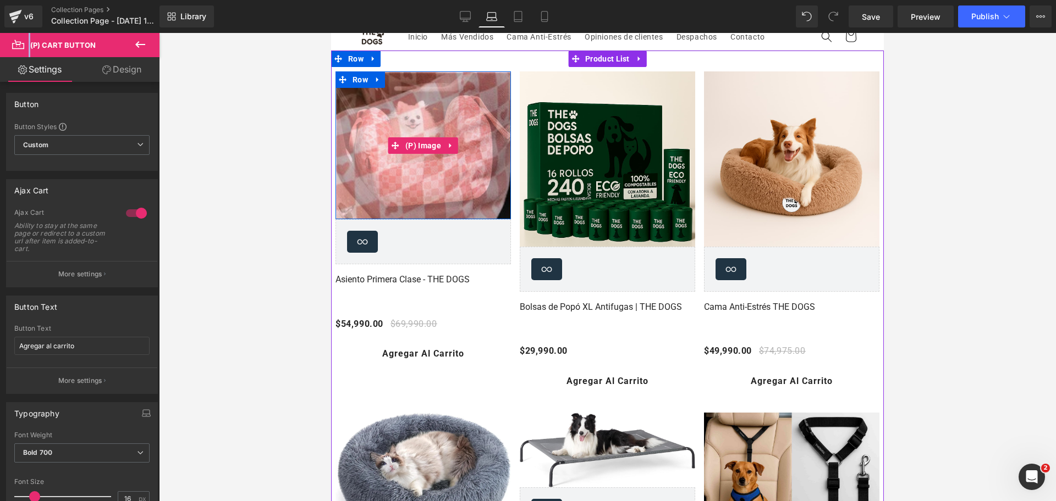
scroll to position [30, 0]
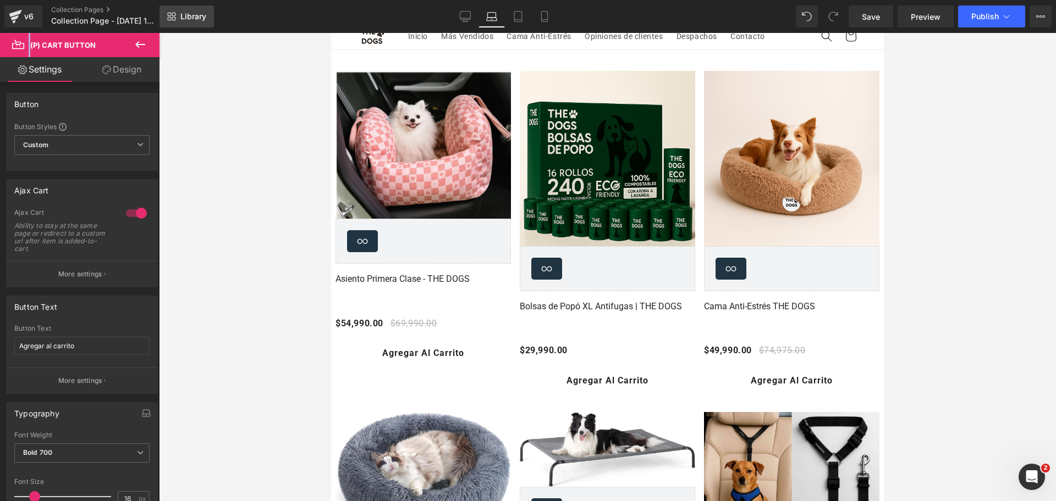
click at [183, 16] on span "Library" at bounding box center [193, 17] width 26 height 10
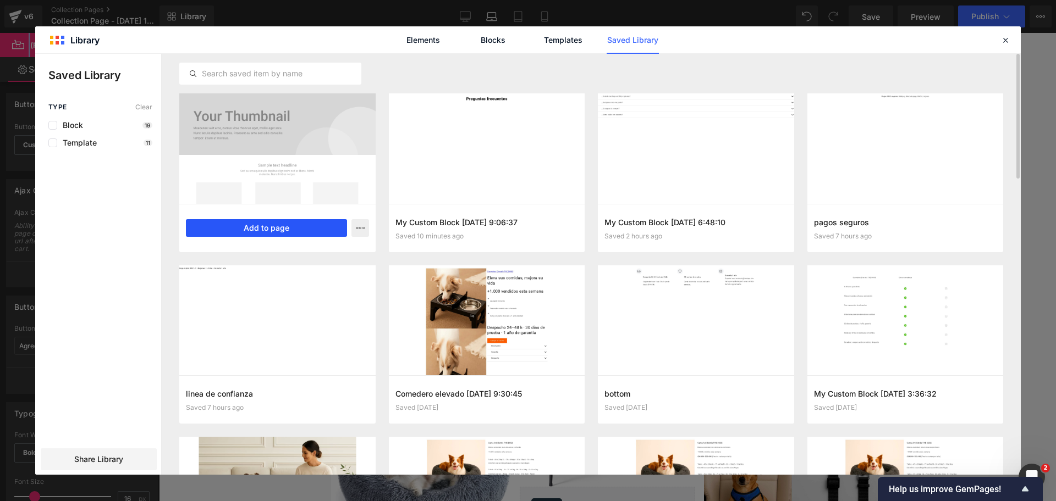
click at [323, 224] on button "Add to page" at bounding box center [266, 228] width 161 height 18
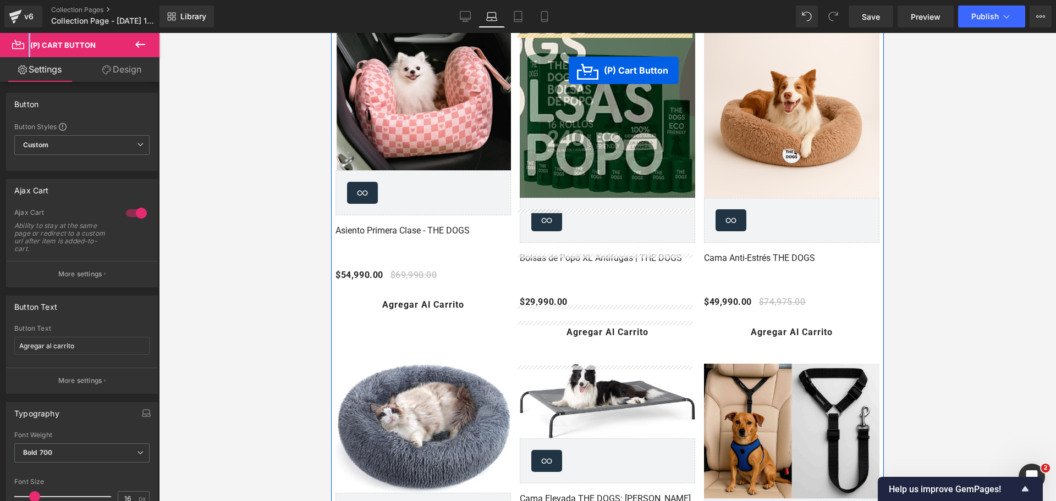
scroll to position [24, 0]
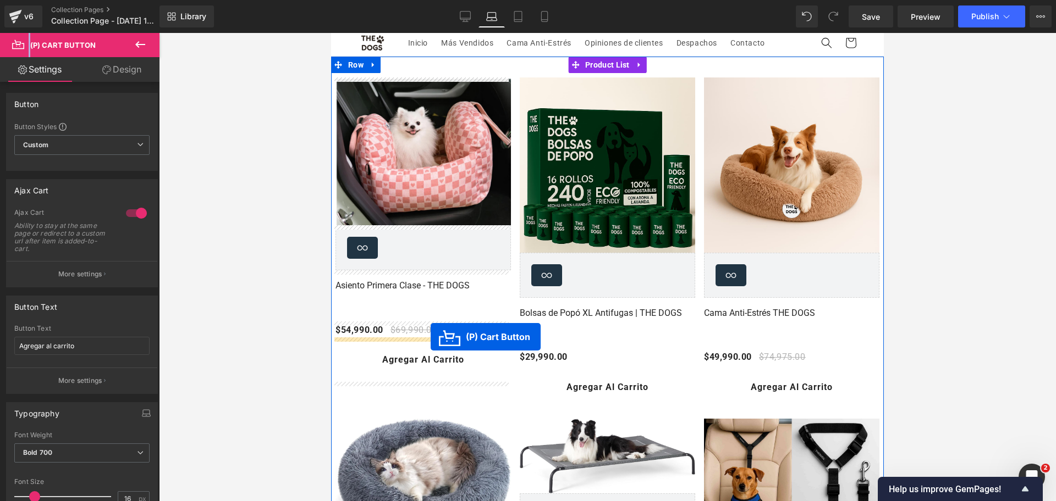
drag, startPoint x: 559, startPoint y: 255, endPoint x: 430, endPoint y: 337, distance: 152.8
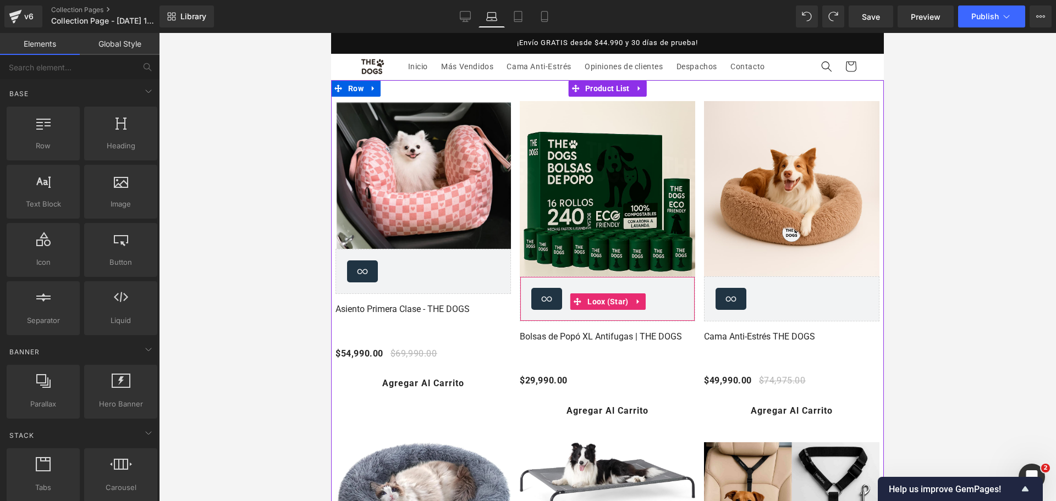
scroll to position [19, 0]
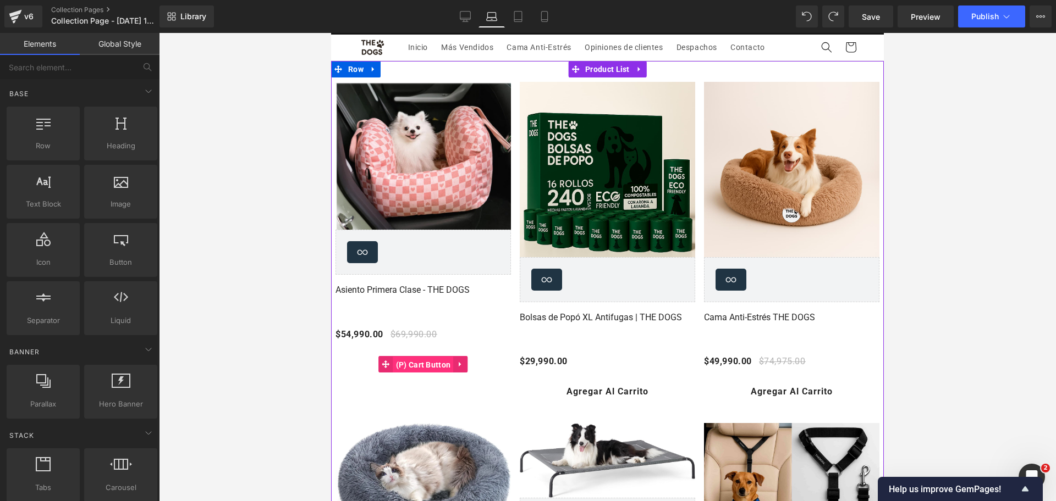
click at [417, 358] on span "(P) Cart Button" at bounding box center [423, 365] width 60 height 16
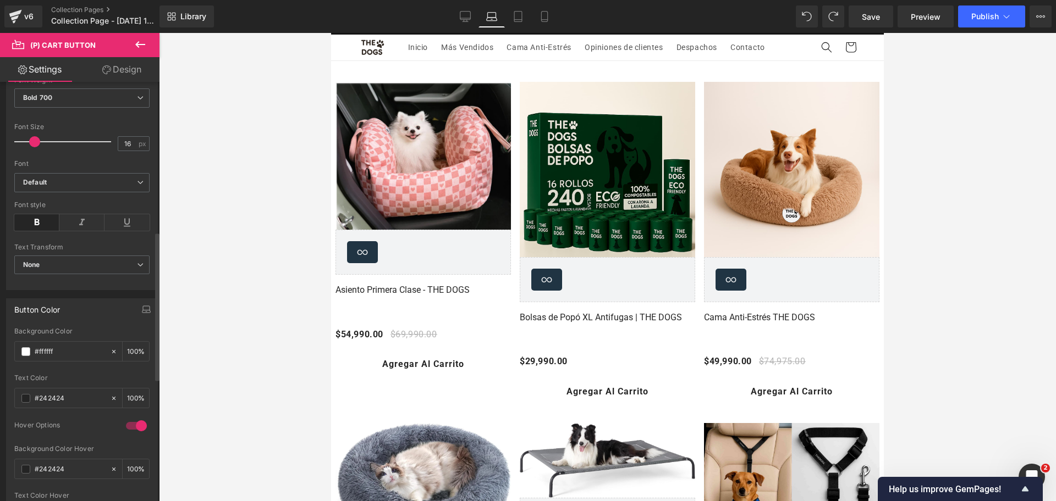
scroll to position [435, 0]
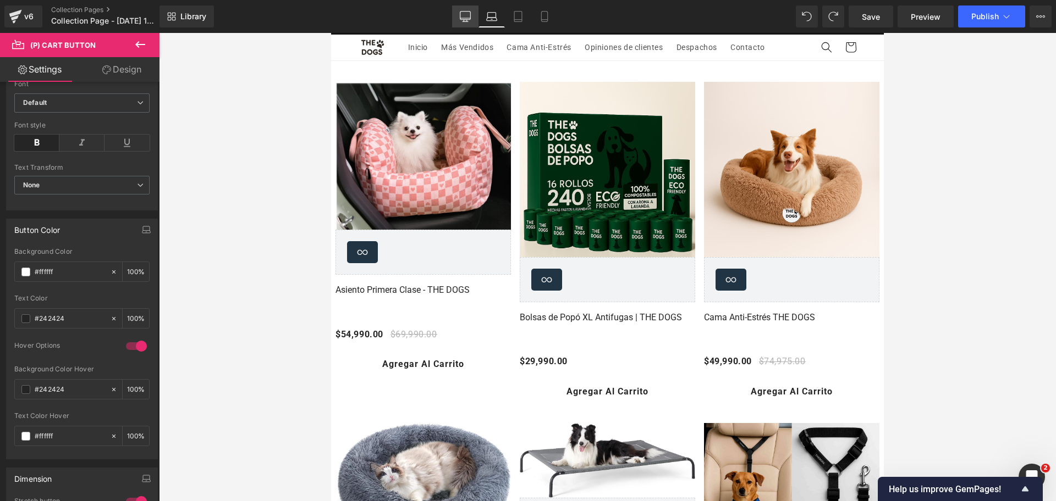
click at [452, 19] on link "Desktop" at bounding box center [465, 16] width 26 height 22
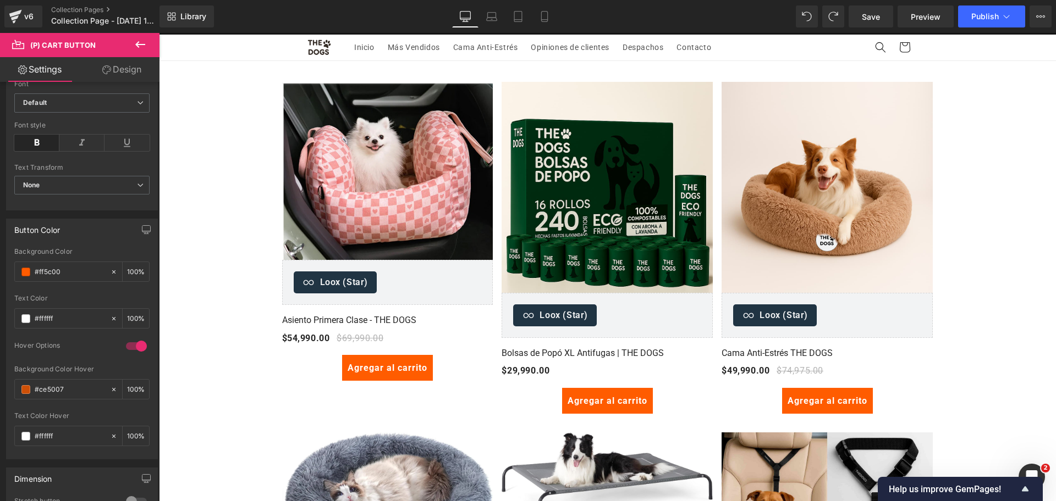
scroll to position [23, 0]
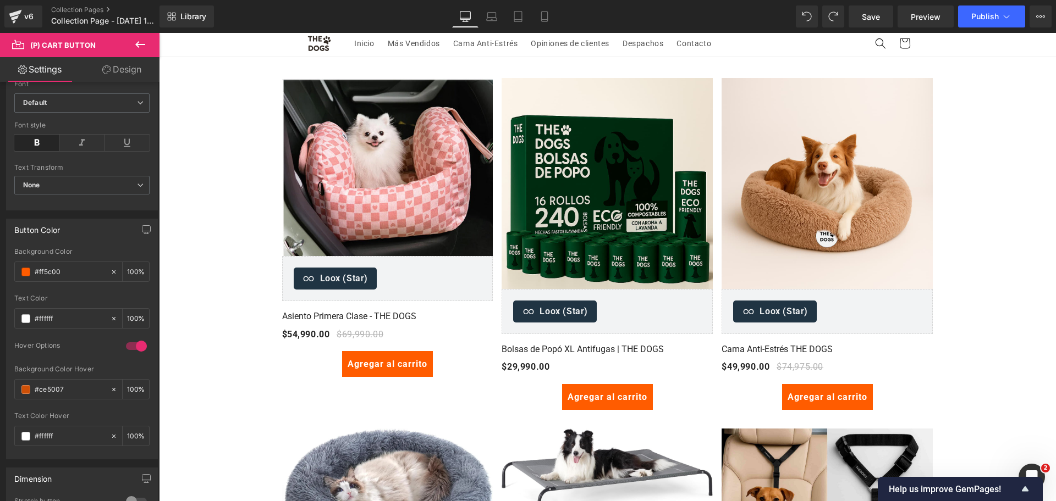
click at [461, 19] on icon at bounding box center [465, 16] width 10 height 8
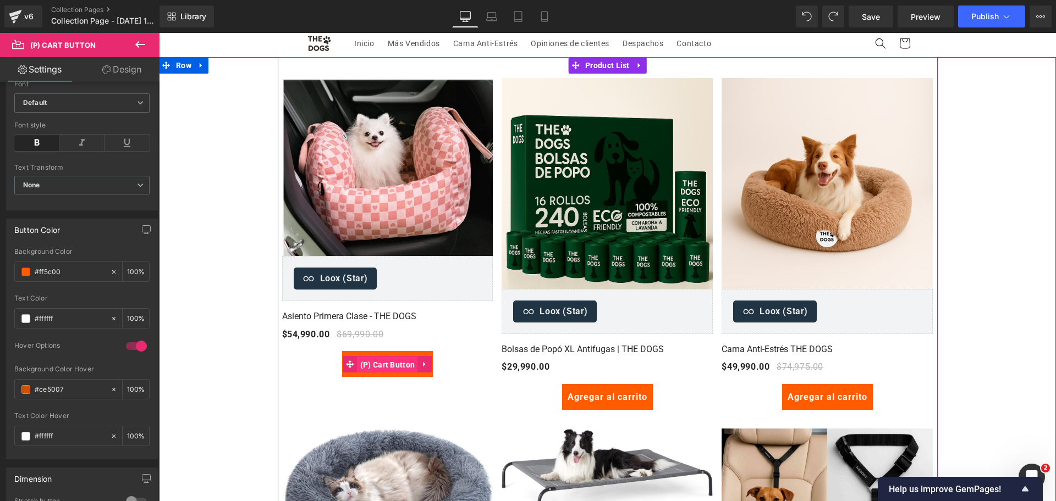
click at [386, 362] on span "(P) Cart Button" at bounding box center [387, 365] width 60 height 16
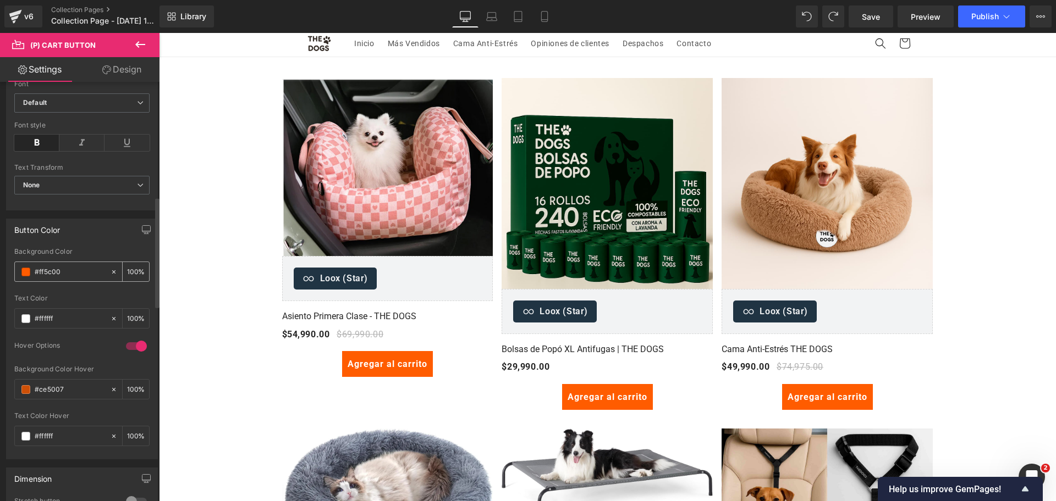
click at [74, 274] on input "#ffffff" at bounding box center [70, 272] width 70 height 12
drag, startPoint x: 149, startPoint y: 25, endPoint x: 496, endPoint y: 20, distance: 347.0
click at [496, 20] on icon at bounding box center [491, 16] width 11 height 11
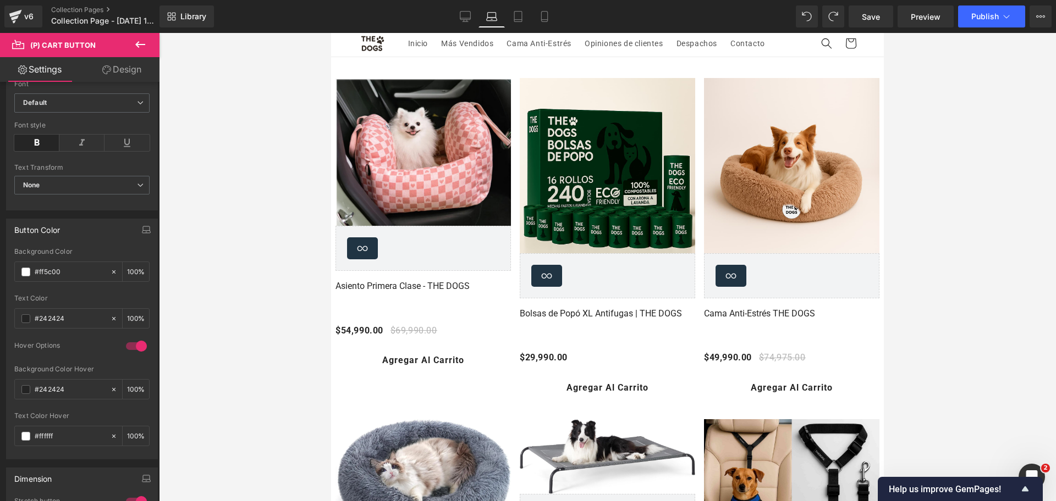
scroll to position [19, 0]
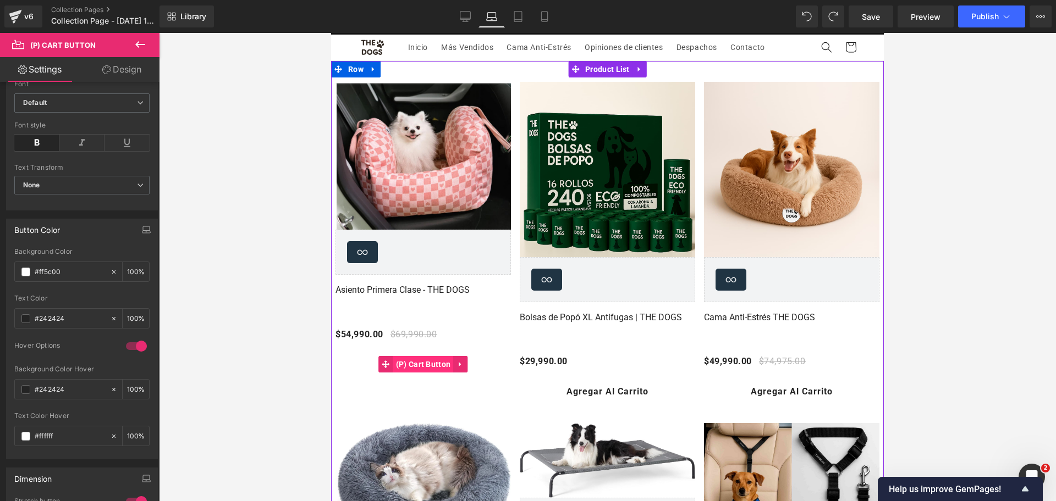
click at [425, 362] on span "(P) Cart Button" at bounding box center [423, 364] width 60 height 16
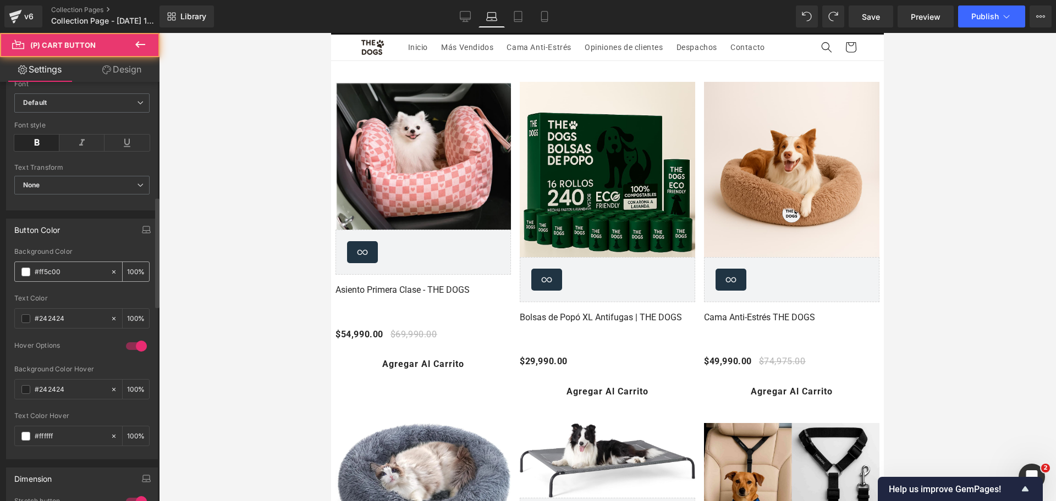
click at [67, 267] on input "#ff5c00" at bounding box center [70, 272] width 70 height 12
paste input "5c00"
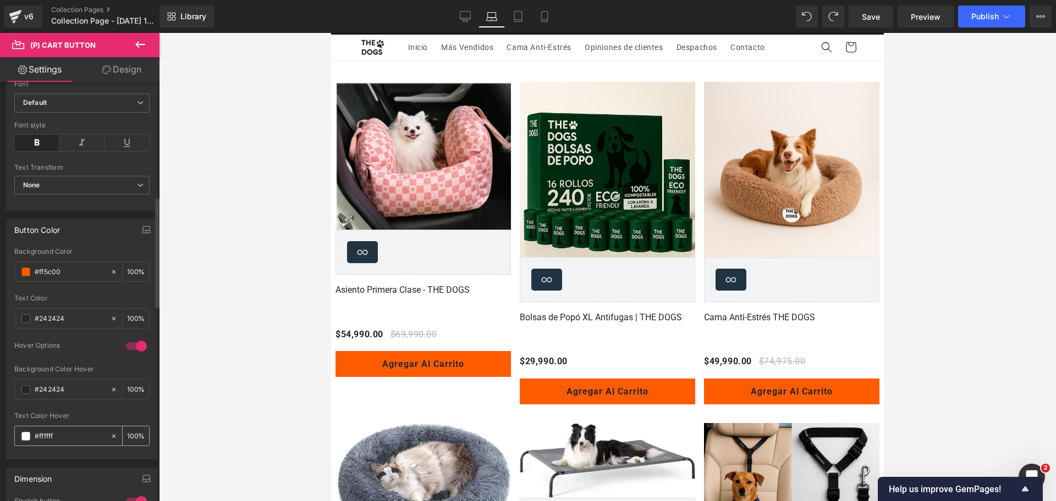
type input "#ff5c00"
click at [80, 438] on input "#ffffff" at bounding box center [70, 437] width 70 height 12
click at [76, 316] on input "#242424" at bounding box center [70, 319] width 70 height 12
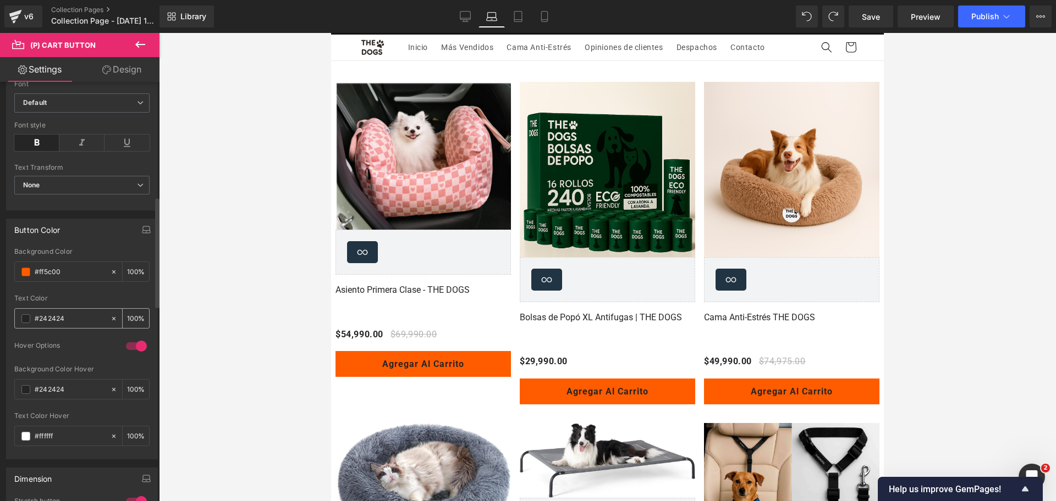
click at [76, 316] on input "#242424" at bounding box center [70, 319] width 70 height 12
paste input "ffffff"
type input "#ffffff"
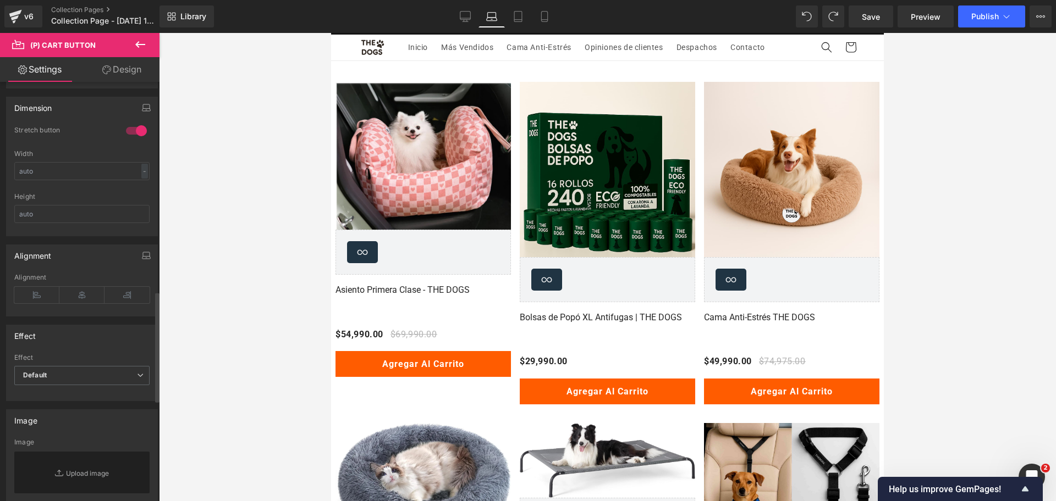
scroll to position [792, 0]
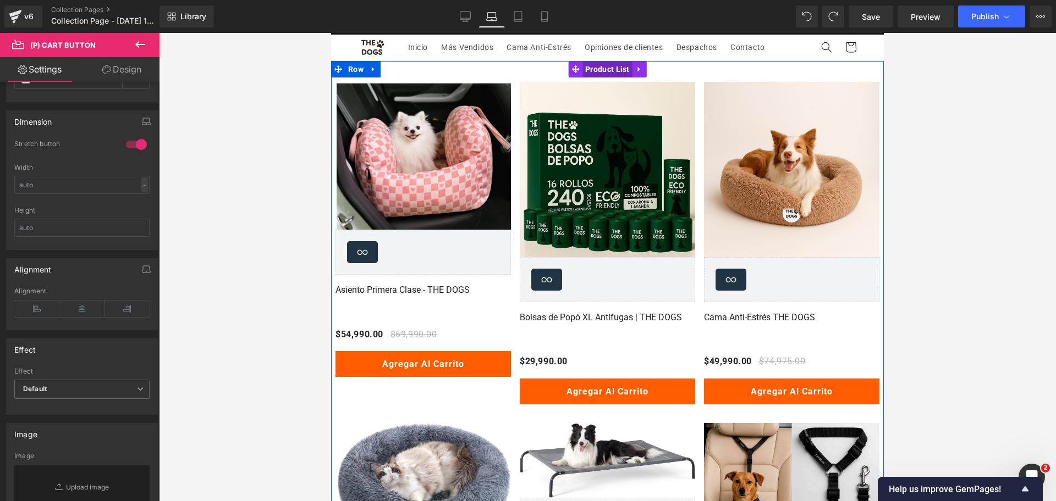
click at [590, 73] on span "Product List" at bounding box center [607, 69] width 50 height 16
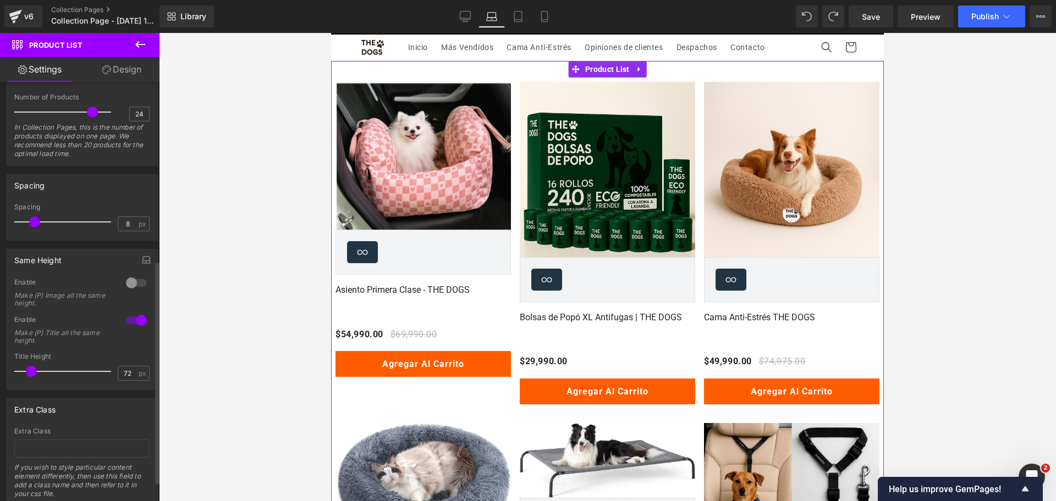
scroll to position [334, 0]
click at [129, 285] on div at bounding box center [136, 282] width 26 height 18
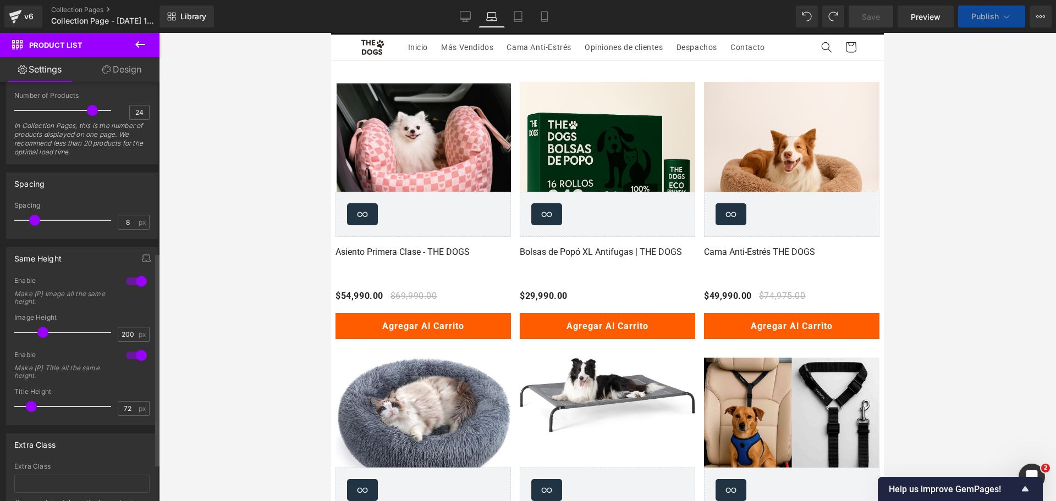
click at [133, 356] on div at bounding box center [136, 356] width 26 height 18
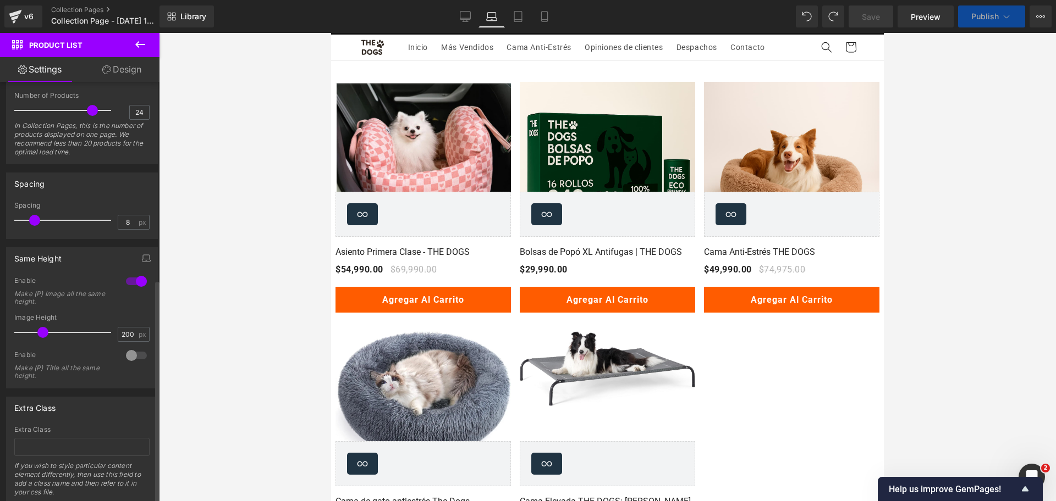
scroll to position [371, 0]
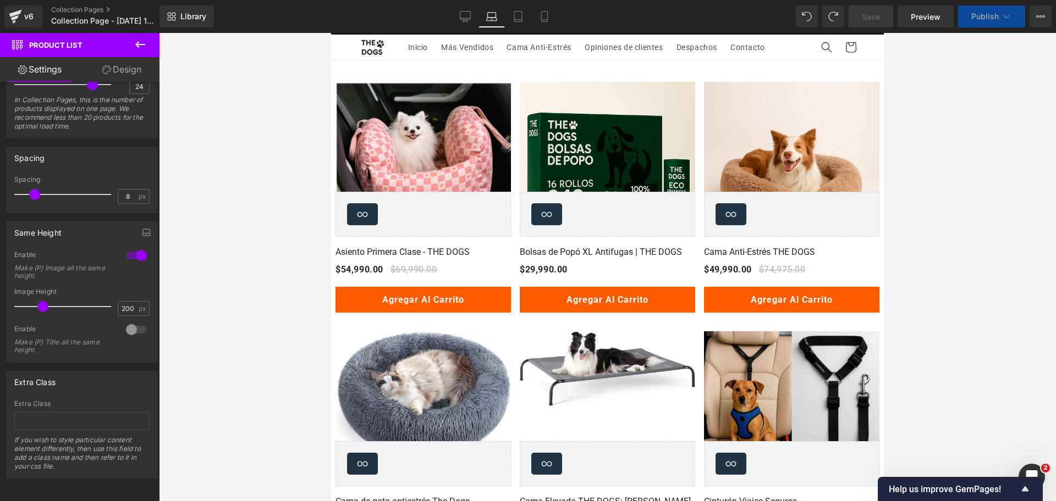
click at [445, 233] on div "Loox (Star) - Star Badge Loox (Star)" at bounding box center [422, 214] width 175 height 45
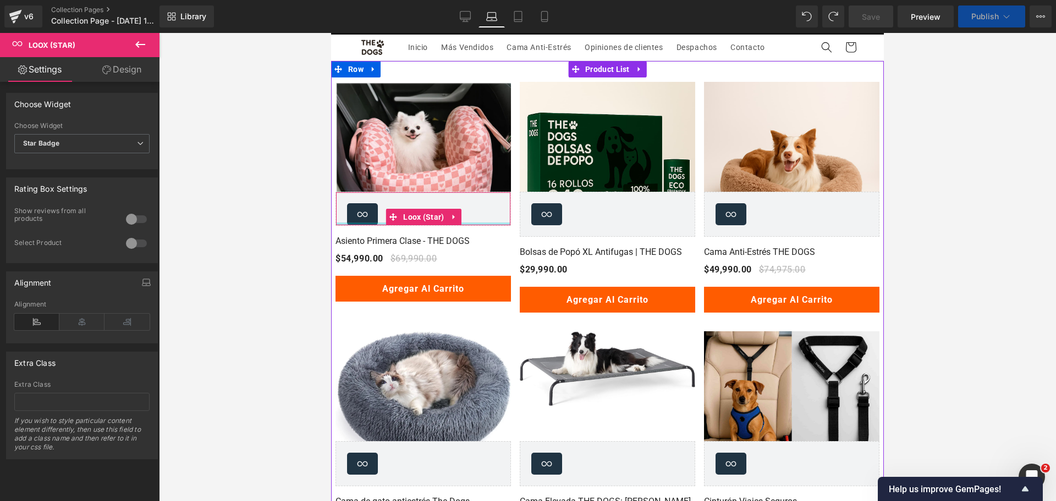
drag, startPoint x: 456, startPoint y: 235, endPoint x: 469, endPoint y: 195, distance: 42.6
click at [462, 196] on div "Loox (Star) - Star Badge Loox (Star)" at bounding box center [422, 209] width 175 height 34
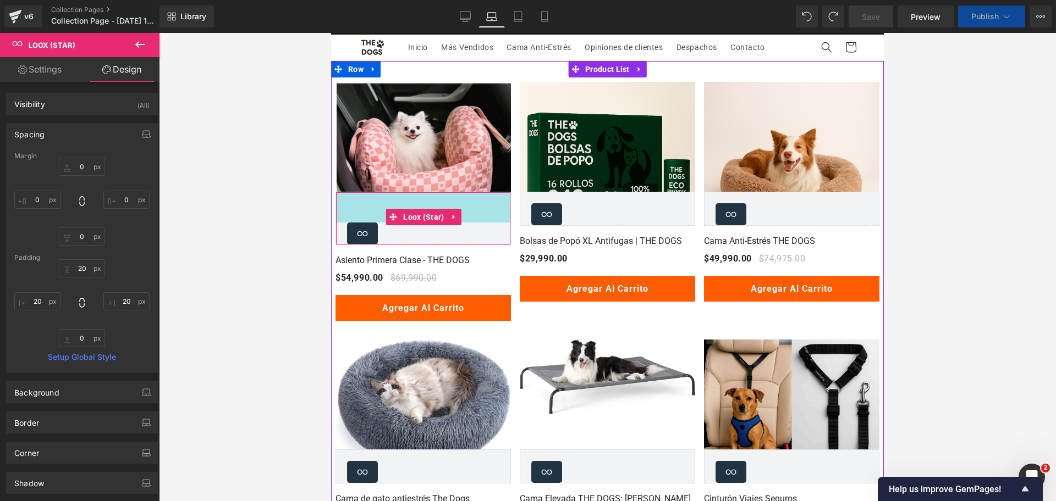
drag, startPoint x: 472, startPoint y: 195, endPoint x: 472, endPoint y: 172, distance: 23.1
click at [472, 172] on div "- %" at bounding box center [422, 206] width 175 height 249
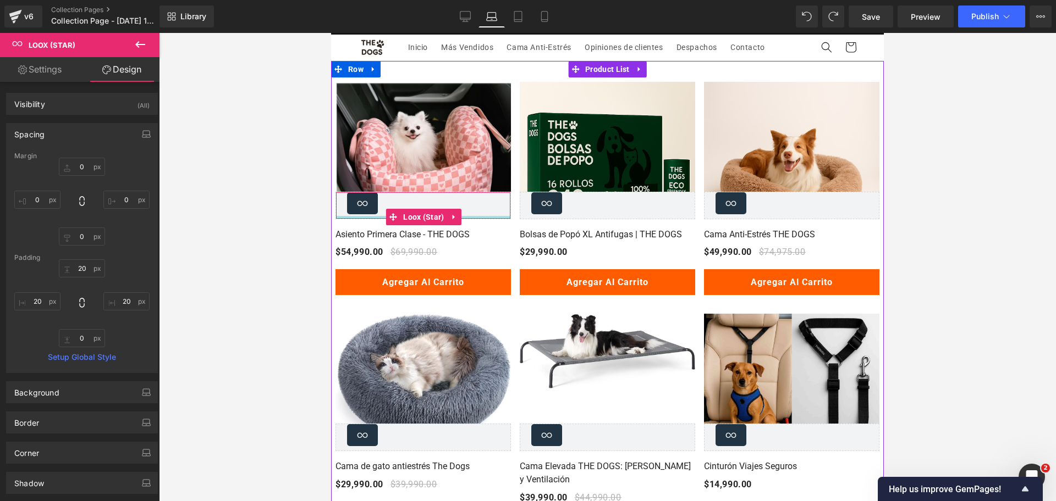
drag, startPoint x: 463, startPoint y: 217, endPoint x: 463, endPoint y: 191, distance: 25.3
click at [463, 192] on div "Loox (Star) - Star Badge Loox (Star)" at bounding box center [422, 205] width 175 height 27
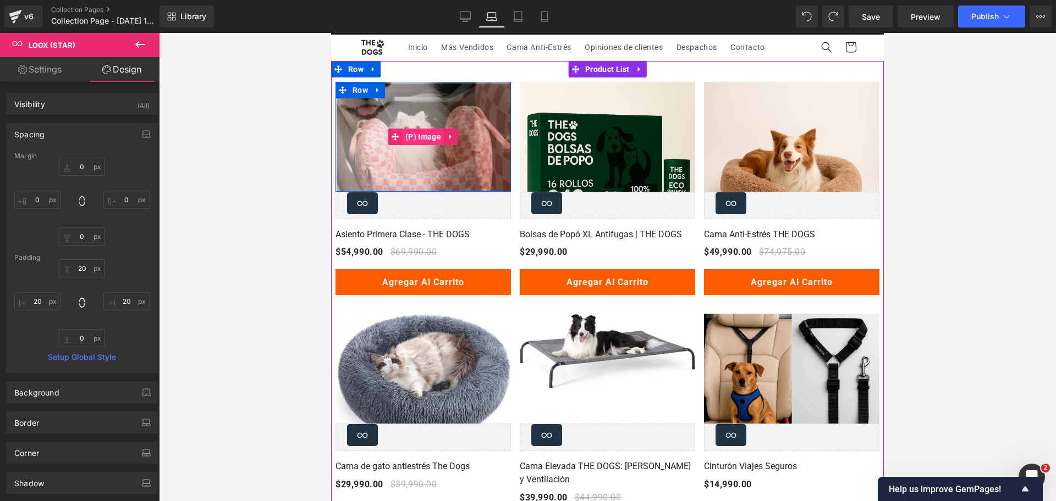
click at [425, 133] on span "(P) Image" at bounding box center [423, 137] width 41 height 16
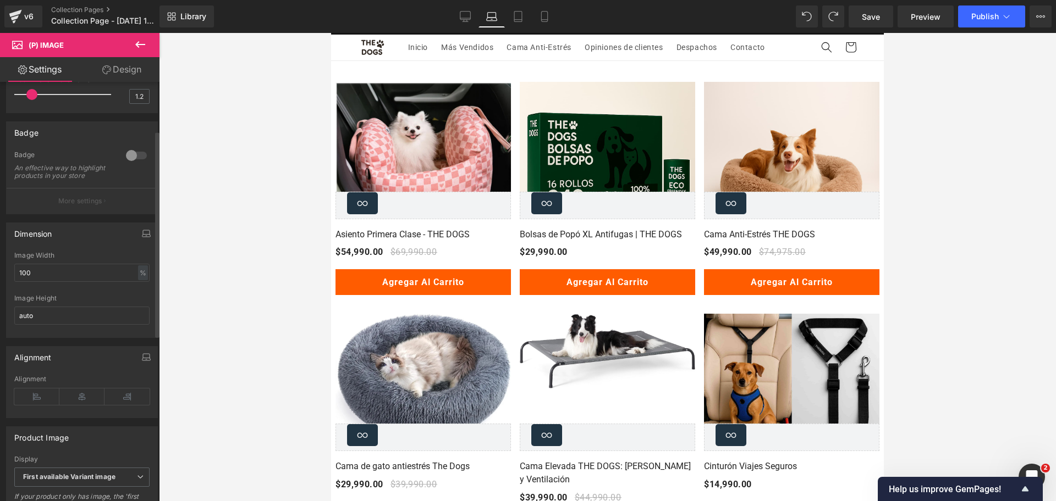
scroll to position [98, 0]
click at [142, 275] on div "%" at bounding box center [143, 267] width 10 height 15
click at [136, 308] on li "px" at bounding box center [142, 301] width 14 height 16
click at [111, 275] on input "100" at bounding box center [81, 267] width 135 height 18
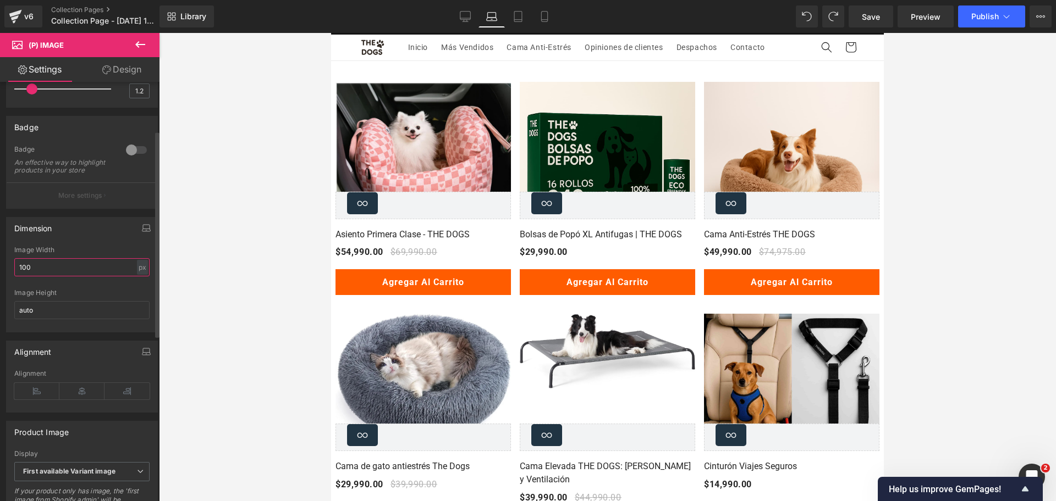
click at [111, 275] on input "100" at bounding box center [81, 267] width 135 height 18
type input "400"
click at [115, 289] on div at bounding box center [81, 285] width 135 height 7
click at [141, 271] on div "px" at bounding box center [142, 267] width 11 height 15
click at [136, 287] on li "%" at bounding box center [142, 285] width 14 height 16
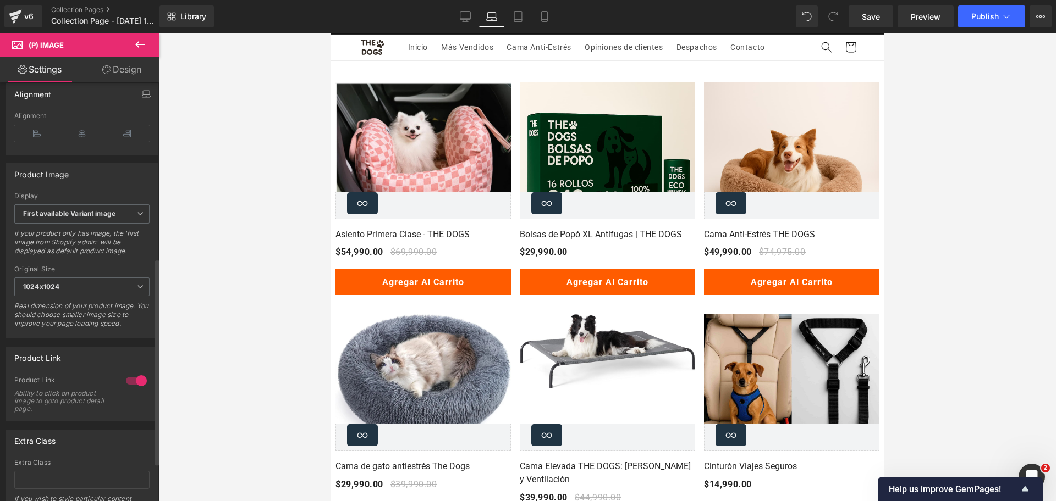
scroll to position [433, 0]
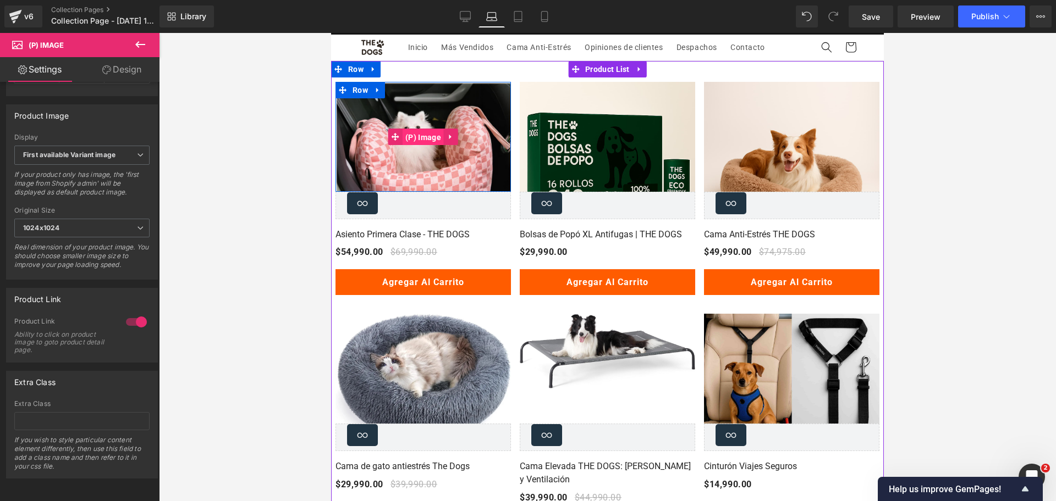
click at [421, 141] on span "(P) Image" at bounding box center [423, 137] width 41 height 16
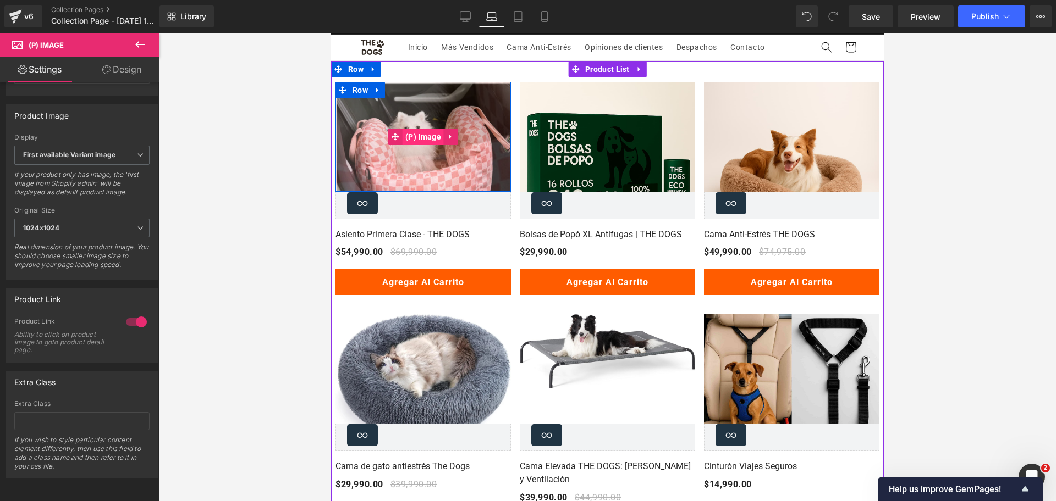
click at [418, 142] on span "(P) Image" at bounding box center [423, 137] width 41 height 16
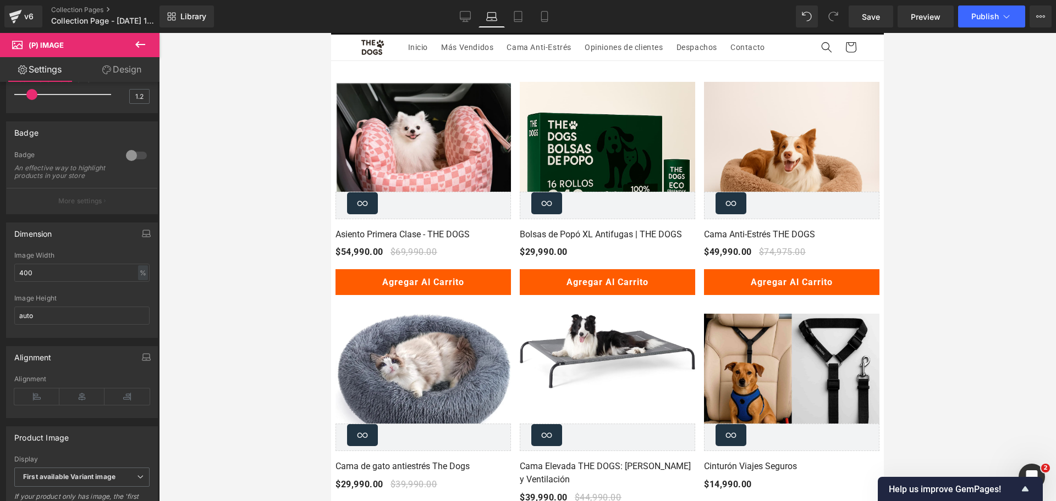
scroll to position [89, 0]
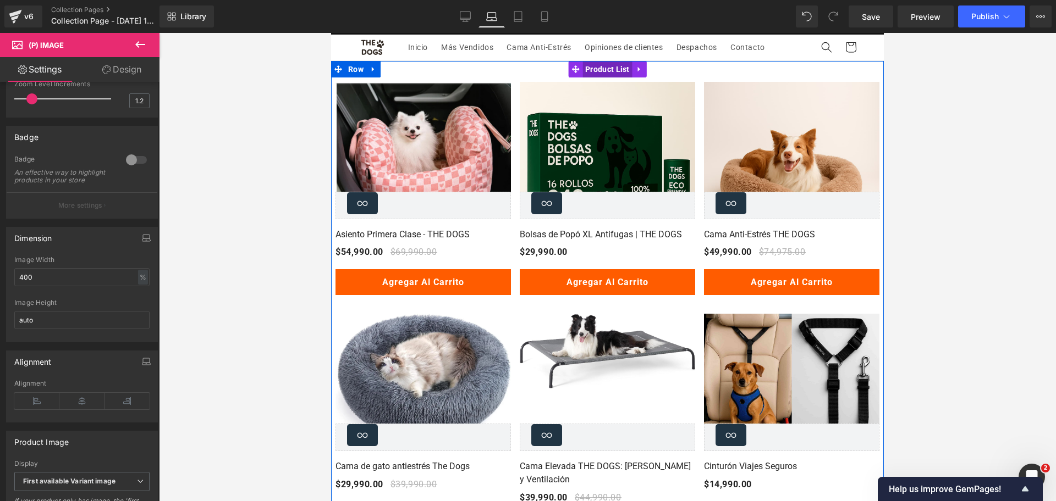
click at [600, 72] on span "Product List" at bounding box center [607, 69] width 50 height 16
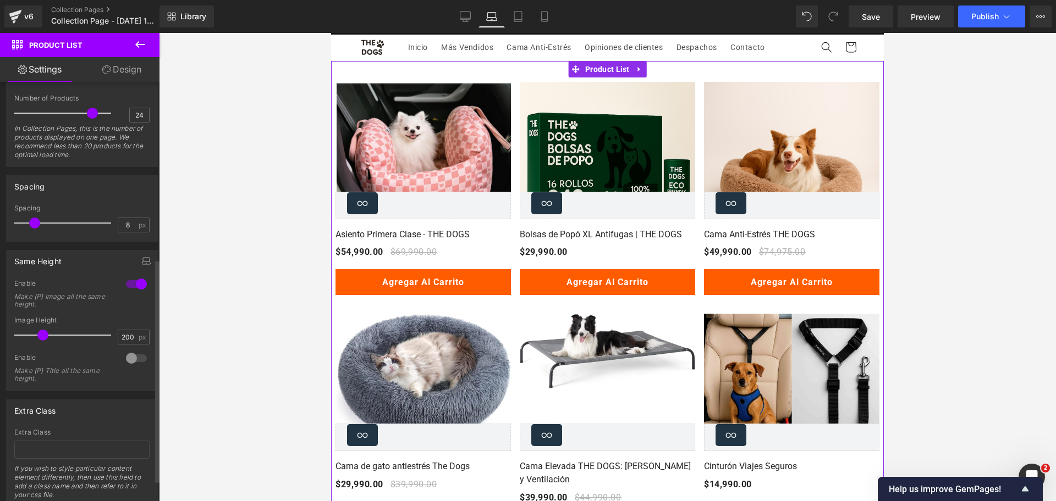
scroll to position [371, 0]
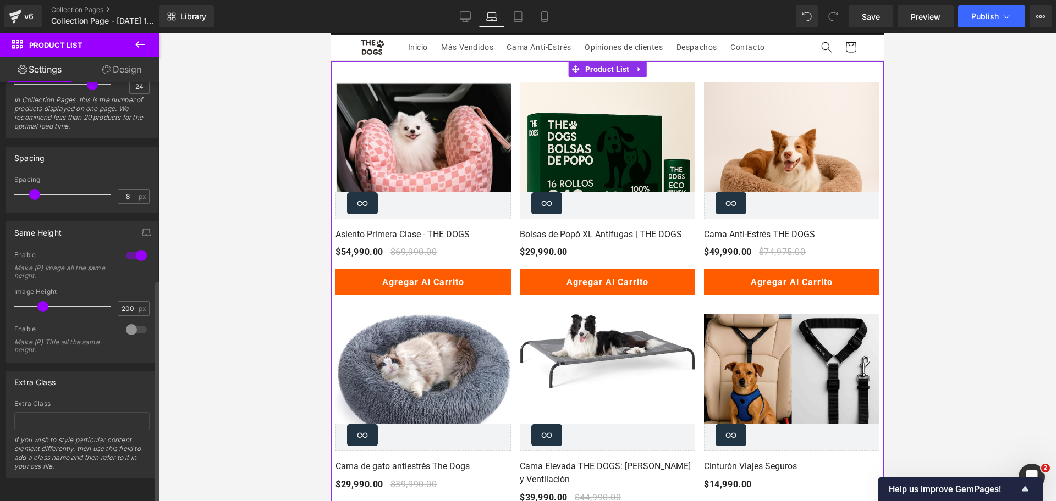
click at [135, 247] on div at bounding box center [136, 256] width 26 height 18
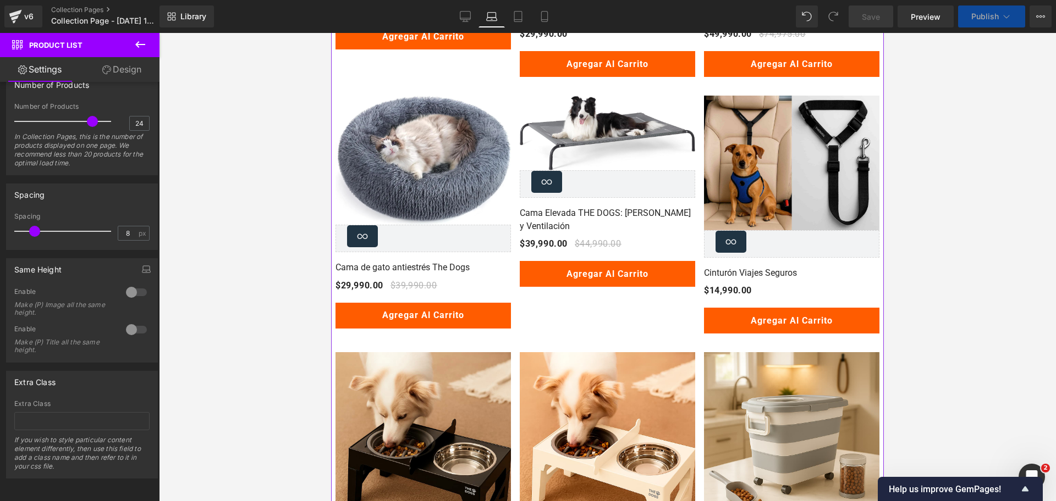
scroll to position [304, 0]
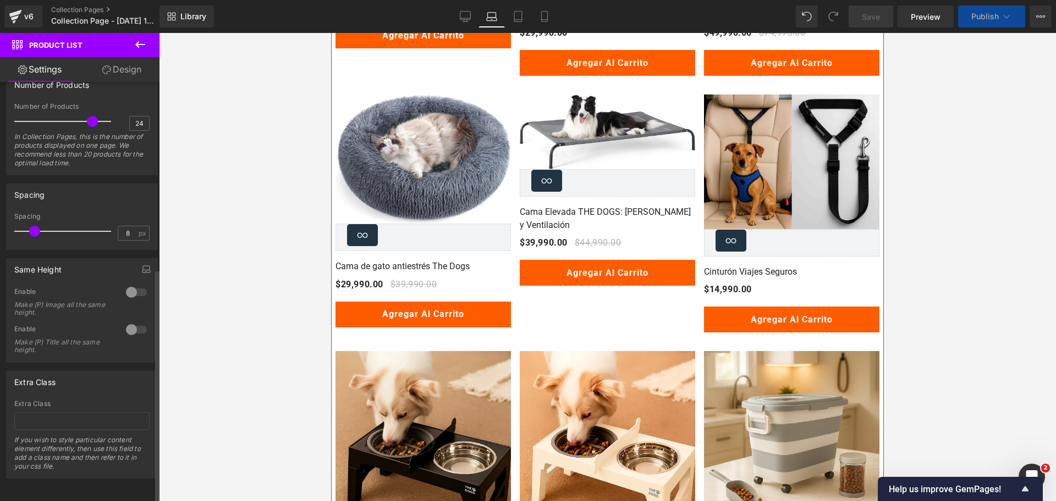
click at [134, 284] on div at bounding box center [136, 293] width 26 height 18
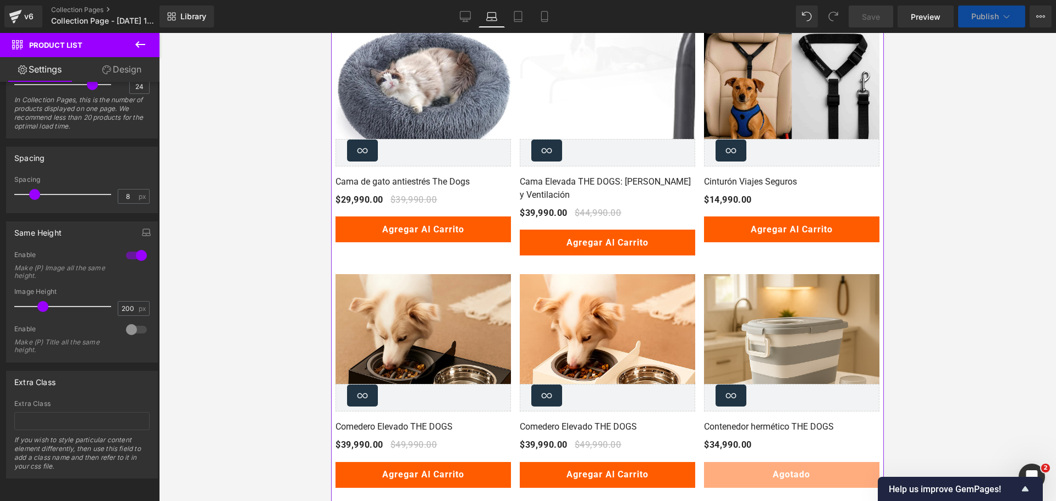
scroll to position [0, 0]
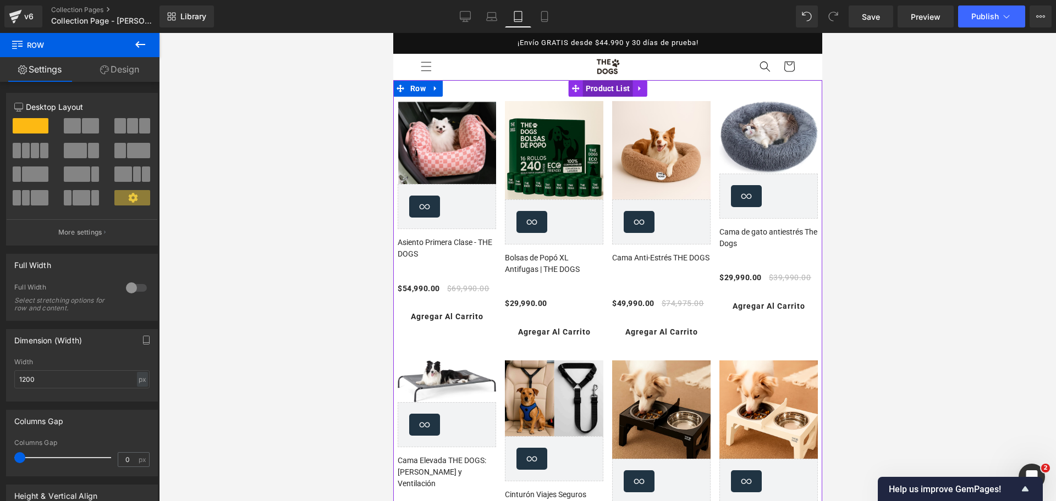
click at [599, 89] on span "Product List" at bounding box center [607, 88] width 50 height 16
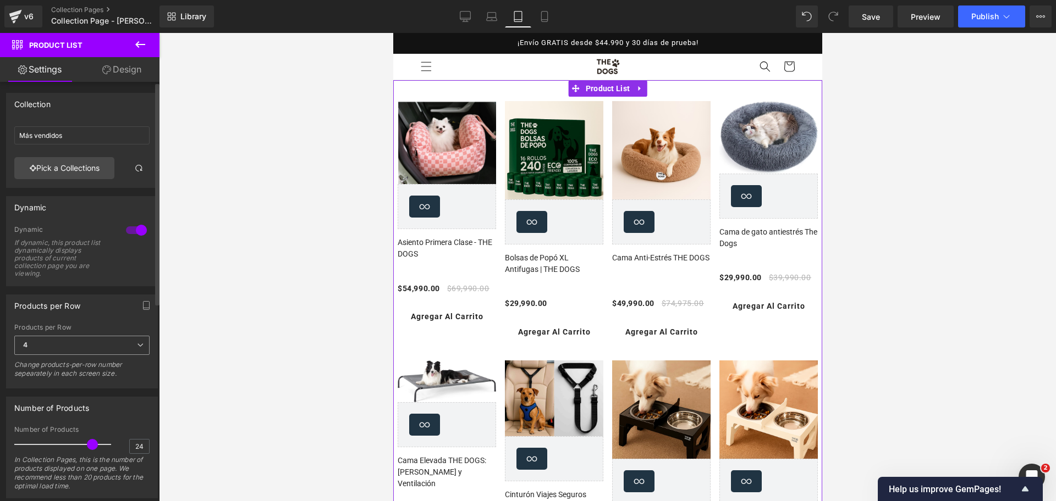
click at [120, 351] on span "4" at bounding box center [81, 345] width 135 height 19
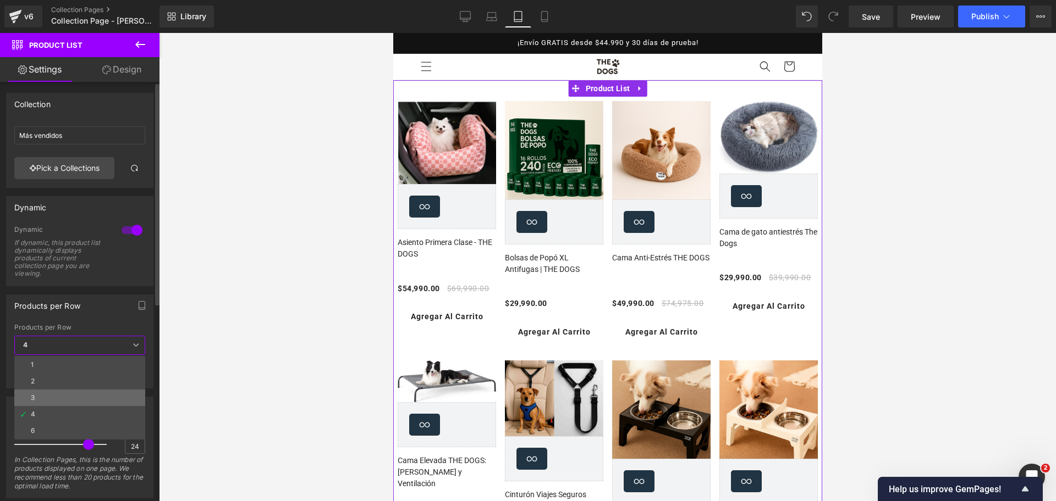
click at [95, 393] on li "3" at bounding box center [79, 398] width 131 height 16
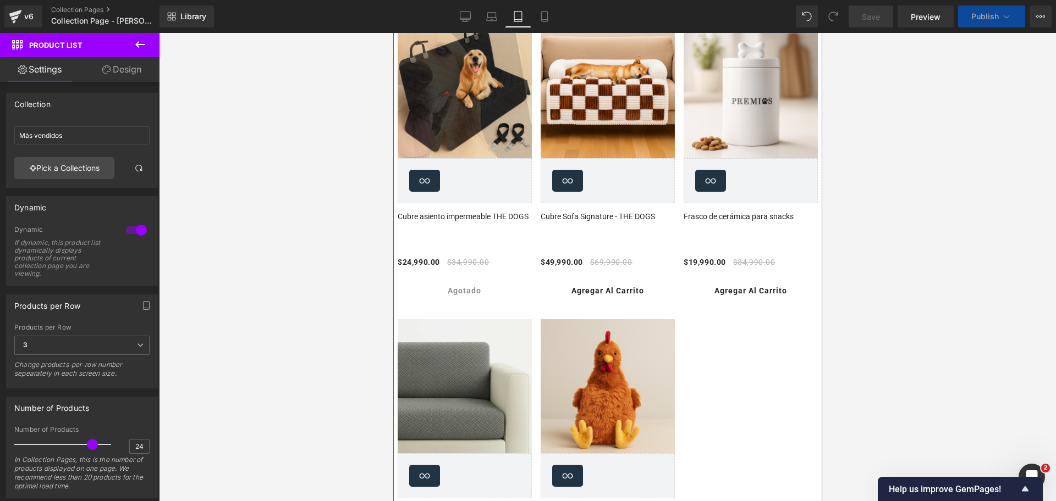
scroll to position [961, 0]
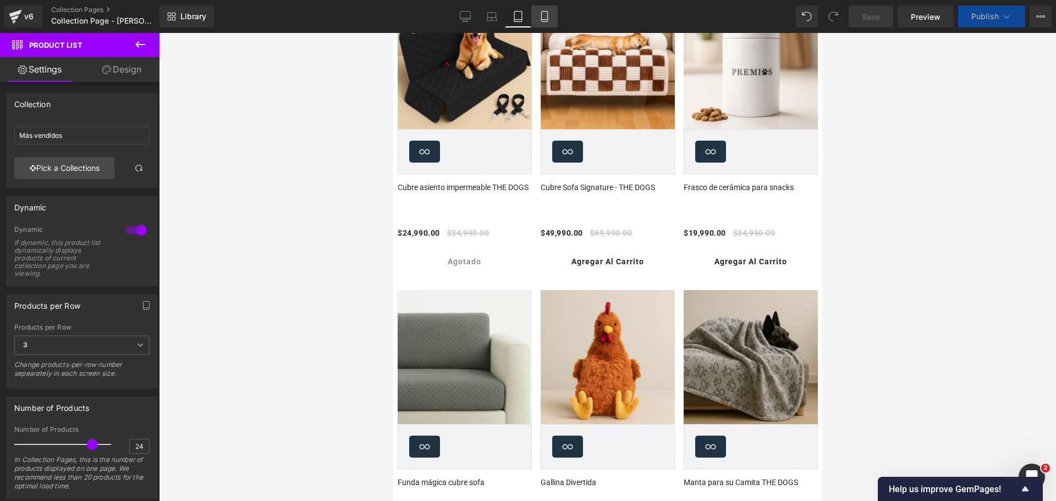
click at [545, 10] on link "Mobile" at bounding box center [544, 16] width 26 height 22
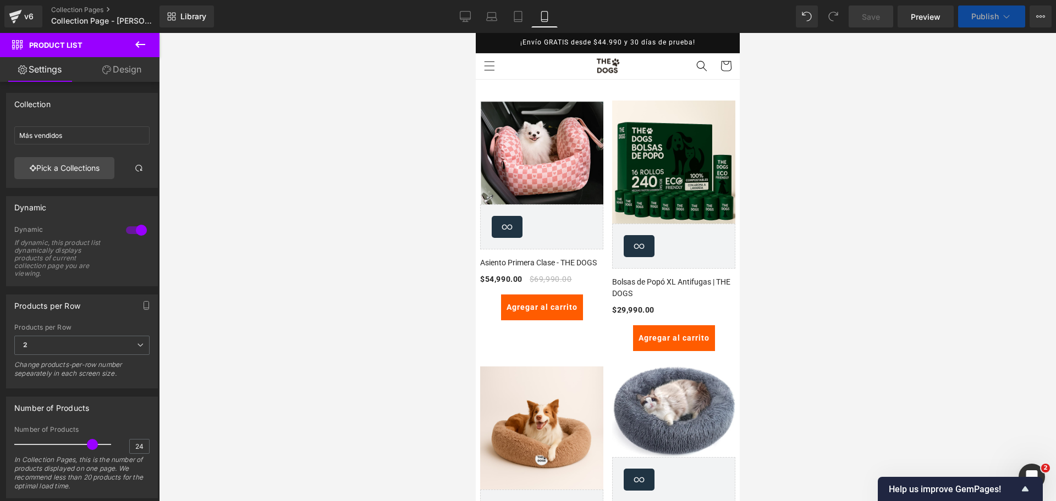
scroll to position [1, 0]
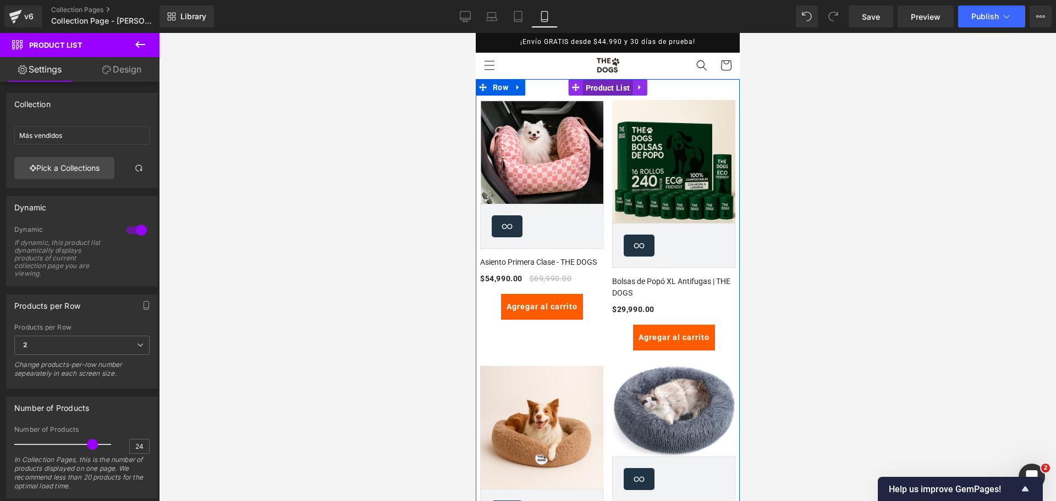
click at [597, 88] on span "Product List" at bounding box center [607, 88] width 50 height 16
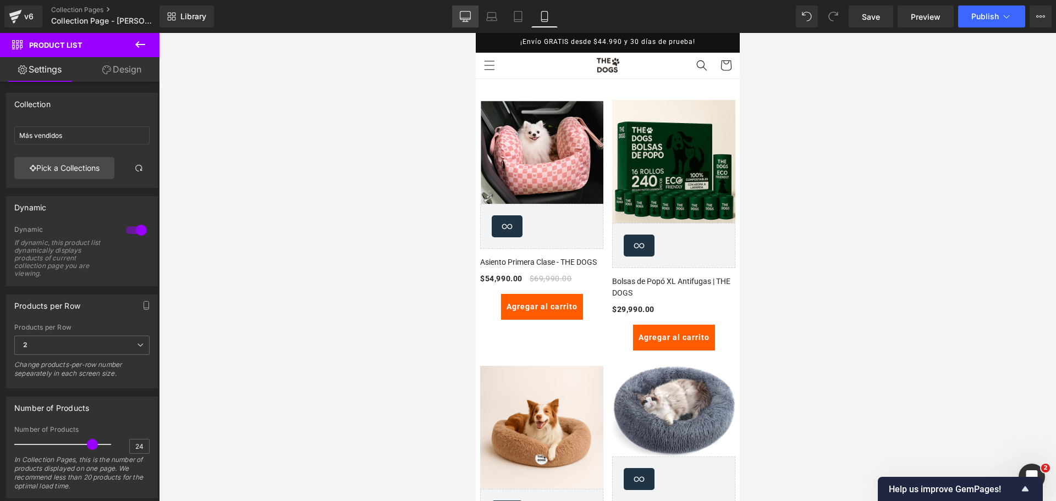
click at [464, 14] on icon at bounding box center [465, 16] width 11 height 11
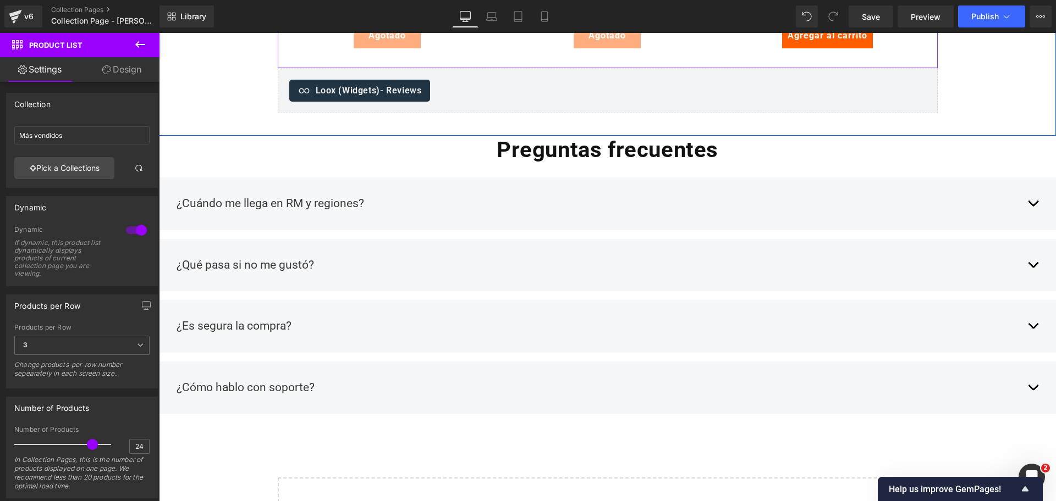
scroll to position [2808, 0]
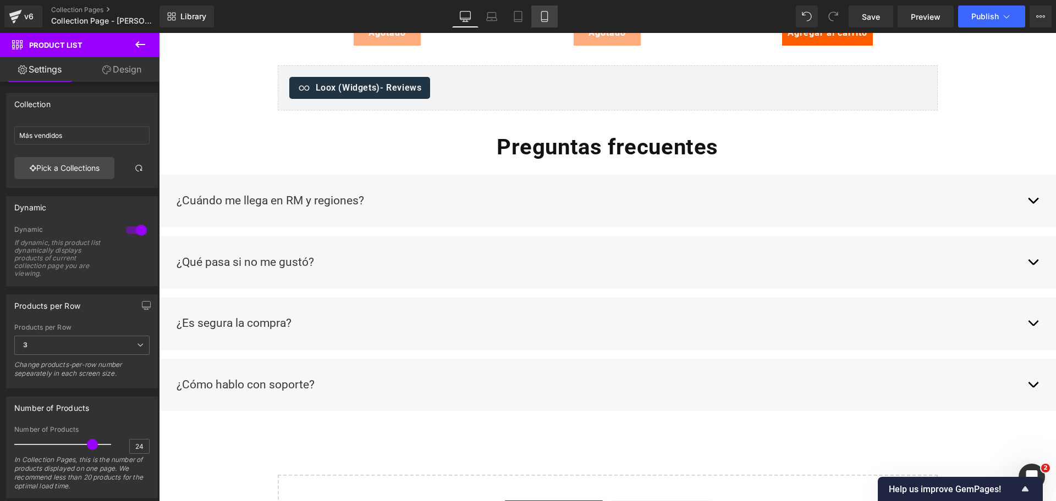
click at [552, 13] on link "Mobile" at bounding box center [544, 16] width 26 height 22
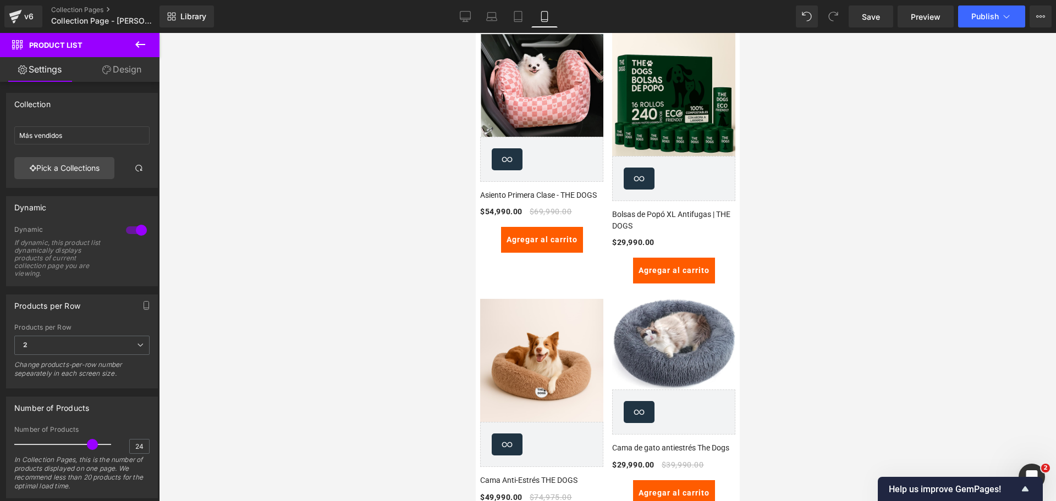
scroll to position [0, 0]
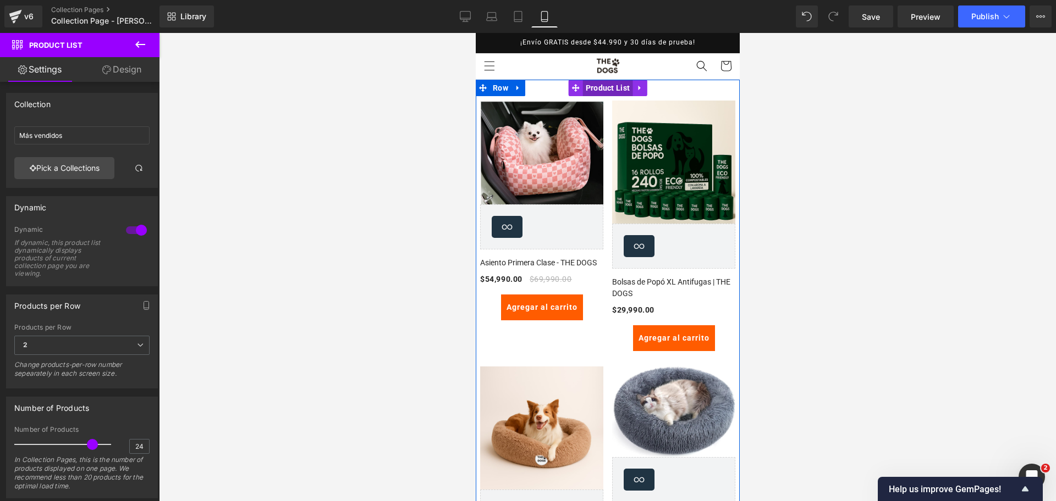
click at [613, 91] on span "Product List" at bounding box center [607, 88] width 50 height 16
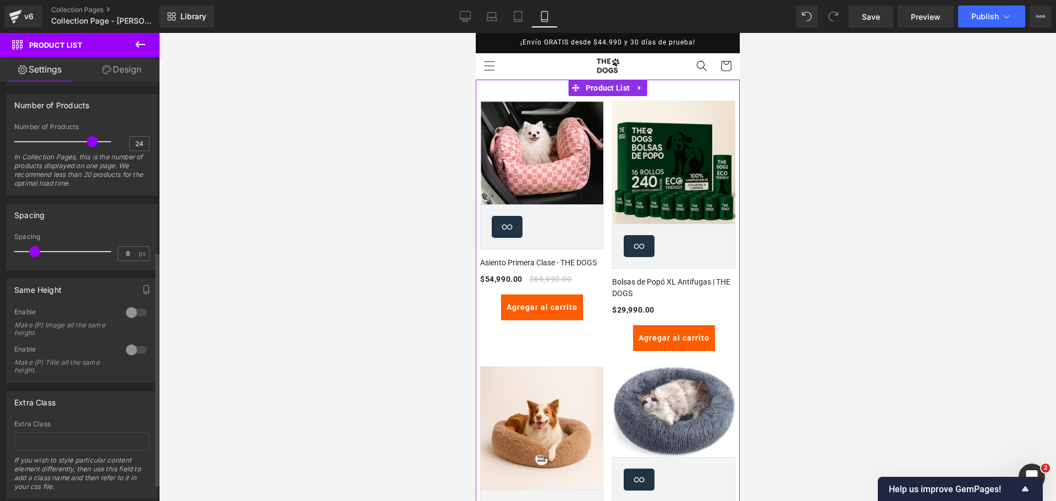
scroll to position [334, 0]
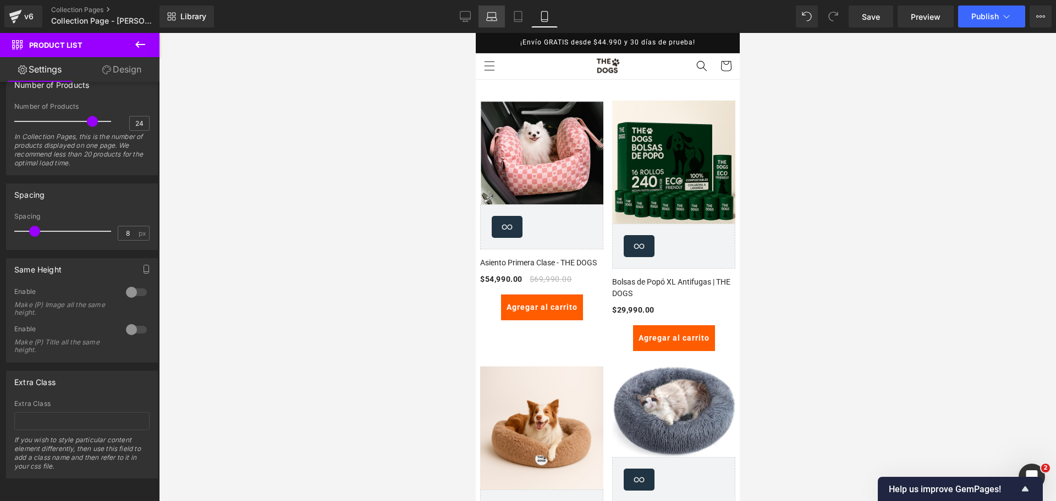
click at [500, 16] on link "Laptop" at bounding box center [491, 16] width 26 height 22
type input "258"
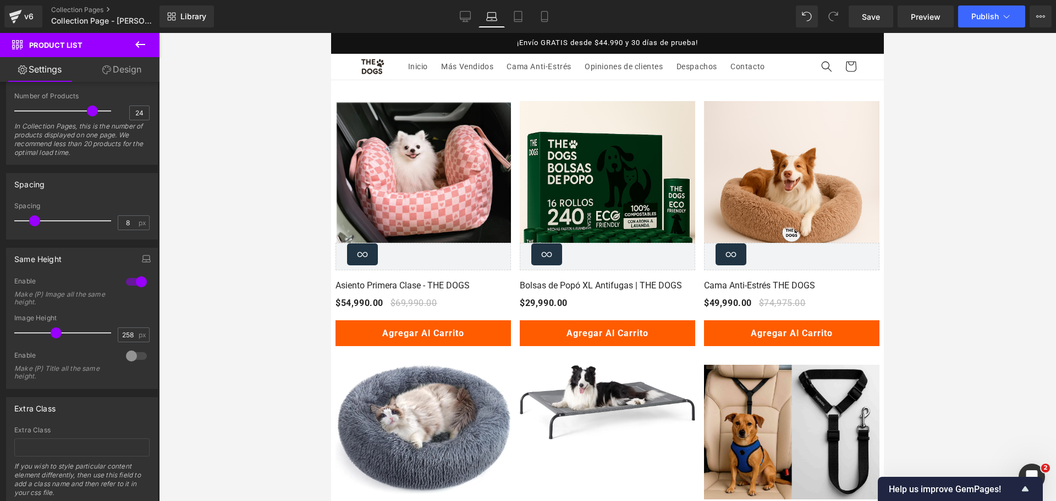
scroll to position [1, 0]
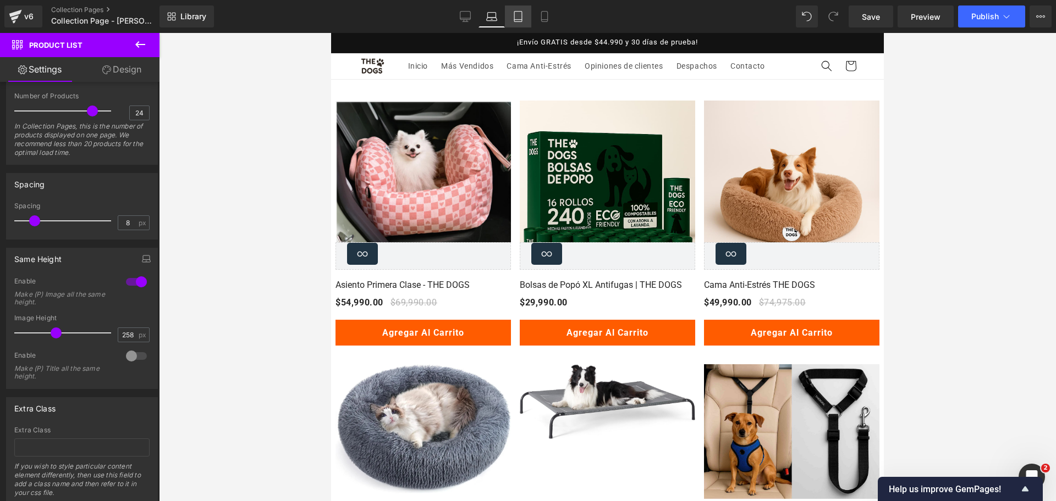
click at [521, 20] on icon at bounding box center [517, 16] width 11 height 11
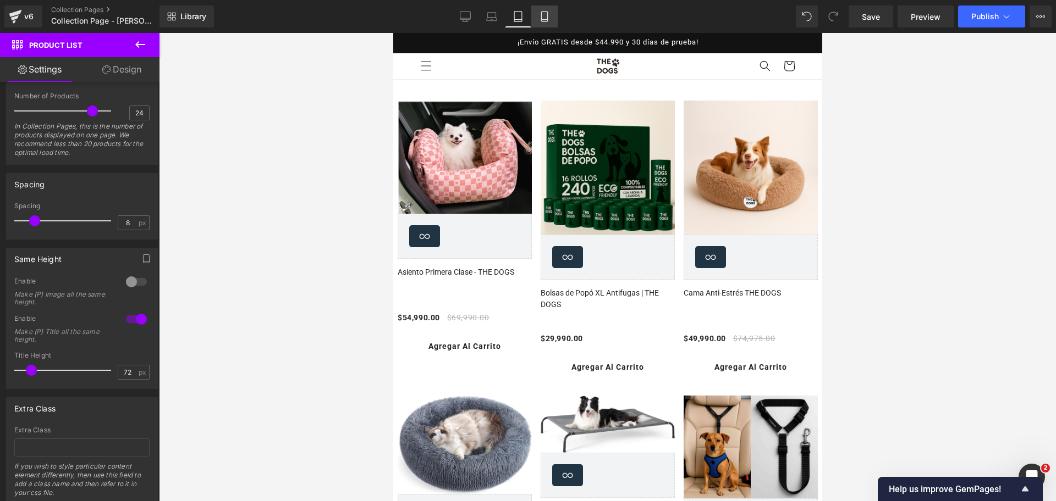
click at [541, 23] on link "Mobile" at bounding box center [544, 16] width 26 height 22
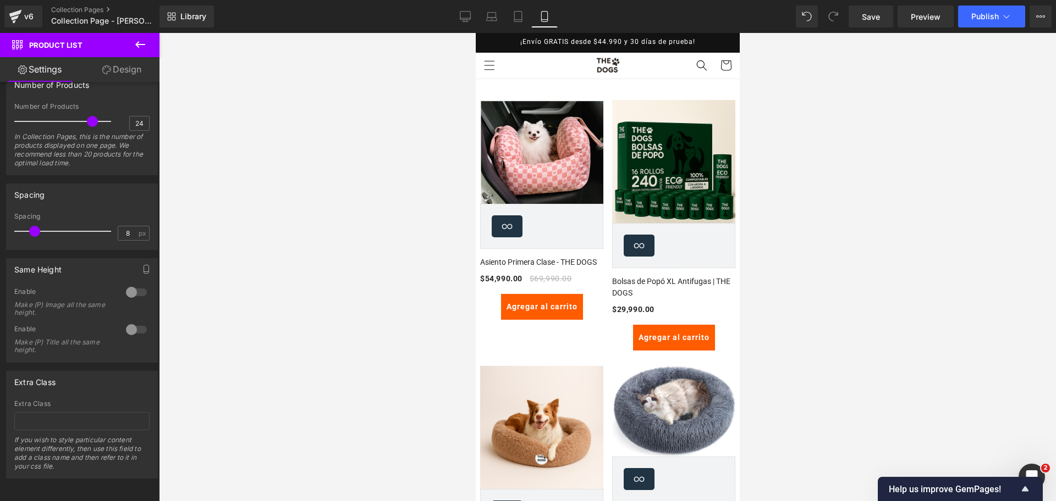
scroll to position [0, 0]
click at [979, 19] on span "Publish" at bounding box center [984, 16] width 27 height 9
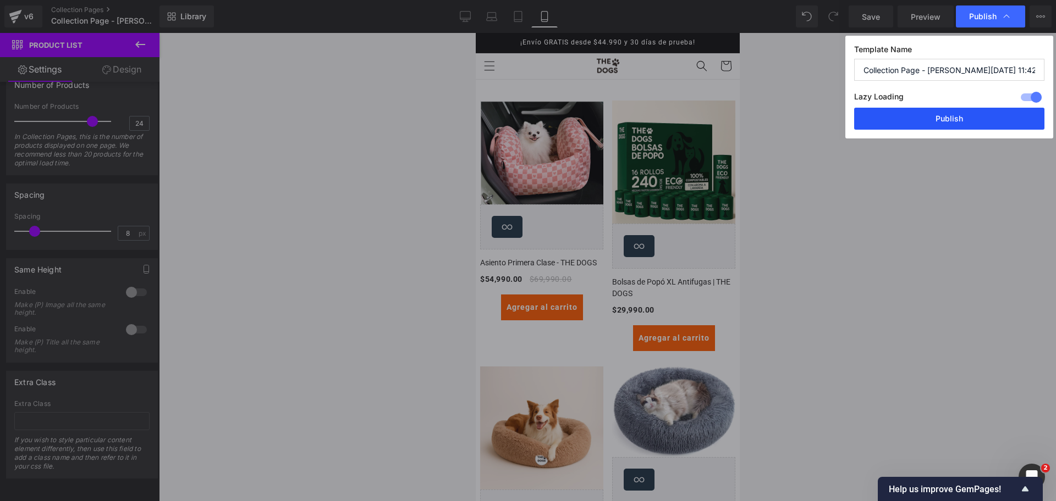
click at [949, 120] on button "Publish" at bounding box center [949, 119] width 190 height 22
